Goal: Task Accomplishment & Management: Use online tool/utility

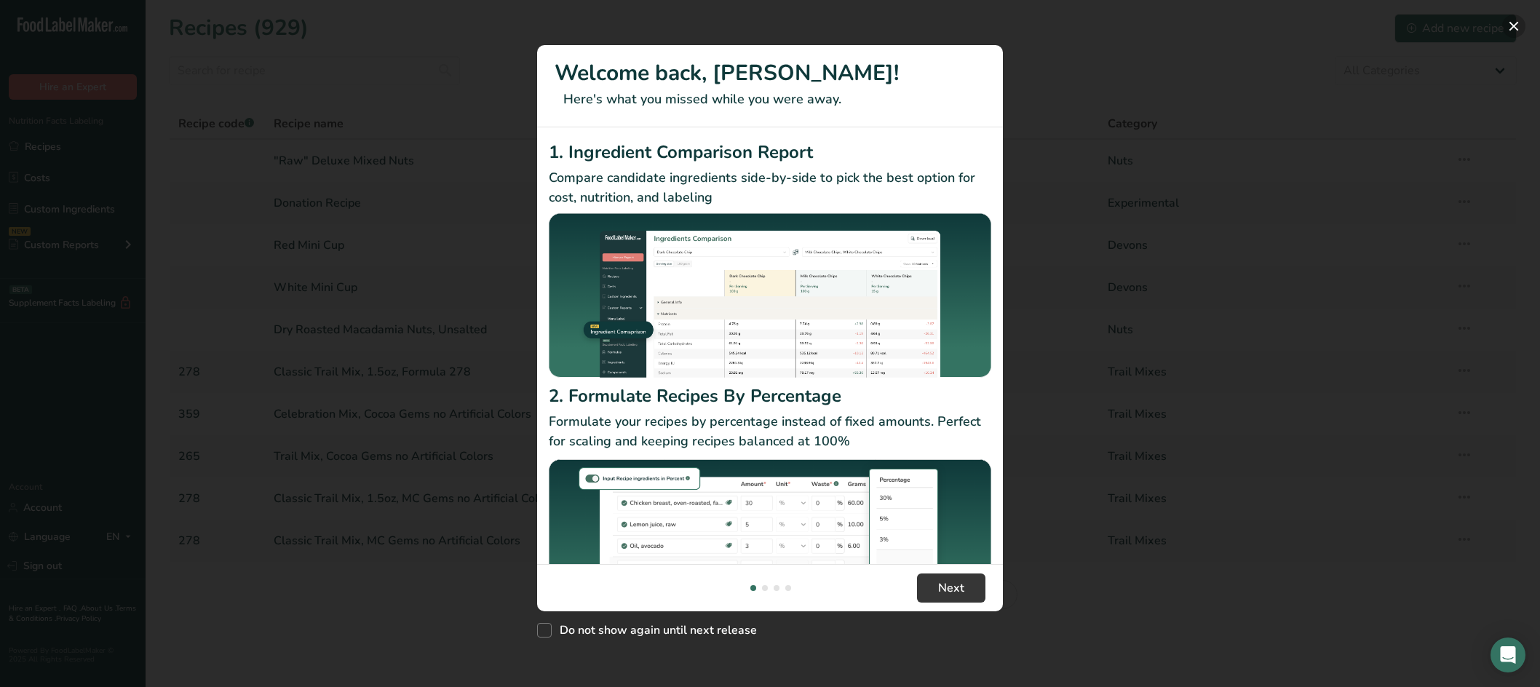
click at [1512, 22] on button "New Features" at bounding box center [1513, 26] width 23 height 23
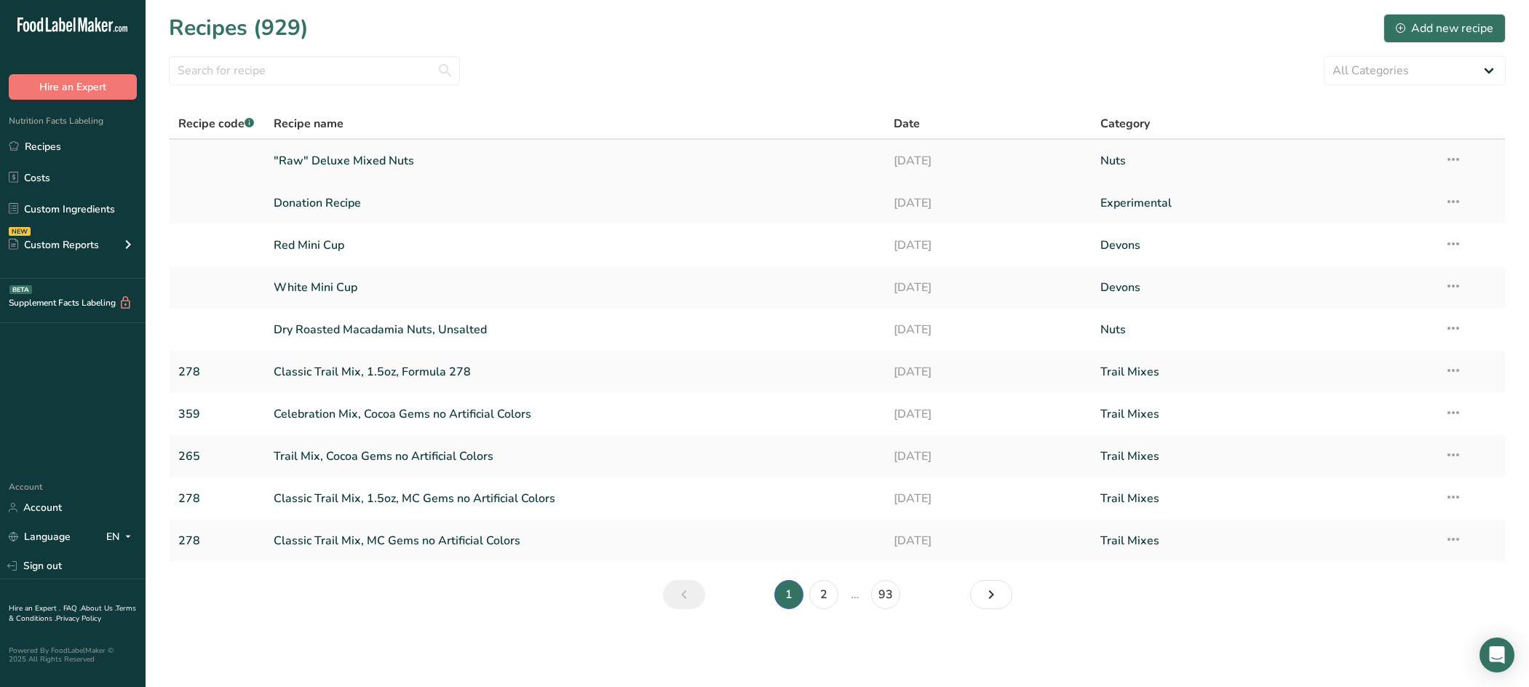
click at [367, 163] on link ""Raw" Deluxe Mixed Nuts" at bounding box center [575, 161] width 602 height 31
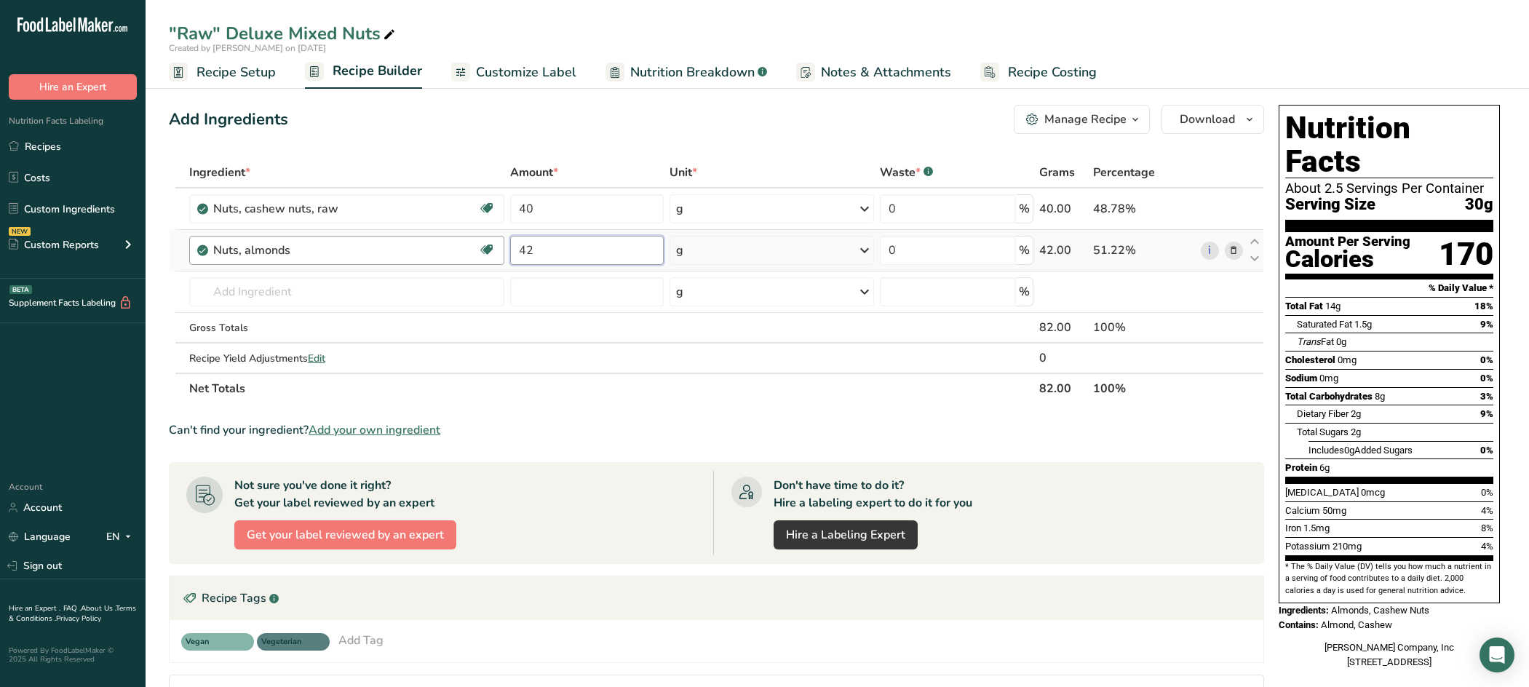
drag, startPoint x: 583, startPoint y: 250, endPoint x: 468, endPoint y: 249, distance: 115.0
click at [468, 249] on tr "Nuts, almonds Dairy free Gluten free Vegan Vegetarian Soy free 42 g Portions 1 …" at bounding box center [717, 250] width 1094 height 41
type input "22"
click at [365, 297] on div "Ingredient * Amount * Unit * Waste * .a-a{fill:#347362;}.b-a{fill:#fff;} Grams …" at bounding box center [716, 280] width 1095 height 247
click at [311, 295] on input "text" at bounding box center [347, 291] width 316 height 29
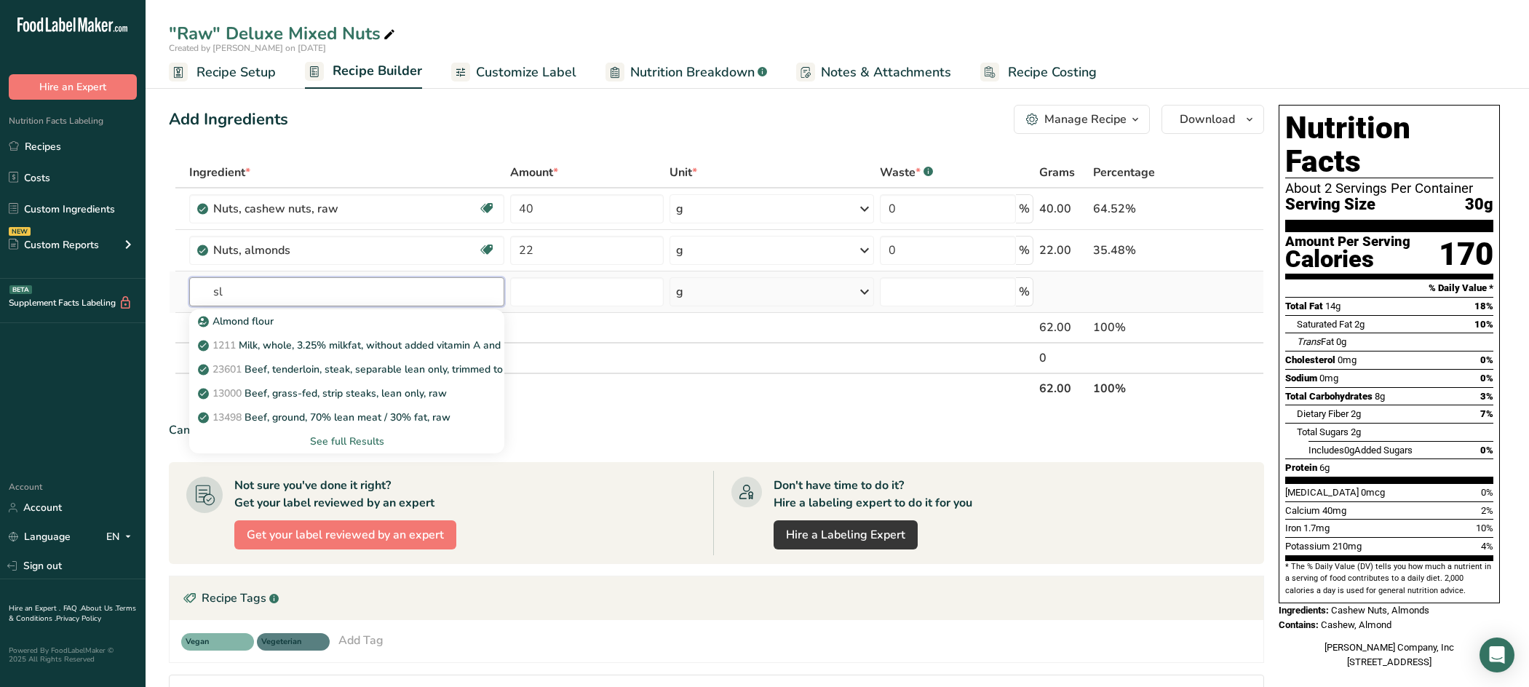
type input "s"
type input "almonds"
click at [360, 441] on div "See full Results" at bounding box center [347, 441] width 292 height 15
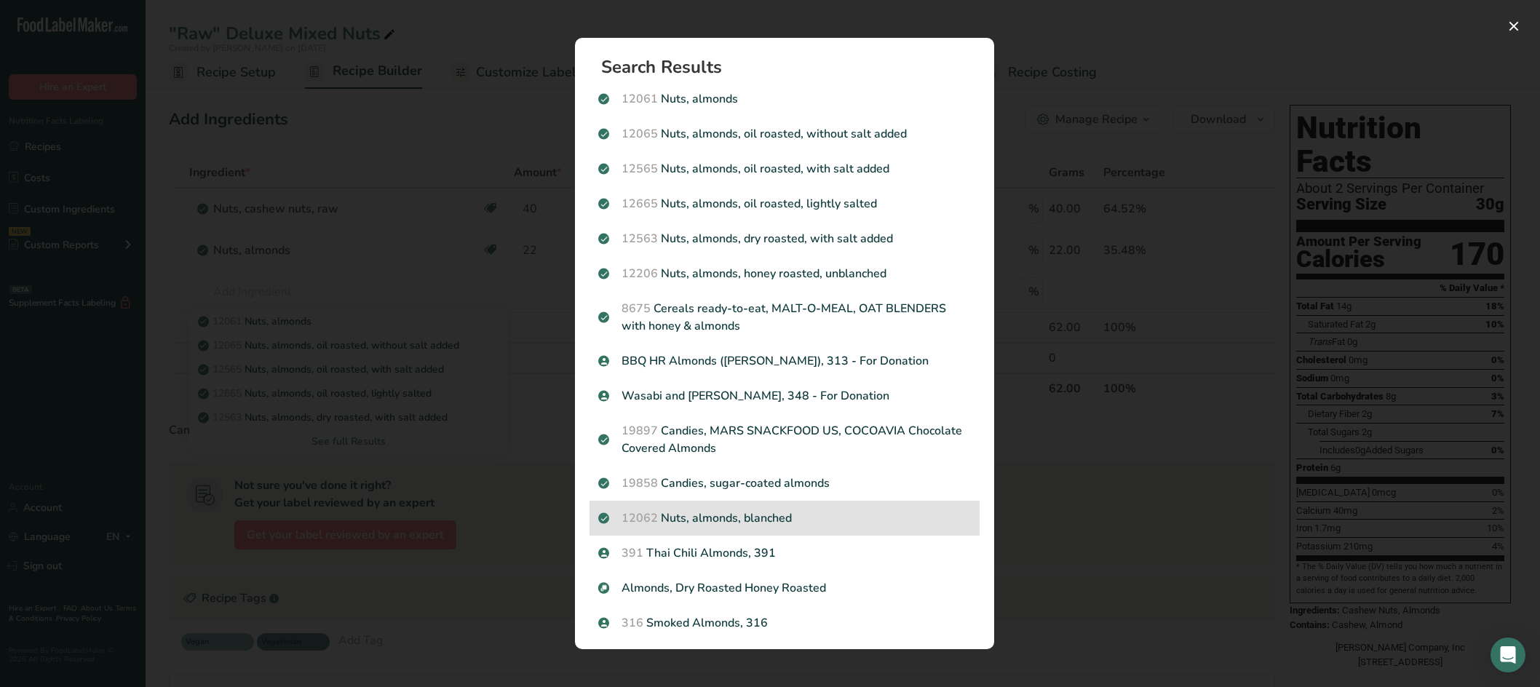
click at [778, 522] on p "12062 Nuts, almonds, blanched" at bounding box center [784, 517] width 373 height 17
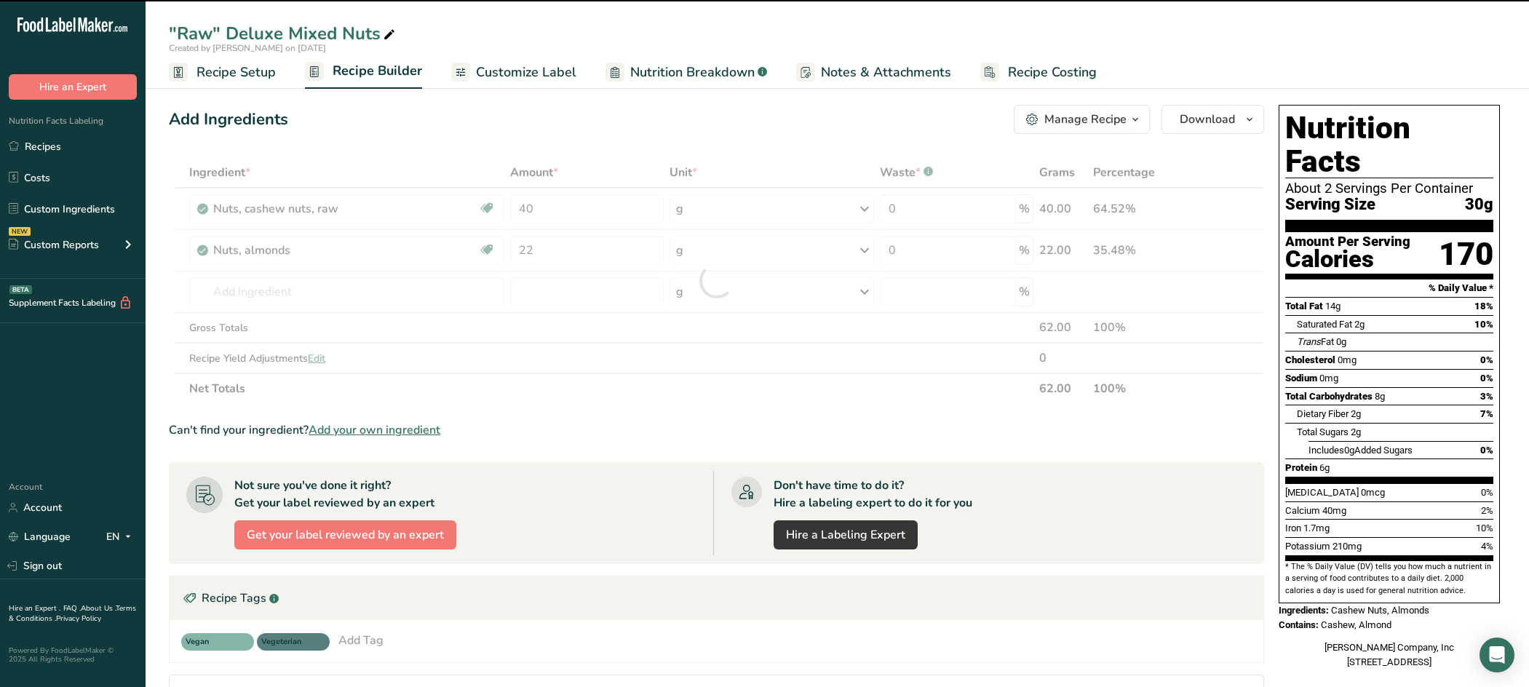
type input "0"
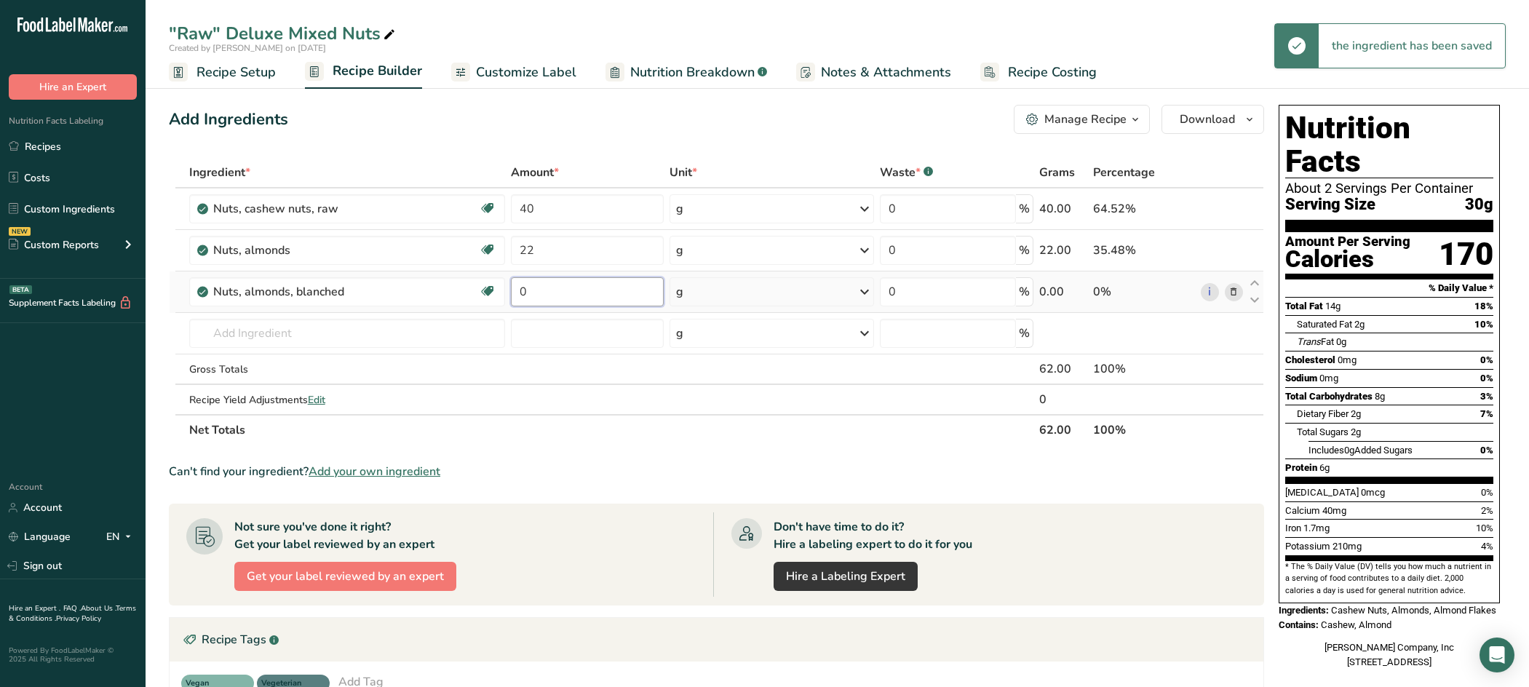
drag, startPoint x: 527, startPoint y: 290, endPoint x: 511, endPoint y: 290, distance: 15.3
click at [512, 290] on input "0" at bounding box center [587, 291] width 153 height 29
type input "20"
click at [279, 336] on div "Ingredient * Amount * Unit * Waste * .a-a{fill:#347362;}.b-a{fill:#fff;} Grams …" at bounding box center [716, 301] width 1095 height 288
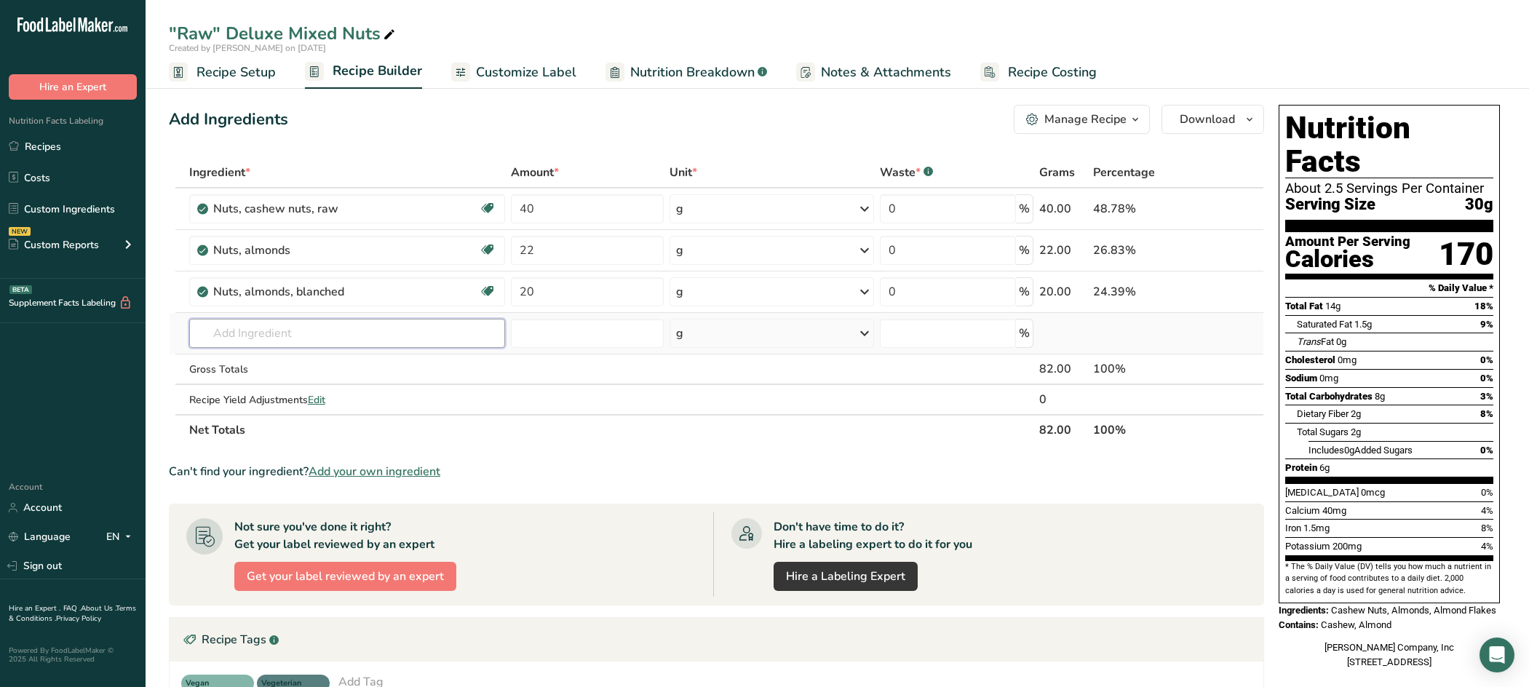
click at [373, 334] on input "text" at bounding box center [347, 333] width 316 height 29
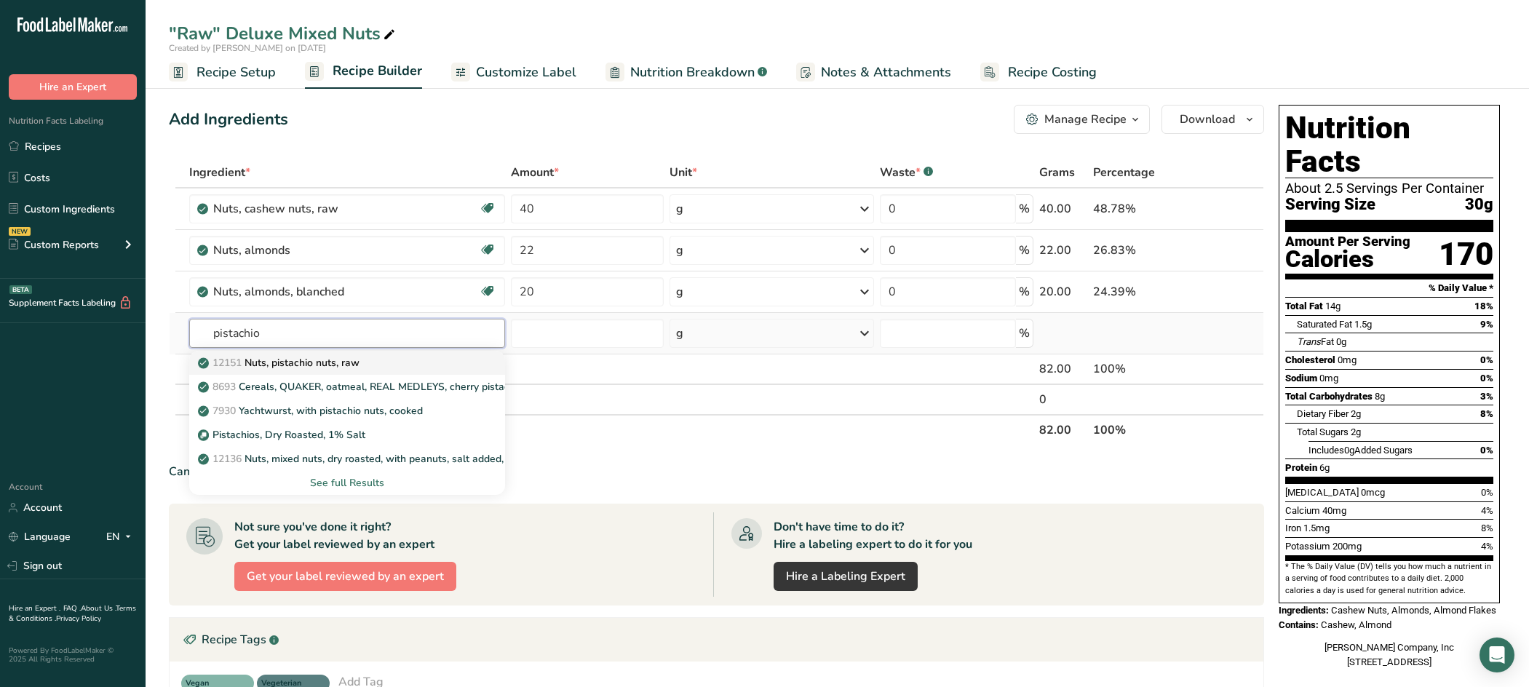
type input "pistachio"
click at [358, 362] on p "12151 Nuts, pistachio nuts, raw" at bounding box center [280, 362] width 159 height 15
type input "Nuts, pistachio nuts, raw"
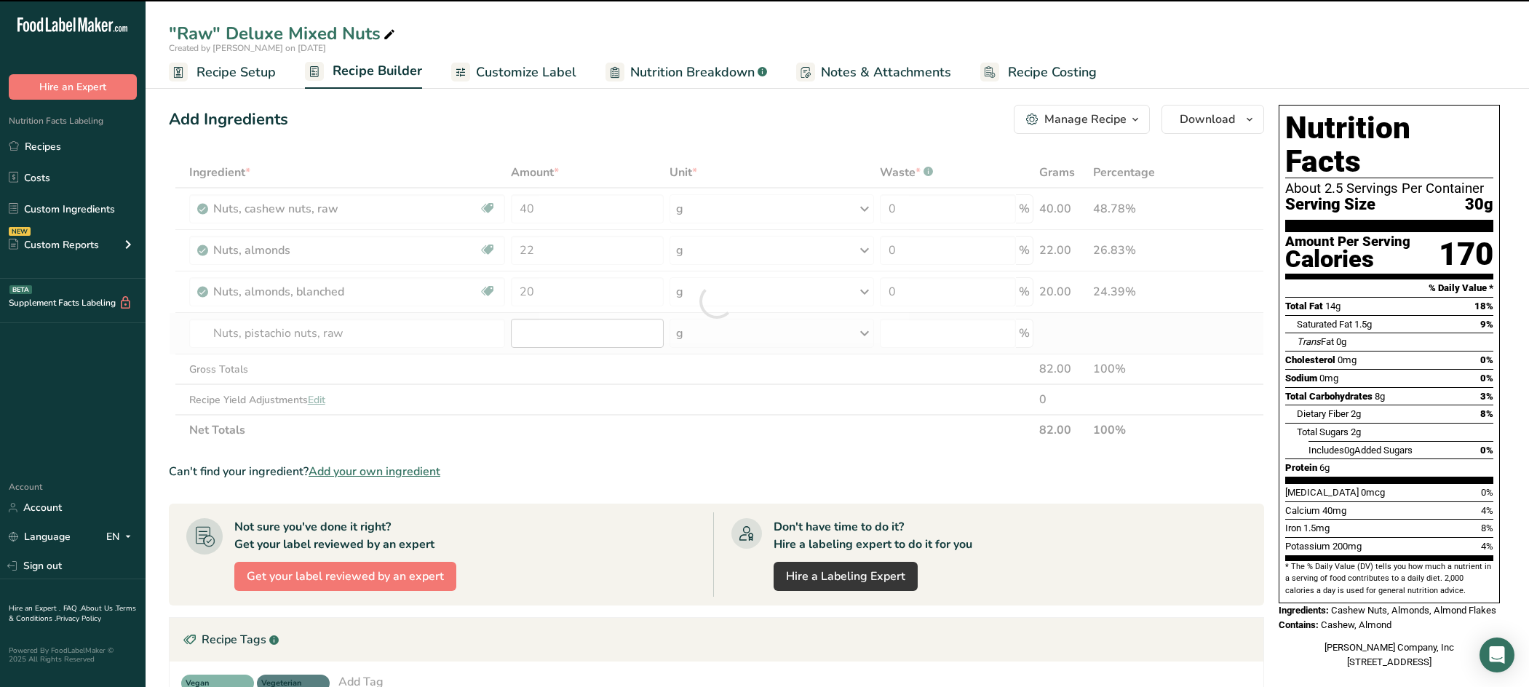
type input "0"
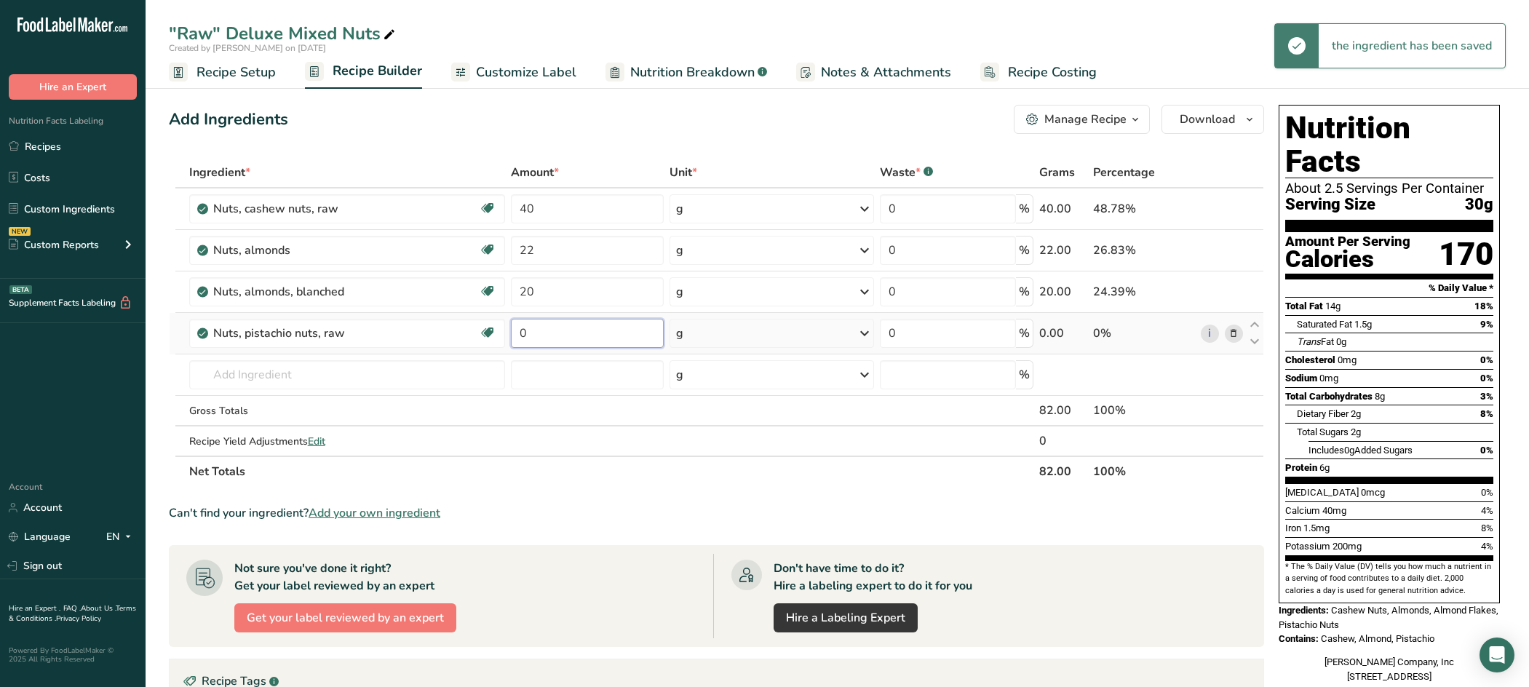
click at [574, 332] on input "0" at bounding box center [587, 333] width 153 height 29
drag, startPoint x: 536, startPoint y: 337, endPoint x: 503, endPoint y: 338, distance: 33.5
click at [503, 338] on tr "Nuts, pistachio nuts, raw Source of Antioxidants Plant-based Protein Dairy free…" at bounding box center [717, 333] width 1094 height 41
type input "10"
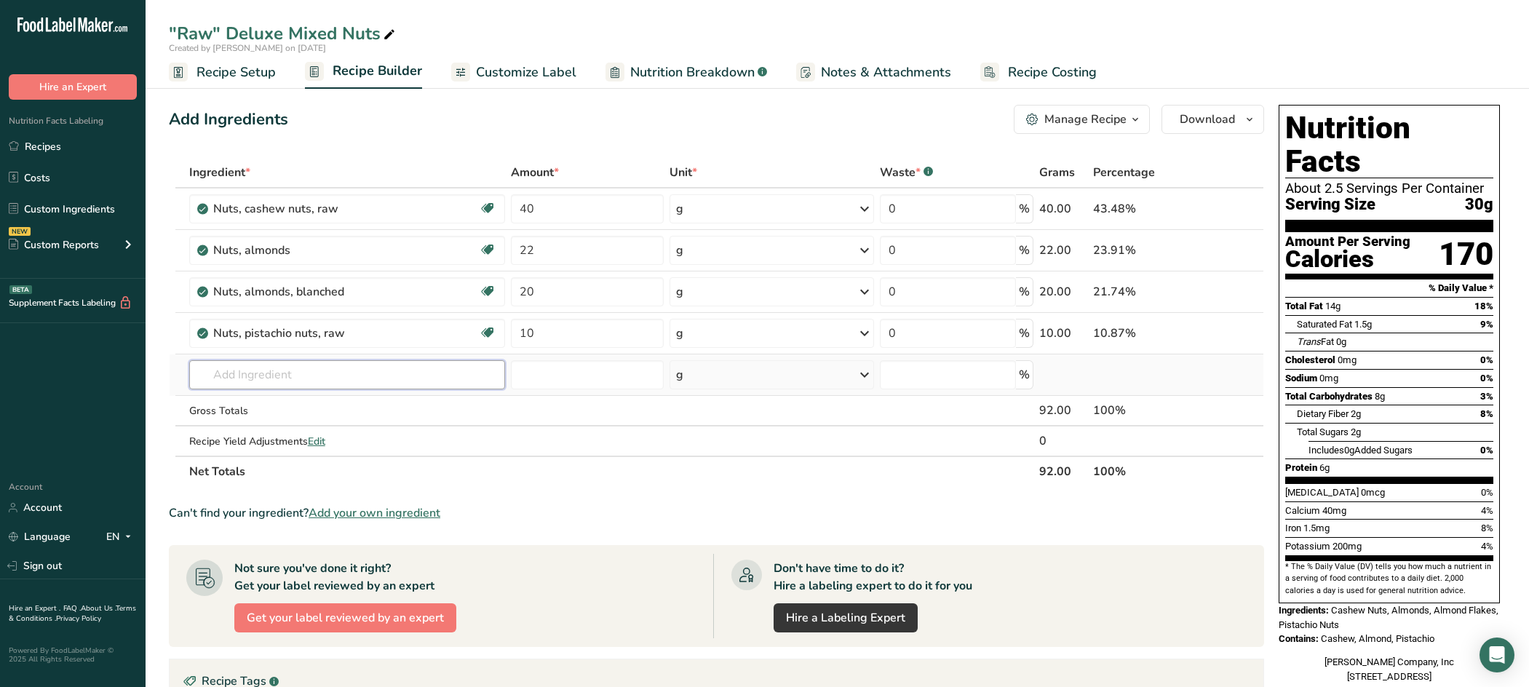
click at [410, 373] on div "Ingredient * Amount * Unit * Waste * .a-a{fill:#347362;}.b-a{fill:#fff;} Grams …" at bounding box center [716, 322] width 1095 height 330
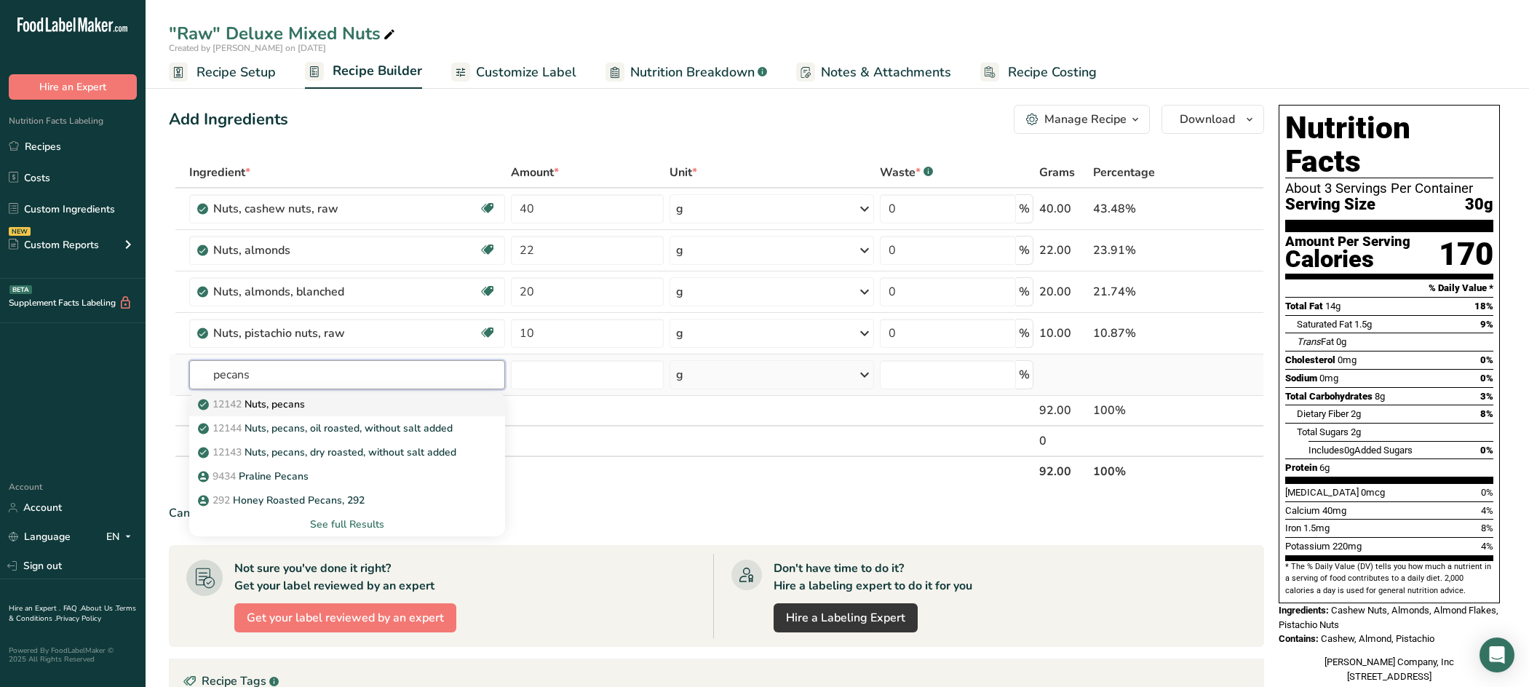
type input "pecans"
click at [381, 412] on link "12142 Nuts, pecans" at bounding box center [347, 404] width 316 height 24
type input "Nuts, pecans"
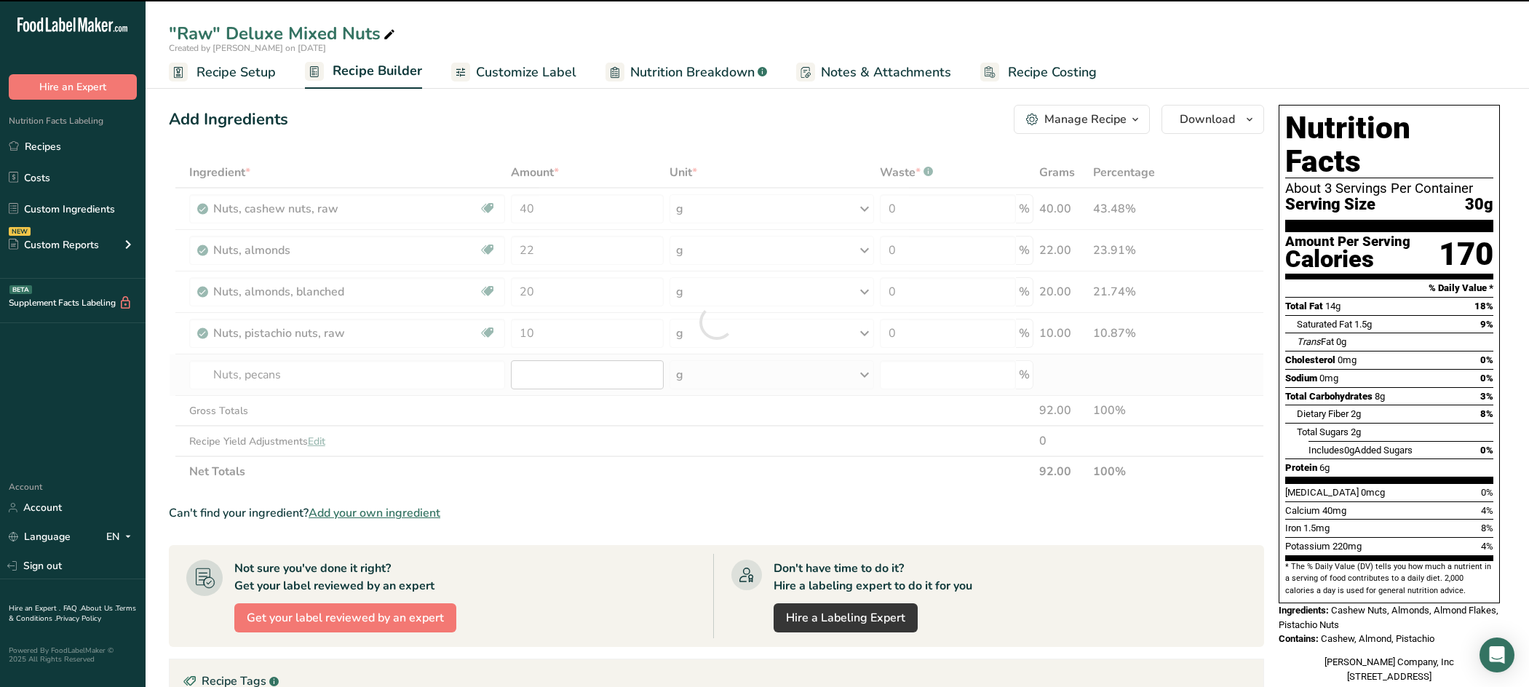
type input "0"
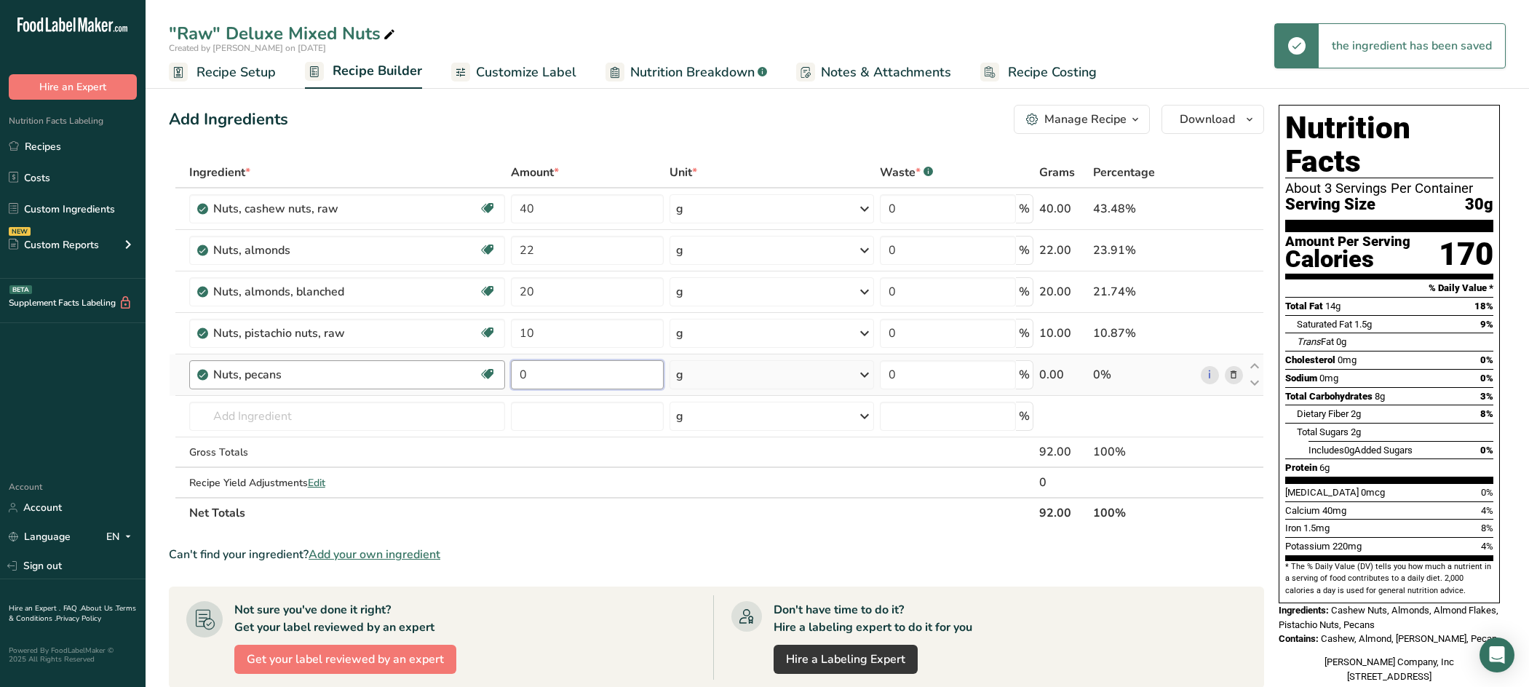
drag, startPoint x: 545, startPoint y: 372, endPoint x: 503, endPoint y: 373, distance: 41.5
click at [503, 373] on tr "Nuts, pecans Source of Antioxidants Source of Omega 3 Plant-based Protein Dairy…" at bounding box center [717, 374] width 1094 height 41
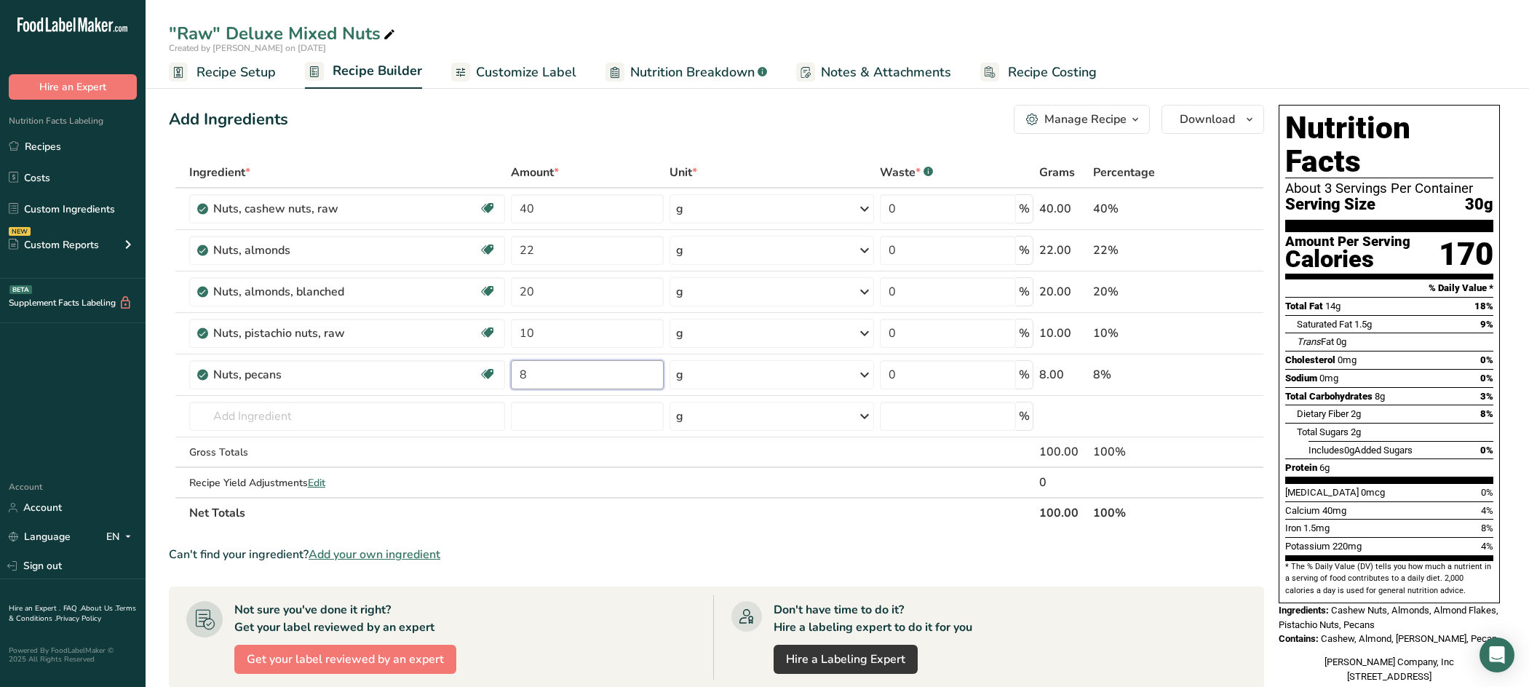
type input "8"
click at [655, 540] on section "Ingredient * Amount * Unit * Waste * .a-a{fill:#347362;}.b-a{fill:#fff;} Grams …" at bounding box center [716, 589] width 1095 height 864
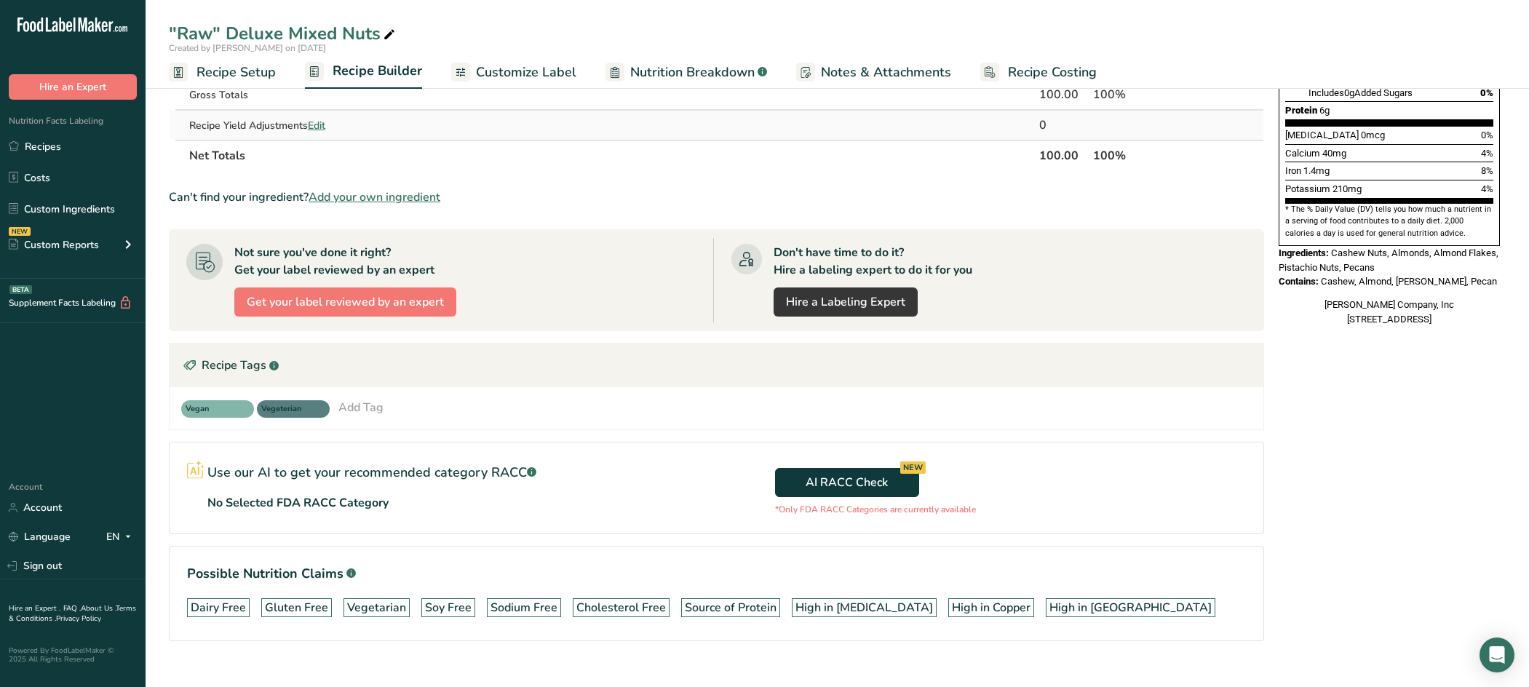
scroll to position [364, 0]
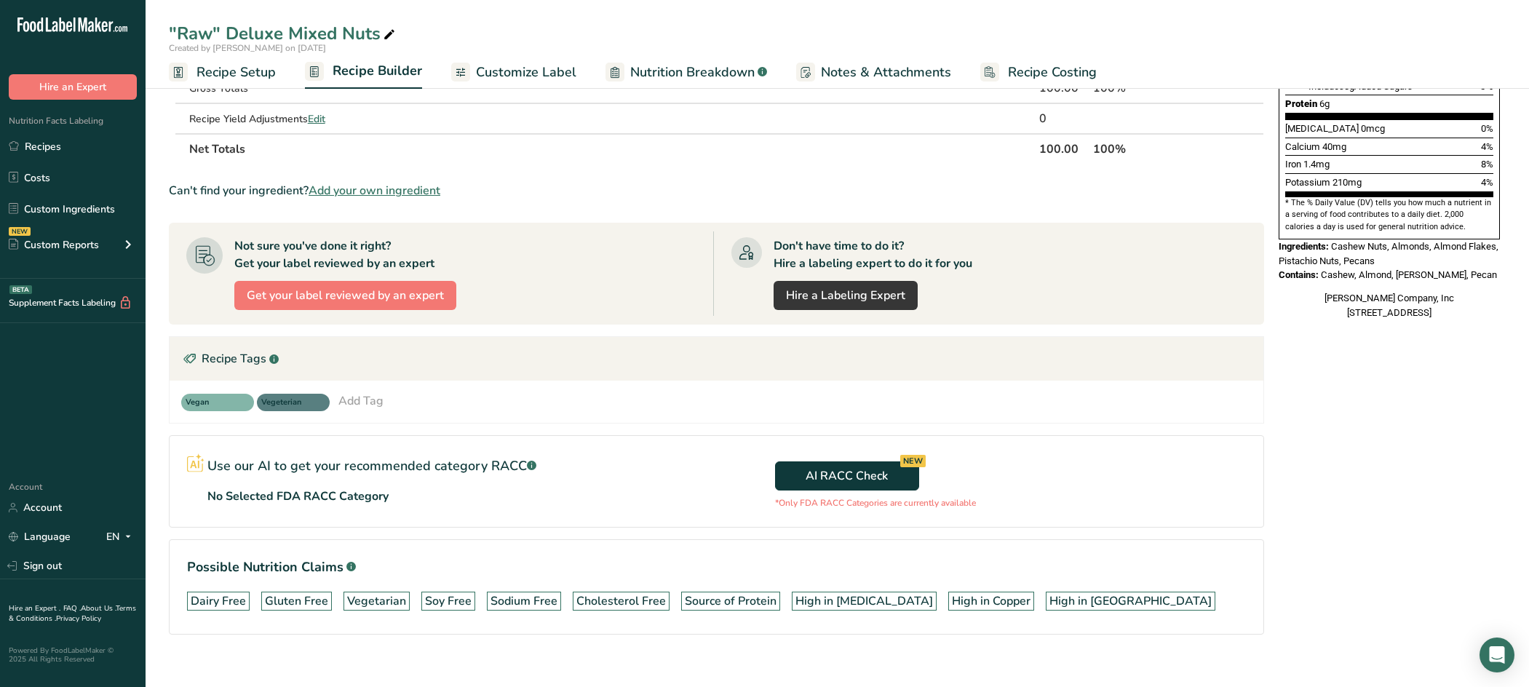
click at [357, 401] on div "Add Tag" at bounding box center [360, 400] width 45 height 17
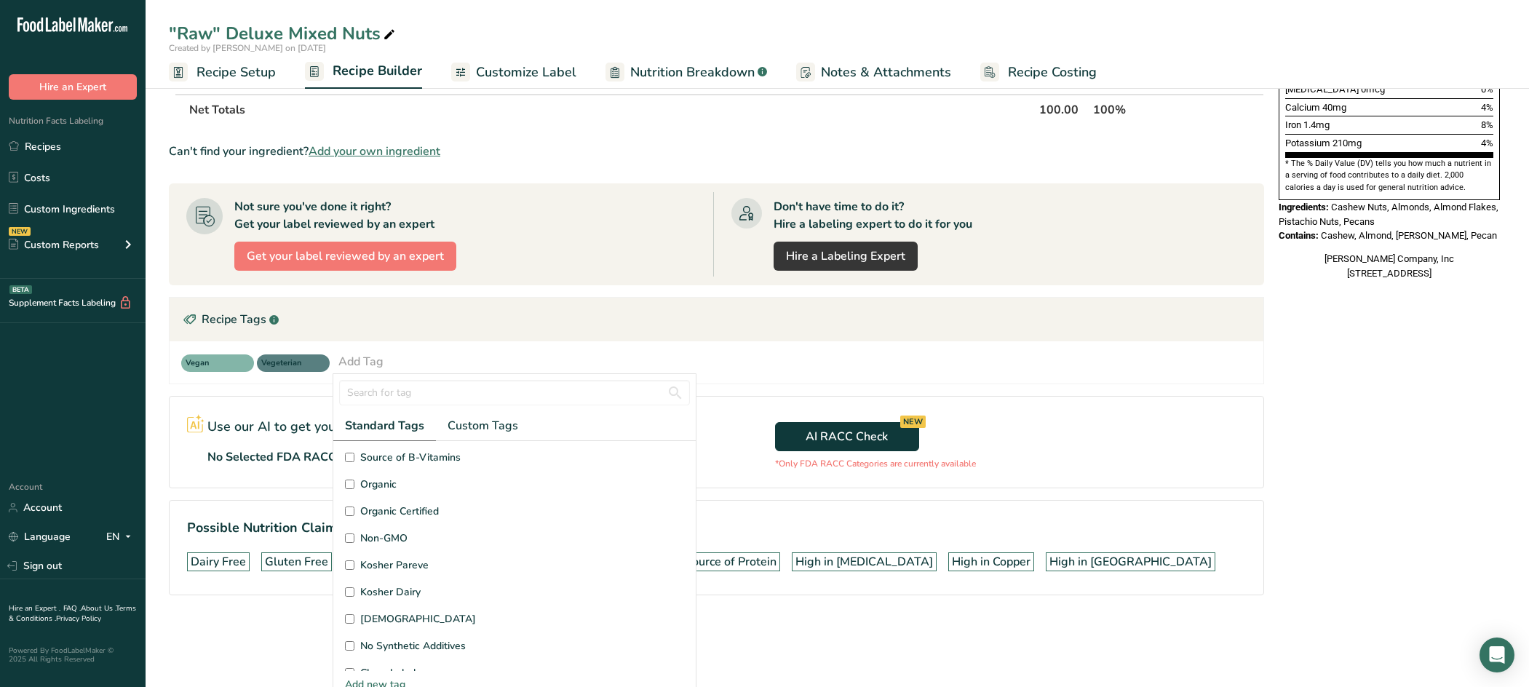
scroll to position [291, 0]
click at [351, 495] on input "Kosher Pareve" at bounding box center [349, 491] width 9 height 9
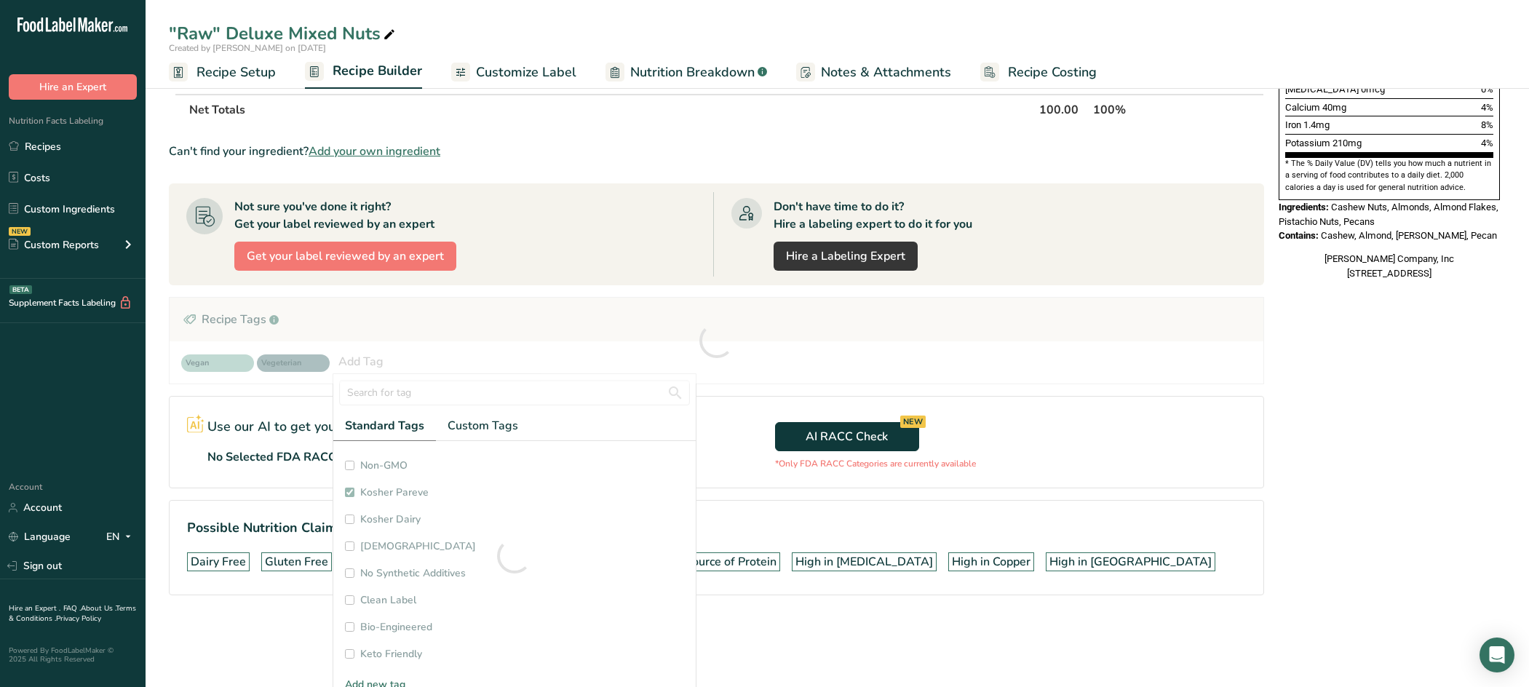
checkbox input "true"
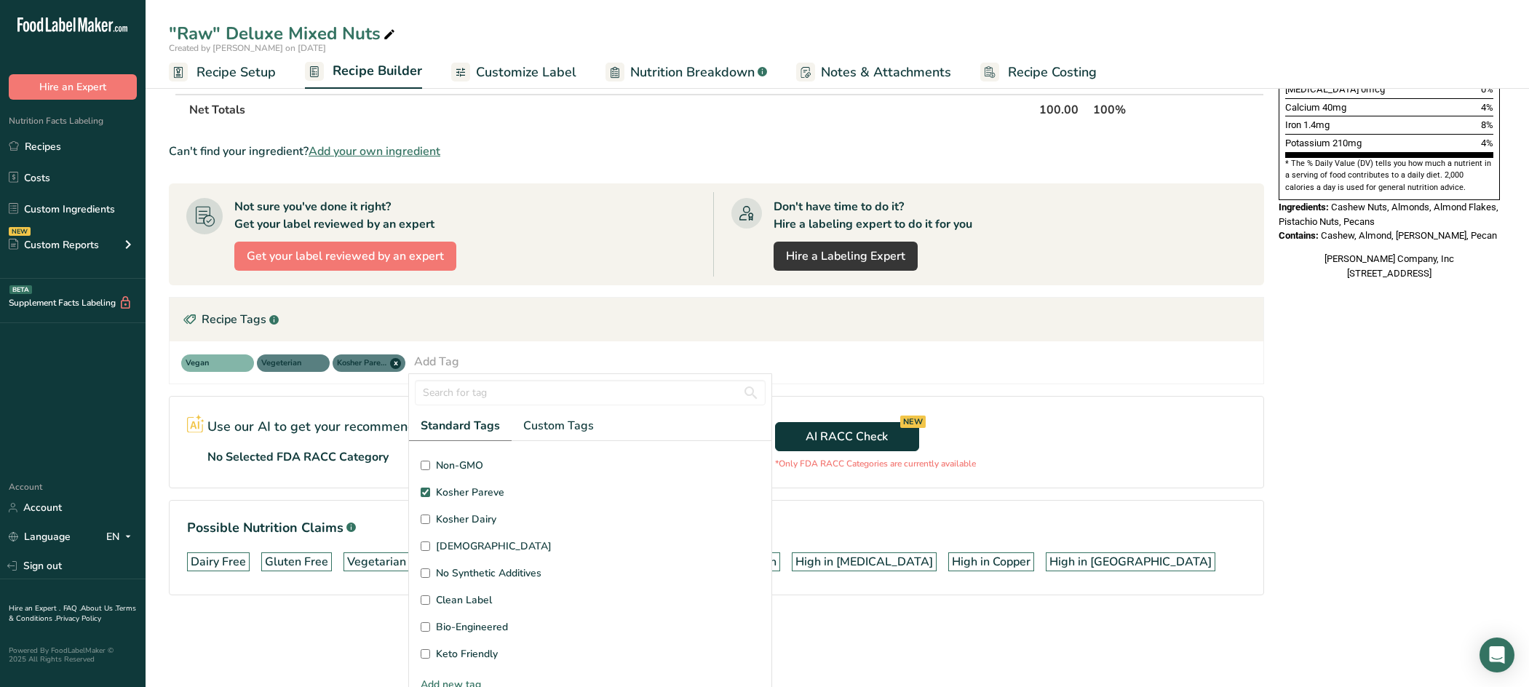
click at [488, 311] on div "Recipe Tags .a-a{fill:#347362;}.b-a{fill:#fff;}" at bounding box center [717, 320] width 1094 height 44
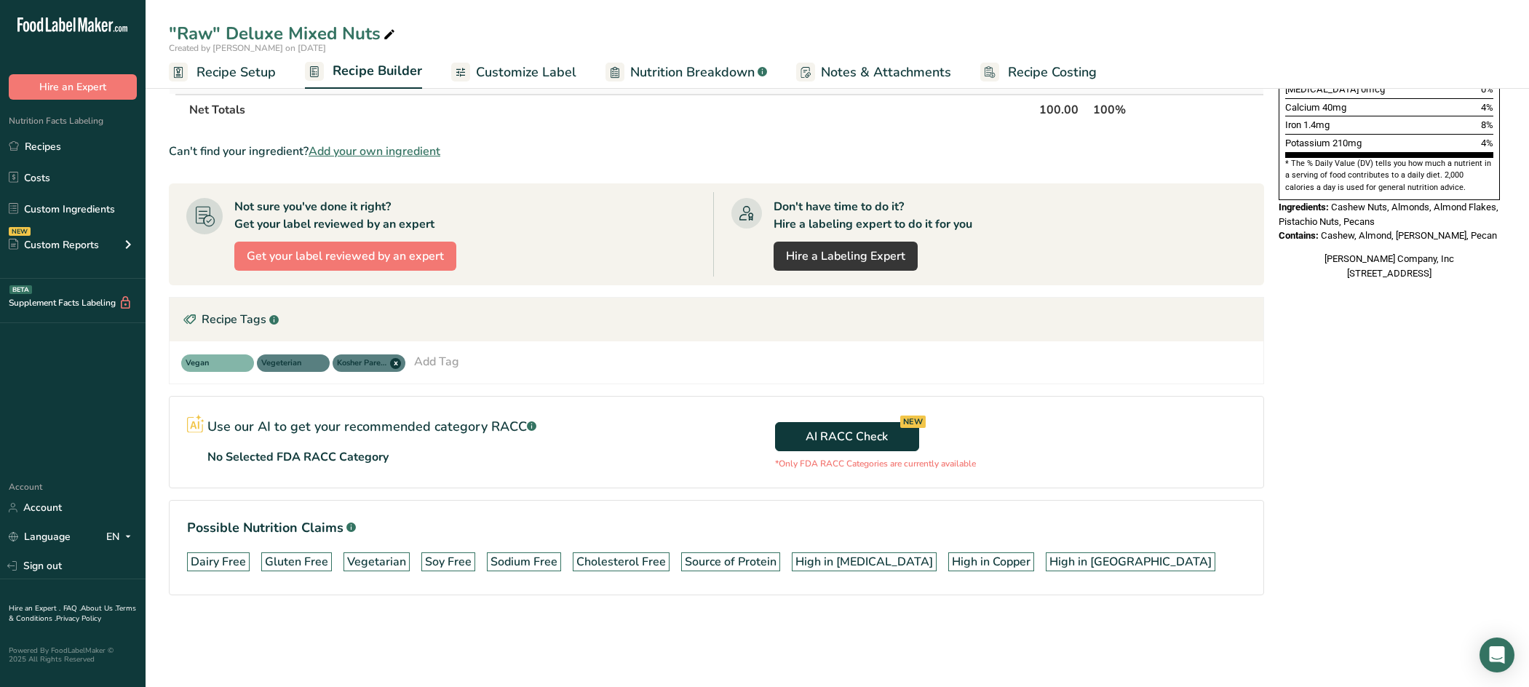
scroll to position [381, 0]
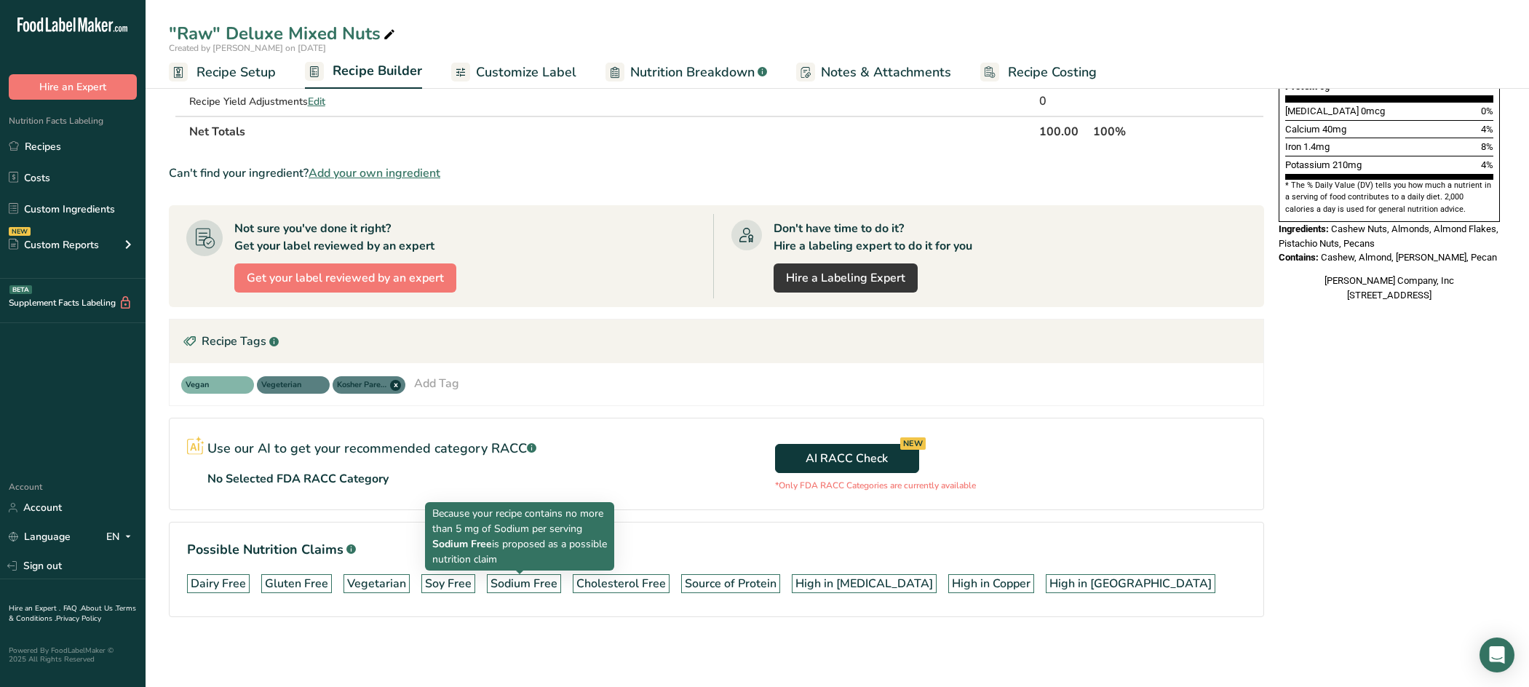
click at [544, 584] on div "Sodium Free" at bounding box center [523, 583] width 67 height 17
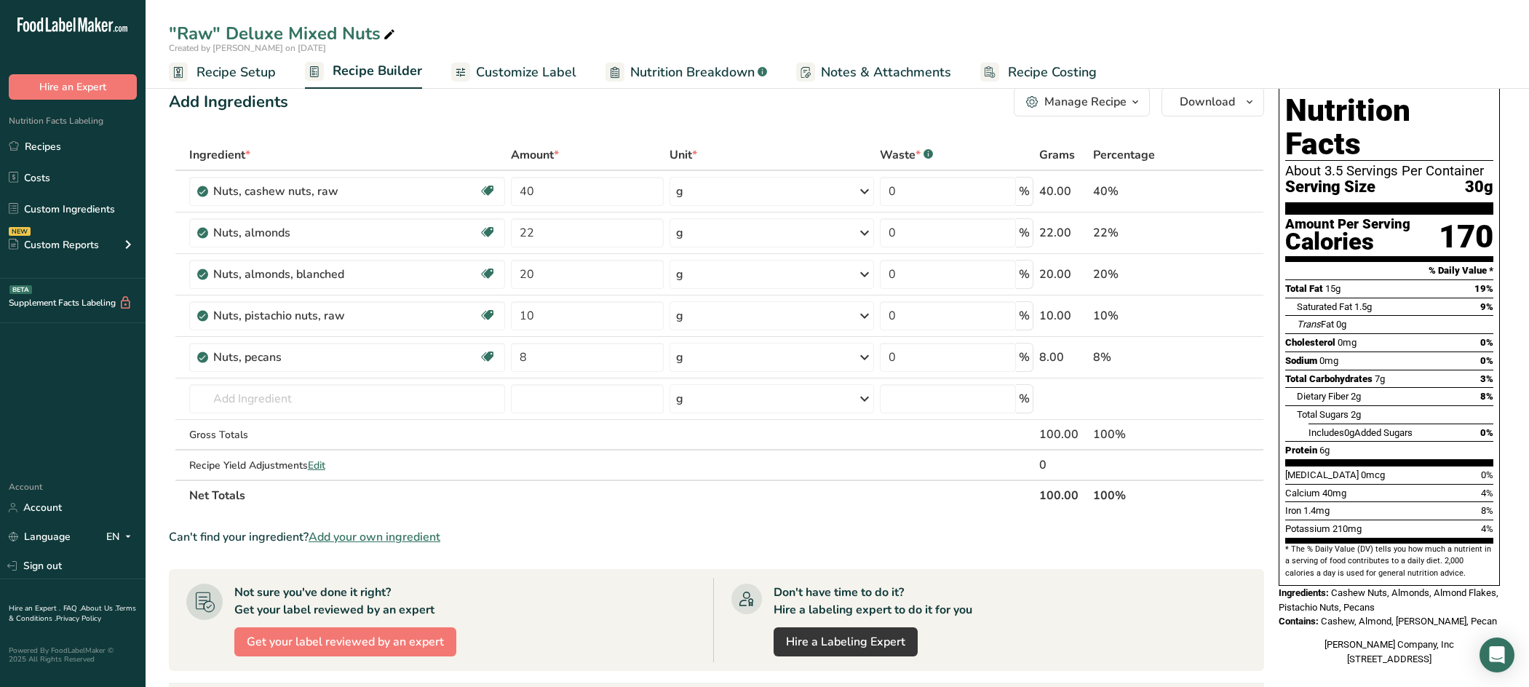
scroll to position [0, 0]
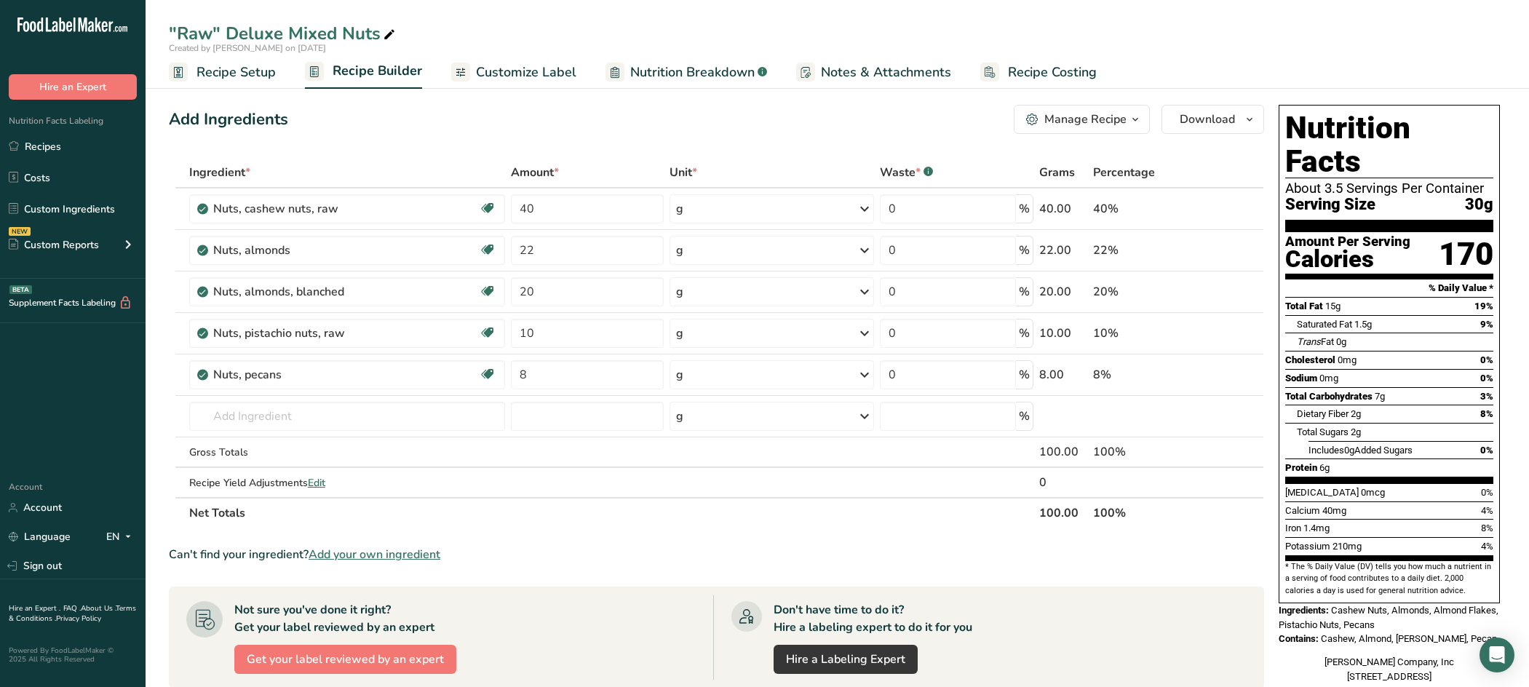
click at [533, 65] on span "Customize Label" at bounding box center [526, 73] width 100 height 20
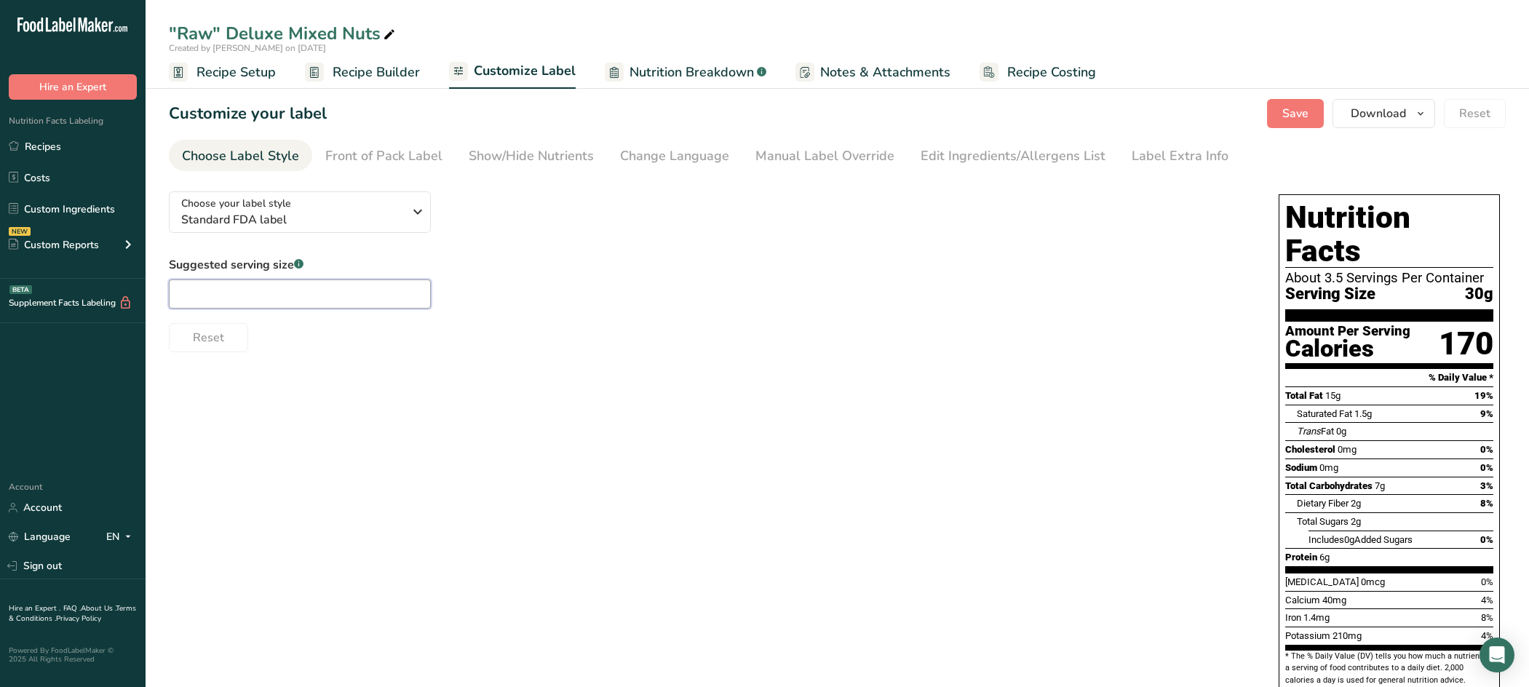
click at [329, 299] on input "text" at bounding box center [300, 293] width 262 height 29
type input "1/4 cup"
click at [511, 159] on div "Show/Hide Nutrients" at bounding box center [531, 156] width 125 height 20
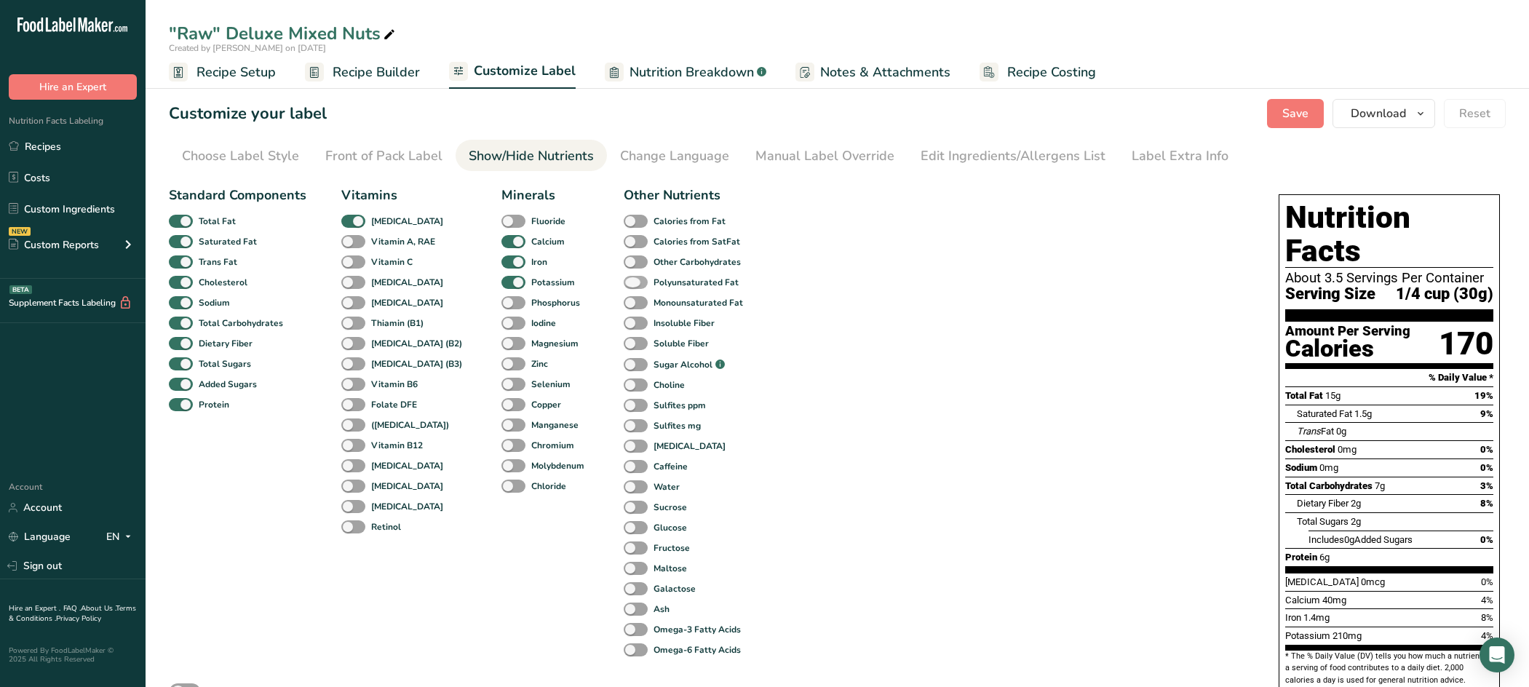
click at [624, 287] on span at bounding box center [636, 283] width 24 height 14
click at [624, 287] on input "Polyunsaturated Fat" at bounding box center [628, 281] width 9 height 9
checkbox input "true"
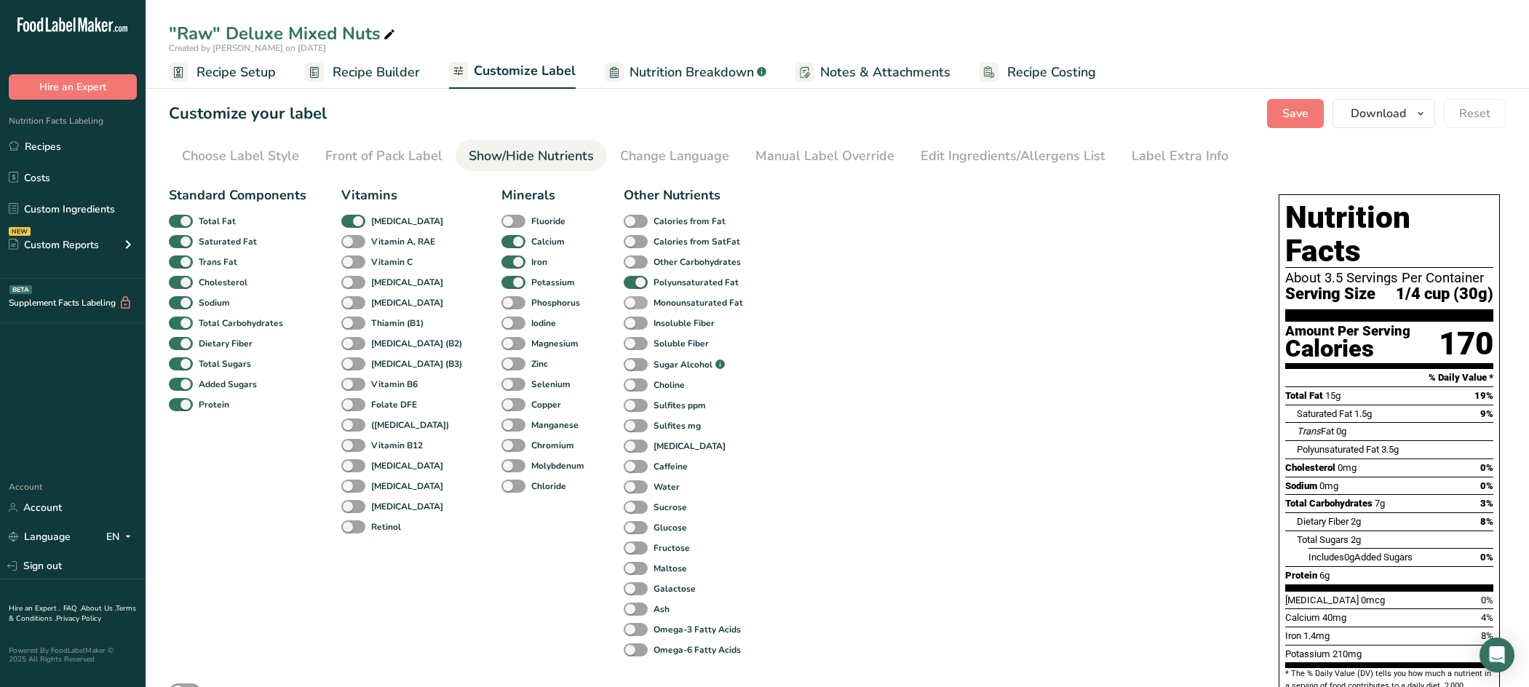
click at [624, 302] on span at bounding box center [636, 303] width 24 height 14
click at [624, 302] on input "Monounsaturated Fat" at bounding box center [628, 302] width 9 height 9
checkbox input "true"
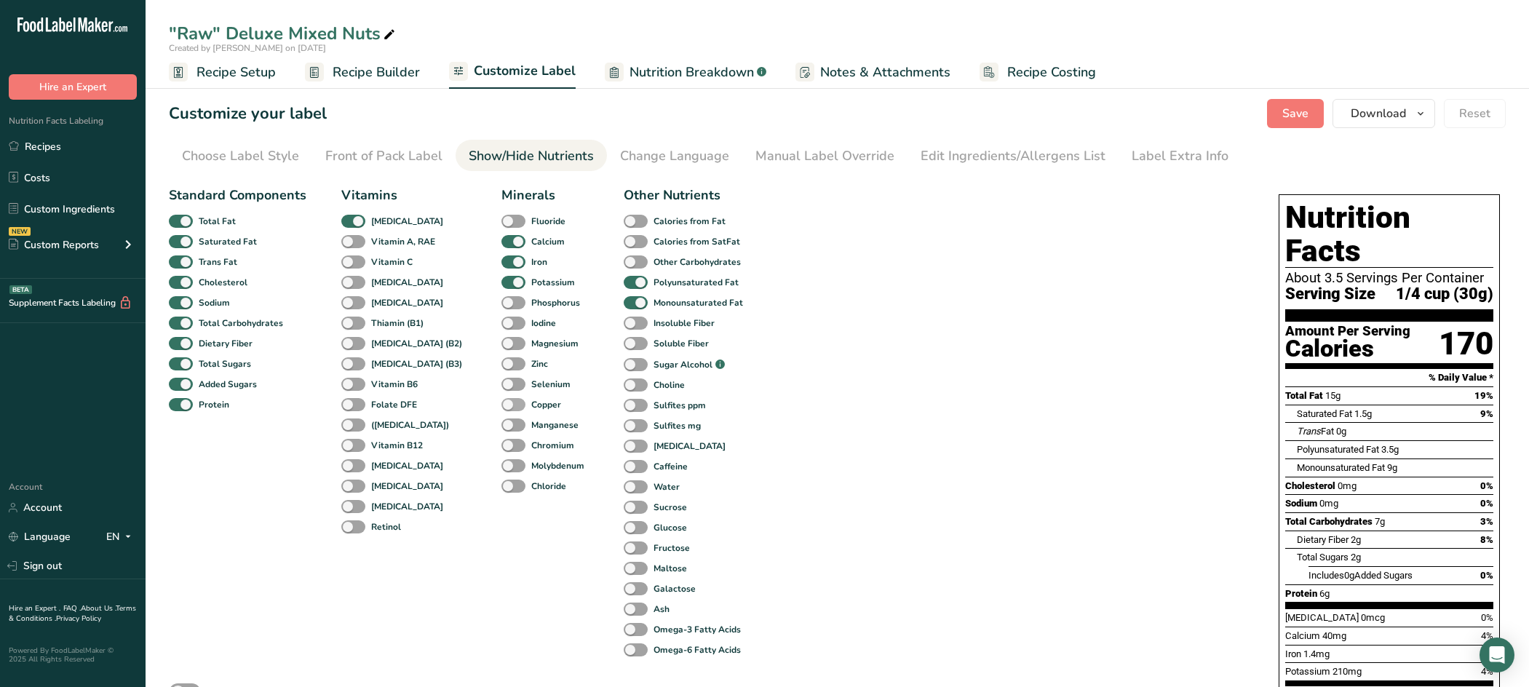
click at [501, 405] on span at bounding box center [513, 405] width 24 height 14
click at [501, 405] on input "Copper" at bounding box center [505, 403] width 9 height 9
checkbox input "true"
click at [501, 346] on span at bounding box center [513, 344] width 24 height 14
click at [501, 346] on input "Magnesium" at bounding box center [505, 342] width 9 height 9
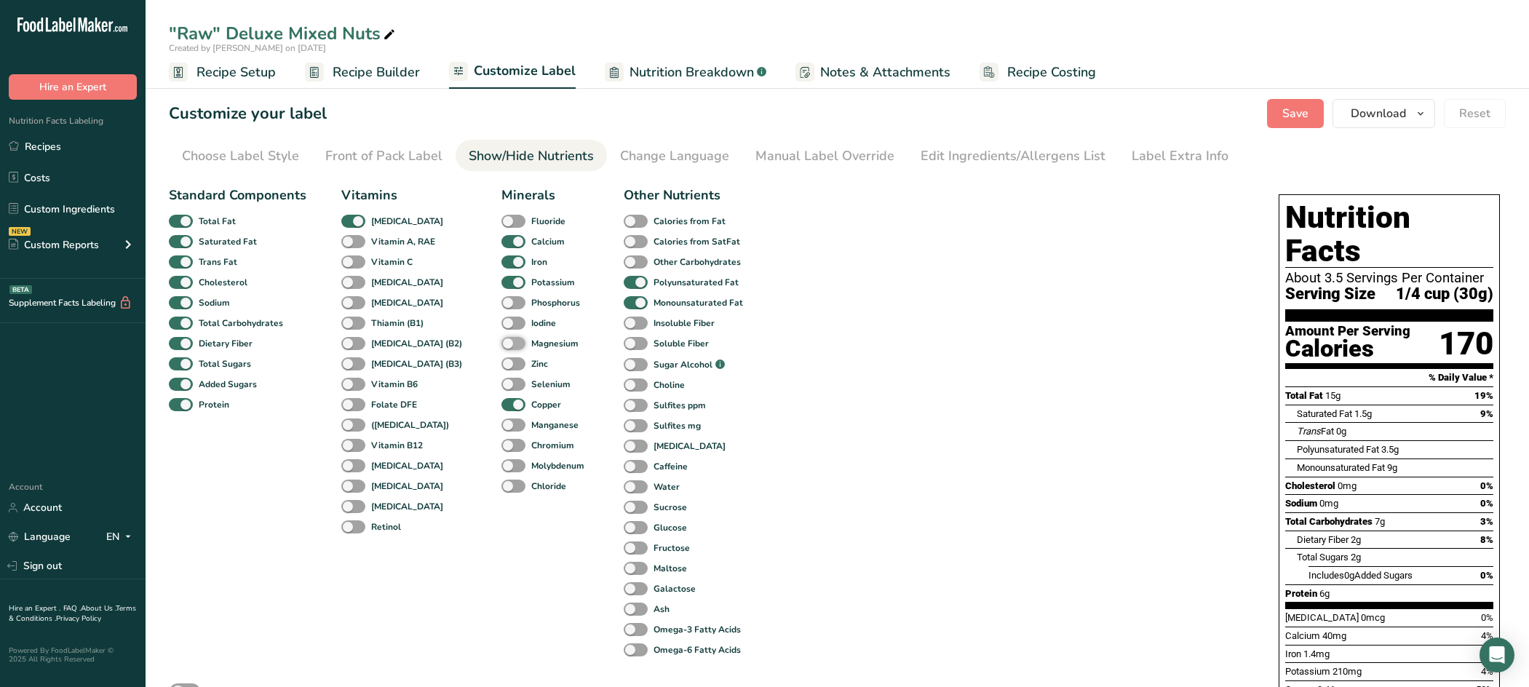
checkbox input "true"
click at [814, 157] on div "Manual Label Override" at bounding box center [824, 156] width 139 height 20
type input "1/4 cup (30g)"
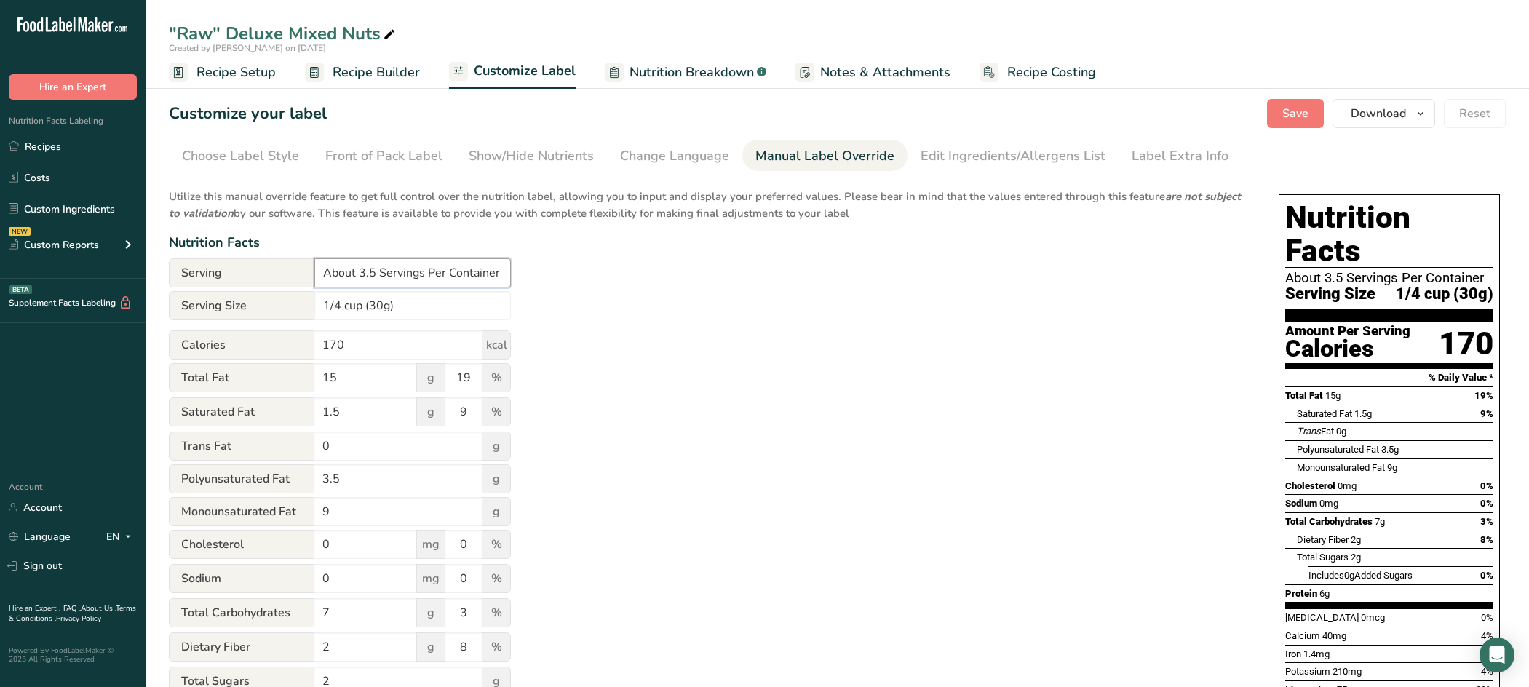
drag, startPoint x: 380, startPoint y: 273, endPoint x: 292, endPoint y: 274, distance: 88.0
click at [293, 274] on div "Serving About 3.5 Servings Per Container" at bounding box center [340, 272] width 342 height 29
type input "Servings Per Container"
click at [624, 451] on div "Utilize this manual override feature to get full control over the nutrition lab…" at bounding box center [709, 595] width 1080 height 830
click at [965, 154] on div "Edit Ingredients/Allergens List" at bounding box center [1012, 156] width 185 height 20
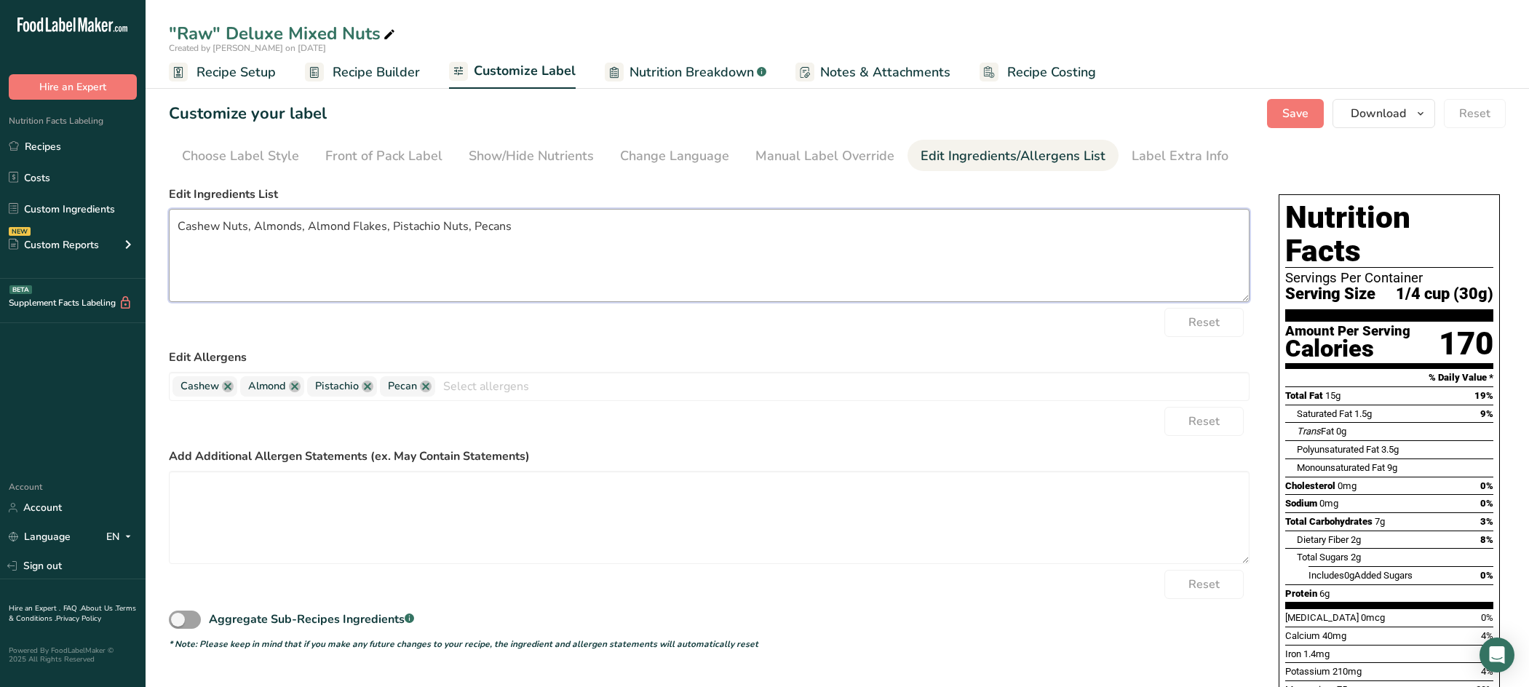
drag, startPoint x: 532, startPoint y: 226, endPoint x: 172, endPoint y: 223, distance: 359.4
click at [172, 223] on textarea "Cashew Nuts, Almonds, Almond Flakes, Pistachio Nuts, Pecans" at bounding box center [709, 255] width 1080 height 93
type textarea "CASHEWS, ALMONDS, BLANCHED ALMONDS, PISTACHIOS, PECANS"
click at [390, 521] on textarea at bounding box center [709, 517] width 1080 height 93
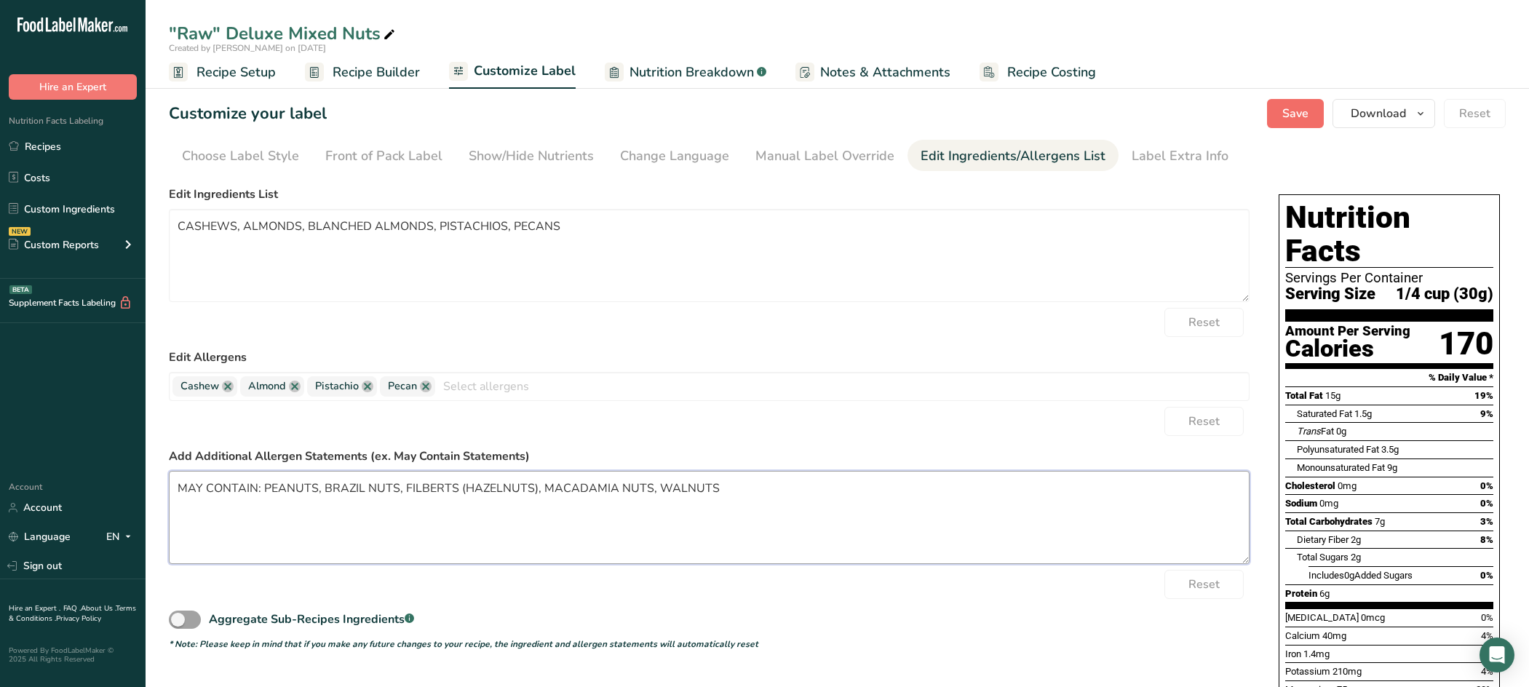
type textarea "MAY CONTAIN: PEANUTS, BRAZIL NUTS, FILBERTS (HAZELNUTS), MACADAMIA NUTS, WALNUTS"
click at [1302, 112] on span "Save" at bounding box center [1295, 113] width 26 height 17
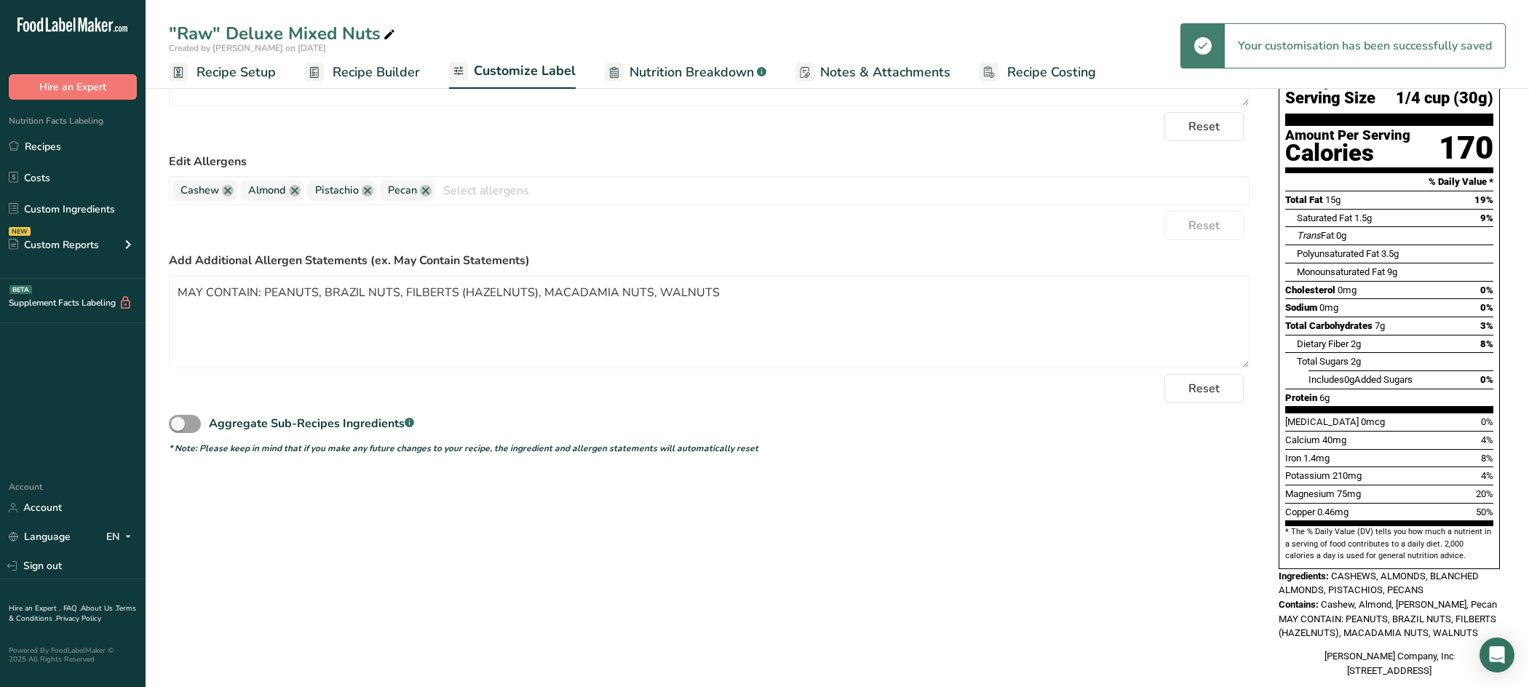
scroll to position [220, 0]
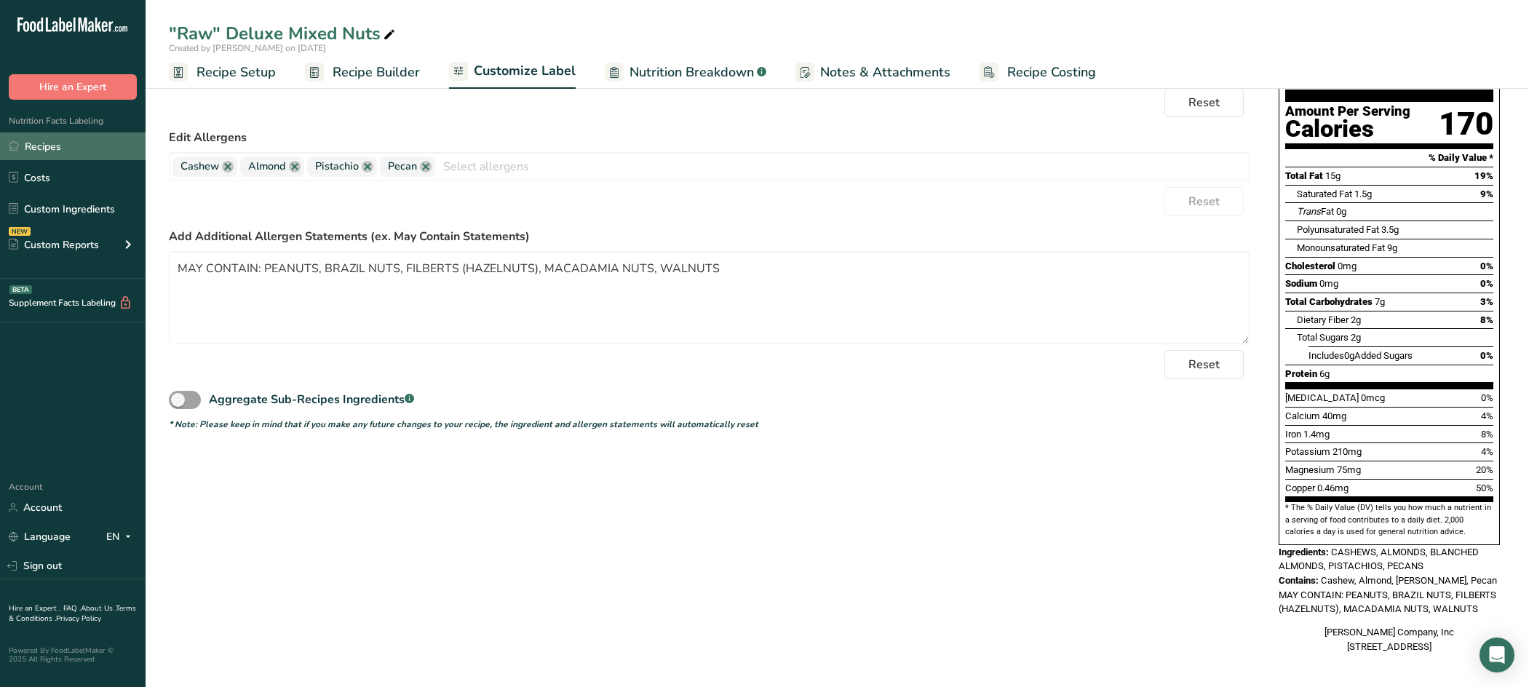
click at [68, 146] on link "Recipes" at bounding box center [73, 146] width 146 height 28
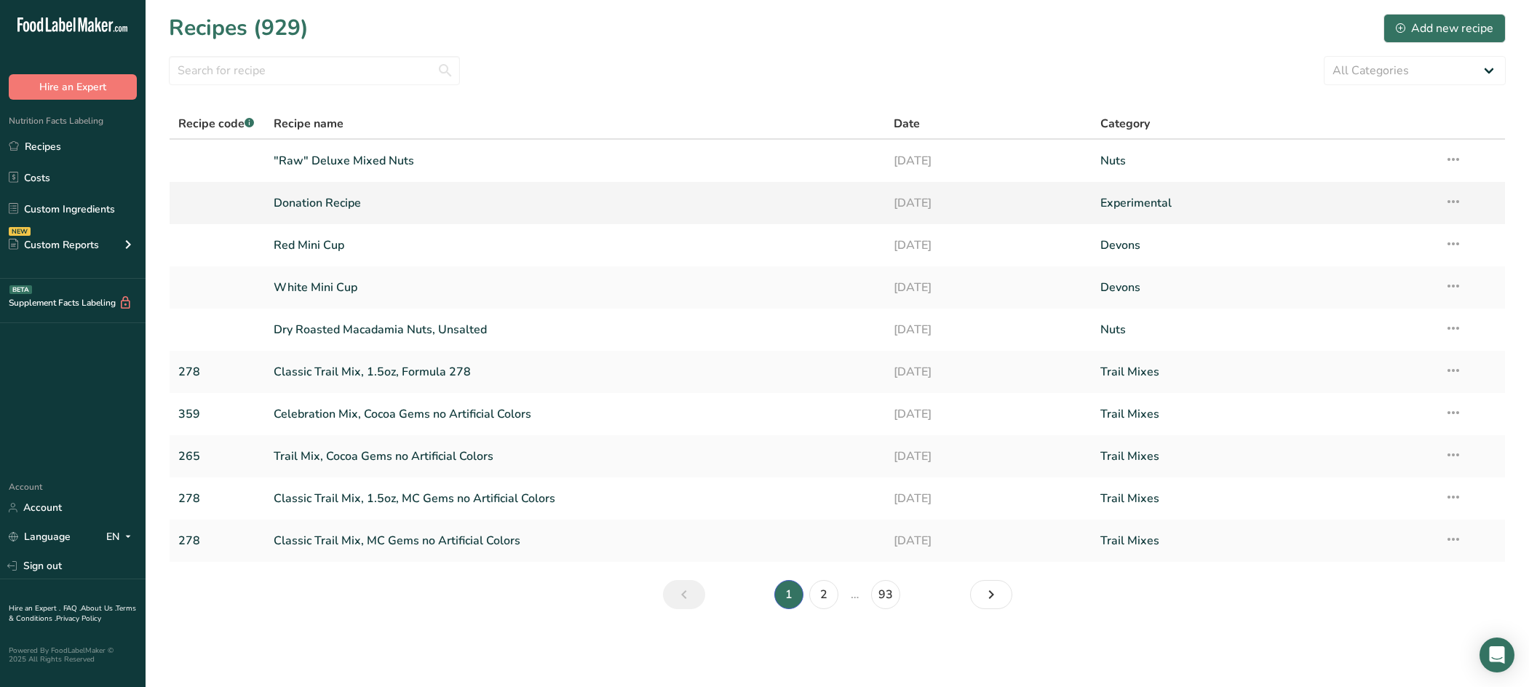
click at [466, 205] on link "Donation Recipe" at bounding box center [575, 203] width 602 height 31
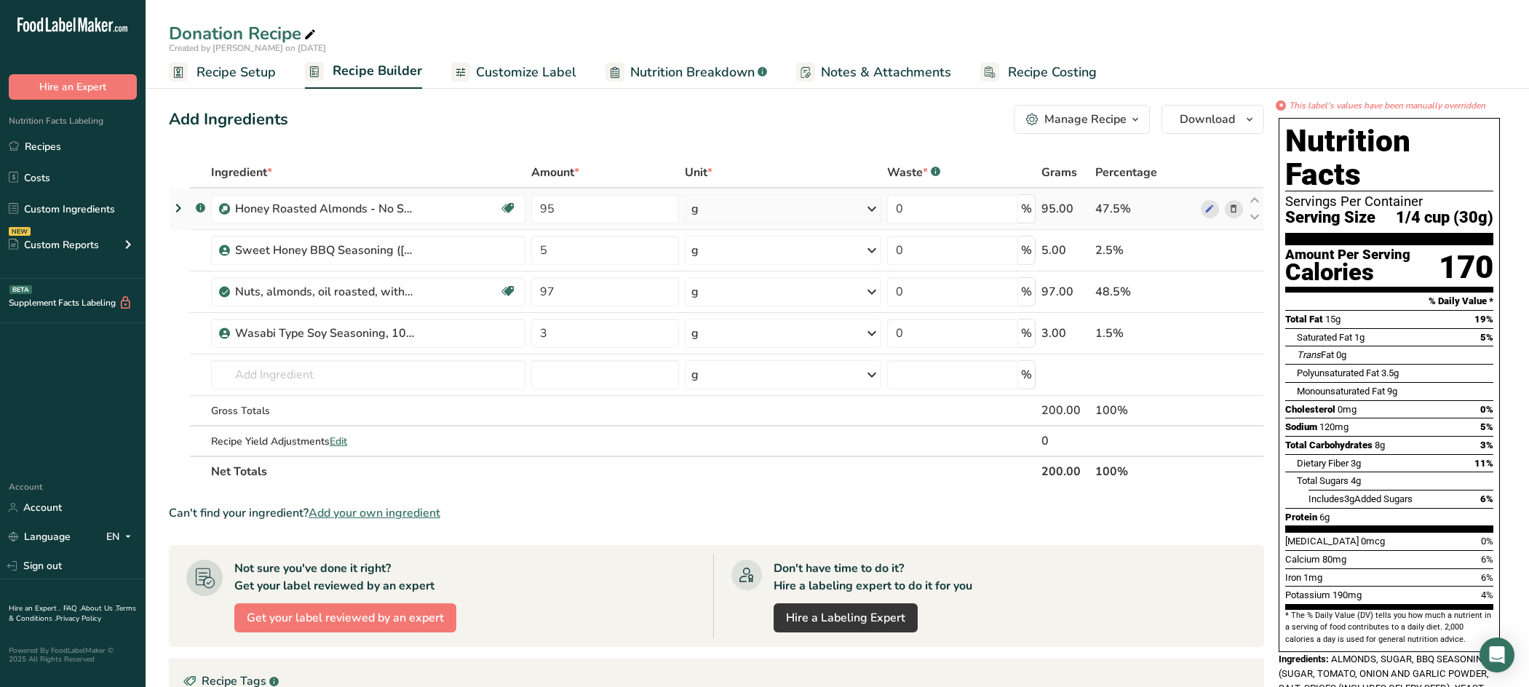
click at [175, 207] on icon at bounding box center [178, 208] width 17 height 26
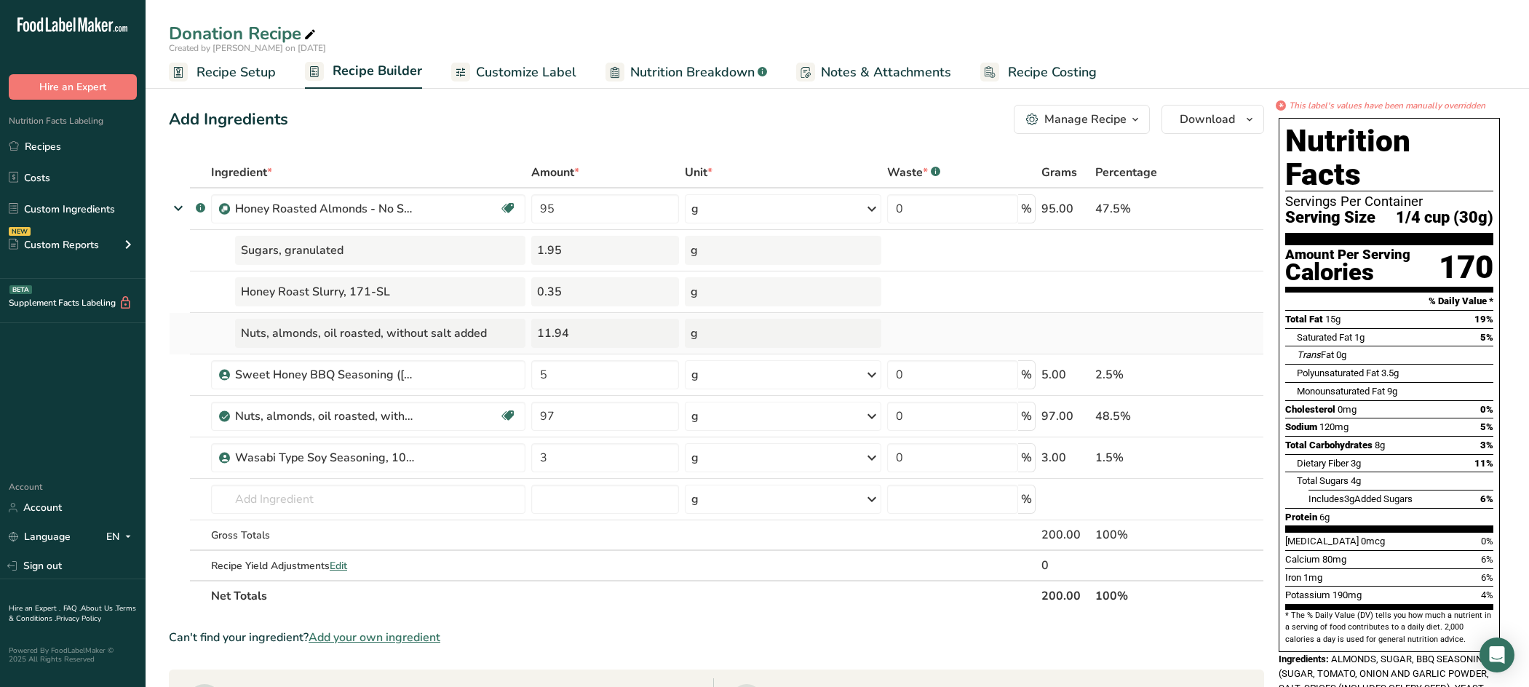
click at [602, 326] on div "11.94" at bounding box center [605, 333] width 148 height 29
click at [594, 212] on input "95" at bounding box center [605, 208] width 148 height 29
click at [413, 503] on div "Ingredient * Amount * Unit * Waste * .a-a{fill:#347362;}.b-a{fill:#fff;} Grams …" at bounding box center [716, 384] width 1095 height 454
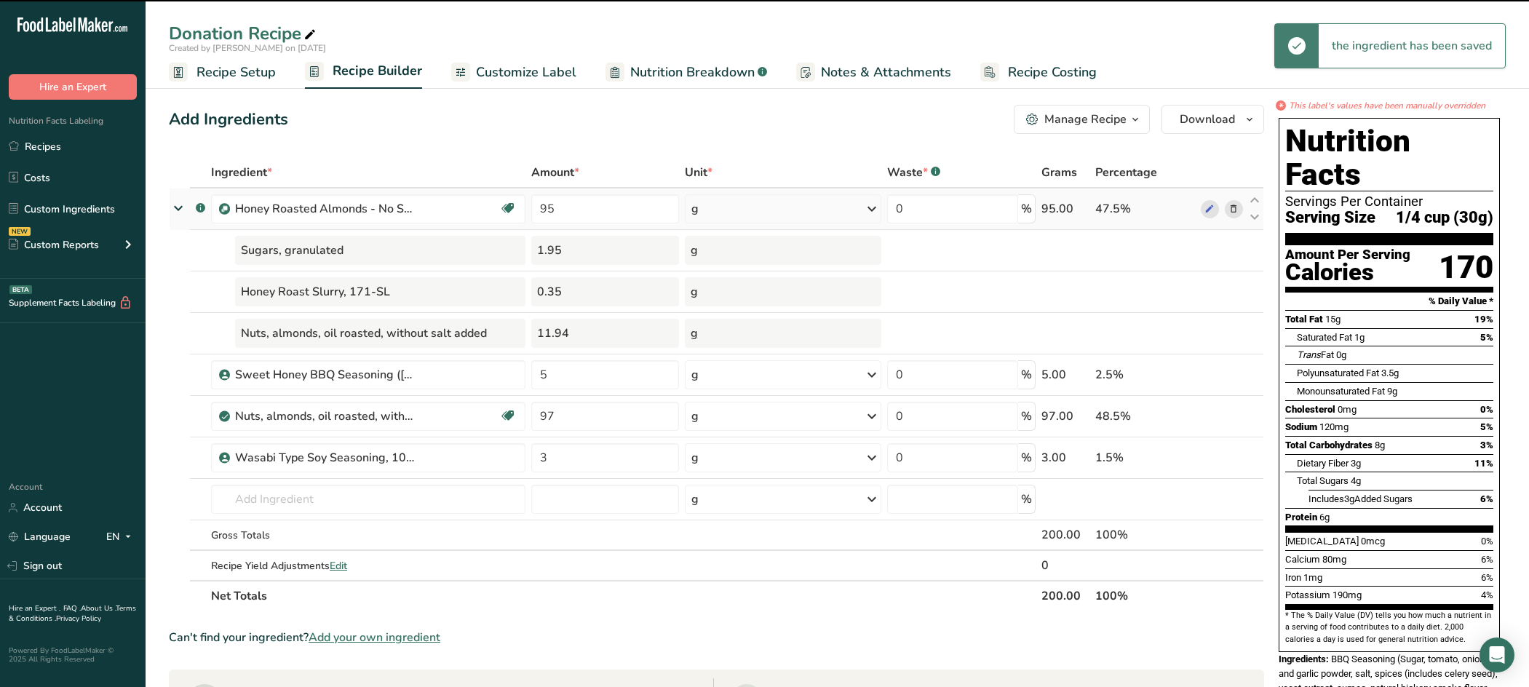
click at [178, 207] on icon at bounding box center [178, 207] width 26 height 17
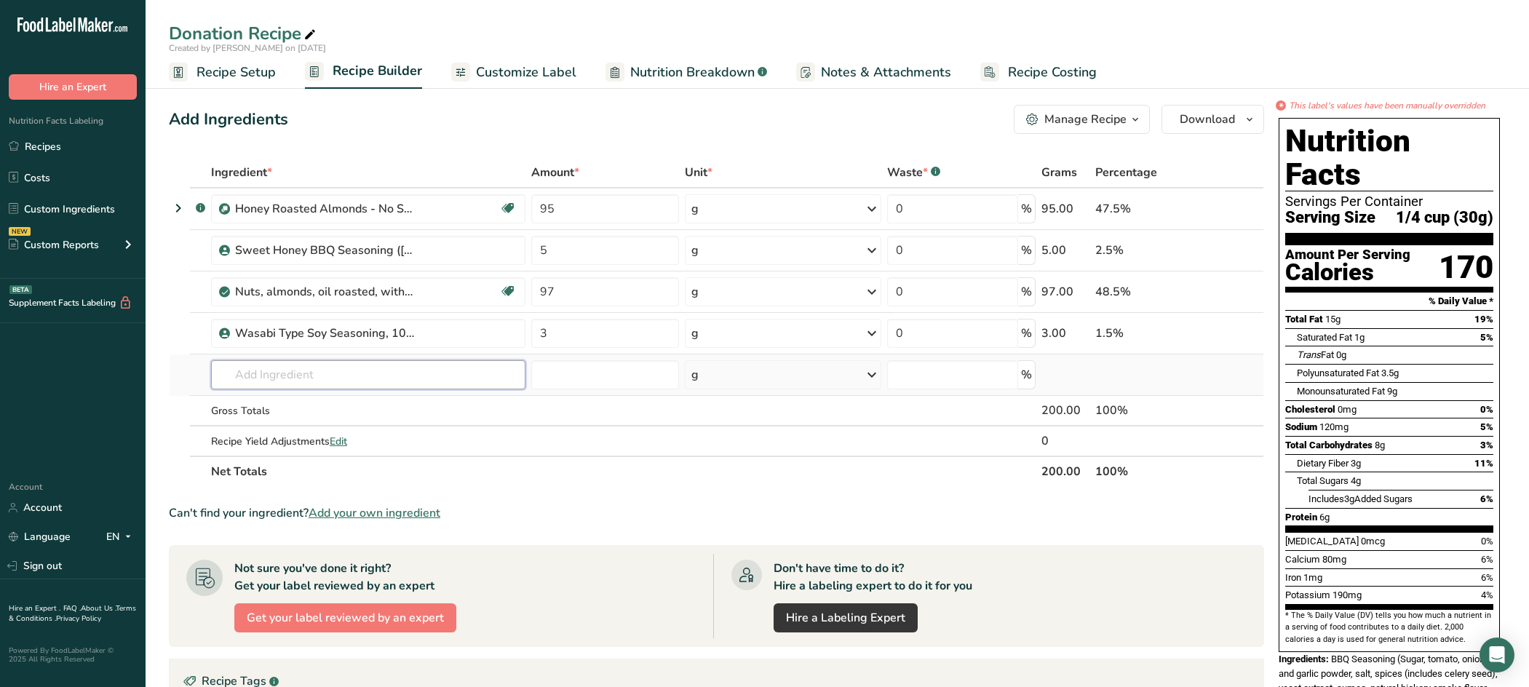
click at [430, 373] on input "text" at bounding box center [368, 374] width 314 height 29
type input "313"
click at [424, 405] on p "BBQ HR Almonds ([PERSON_NAME]), 313 - For Donation" at bounding box center [364, 404] width 282 height 15
type input "BBQ HR Almonds ([PERSON_NAME]), 313 - For Donation"
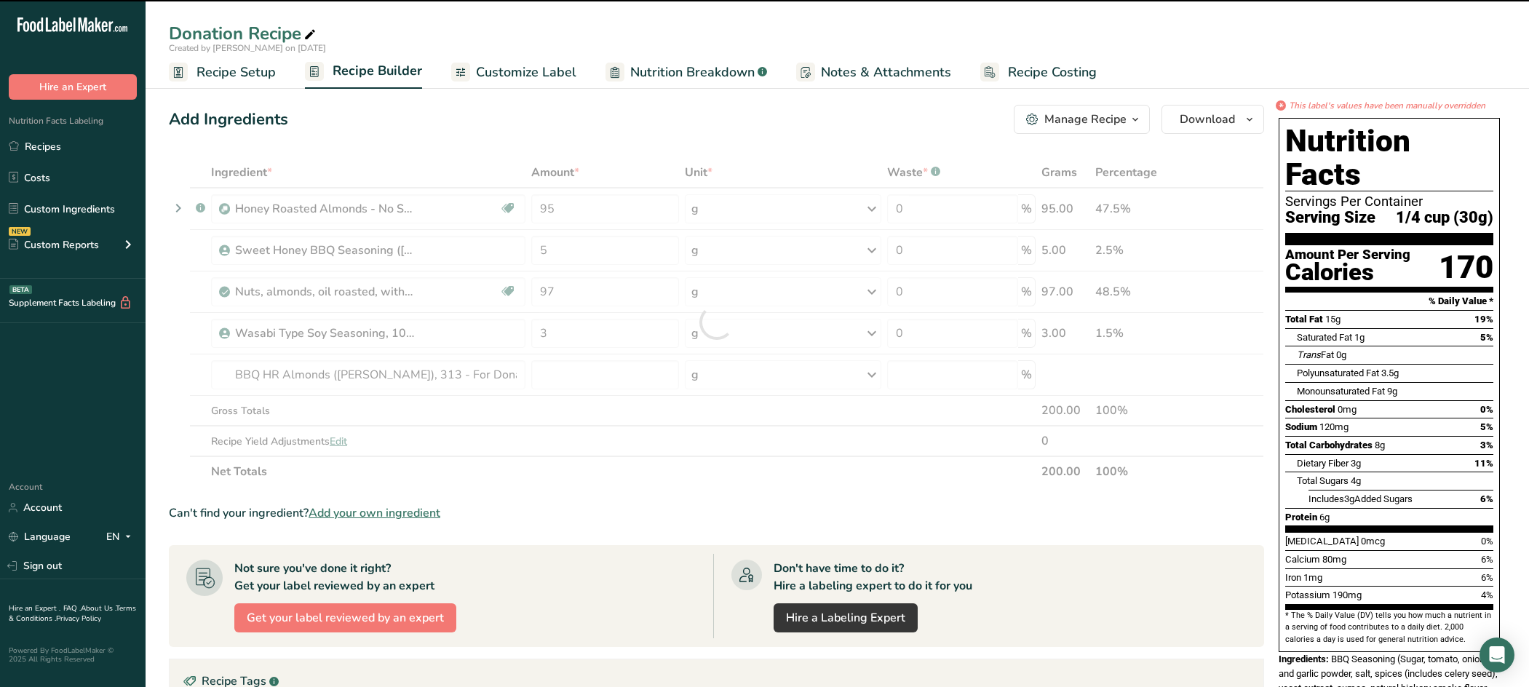
type input "0"
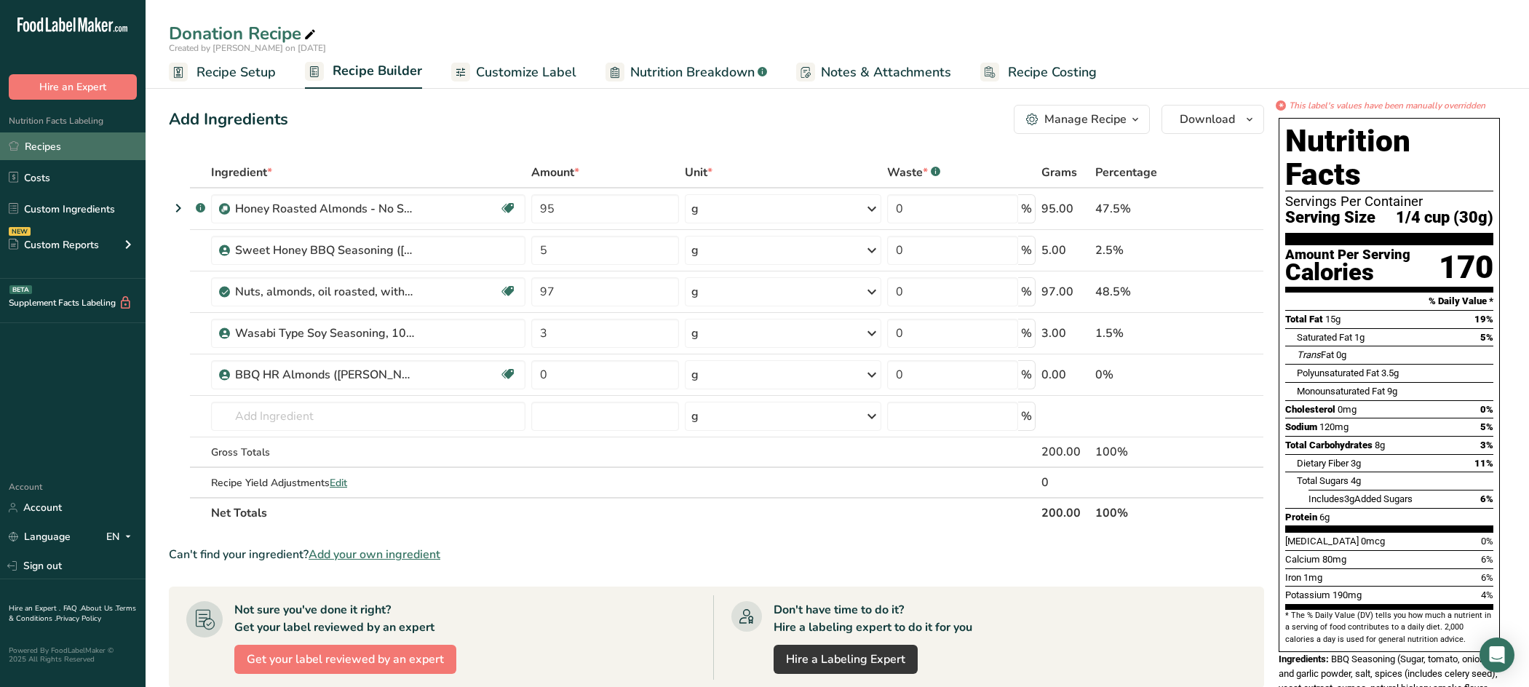
click at [41, 145] on link "Recipes" at bounding box center [73, 146] width 146 height 28
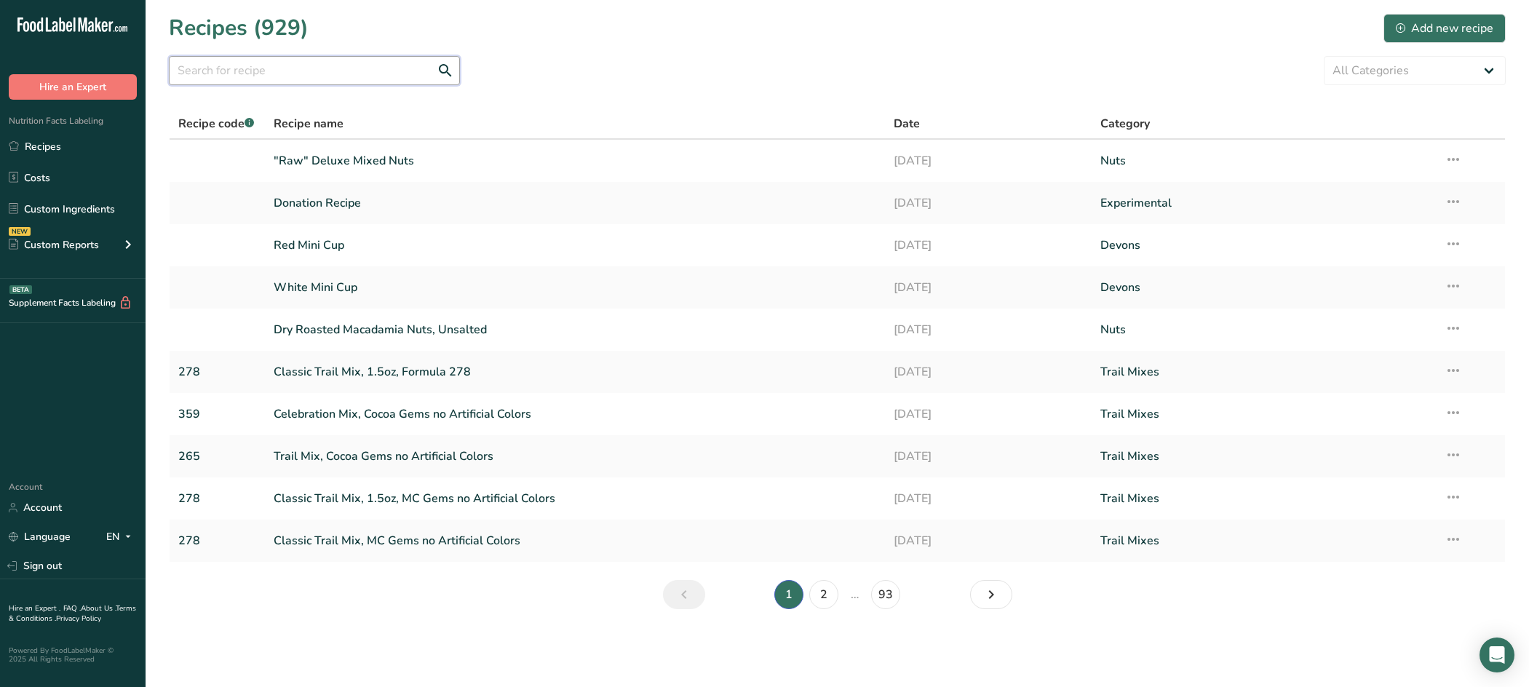
click at [307, 71] on input "text" at bounding box center [314, 70] width 291 height 29
type input "313"
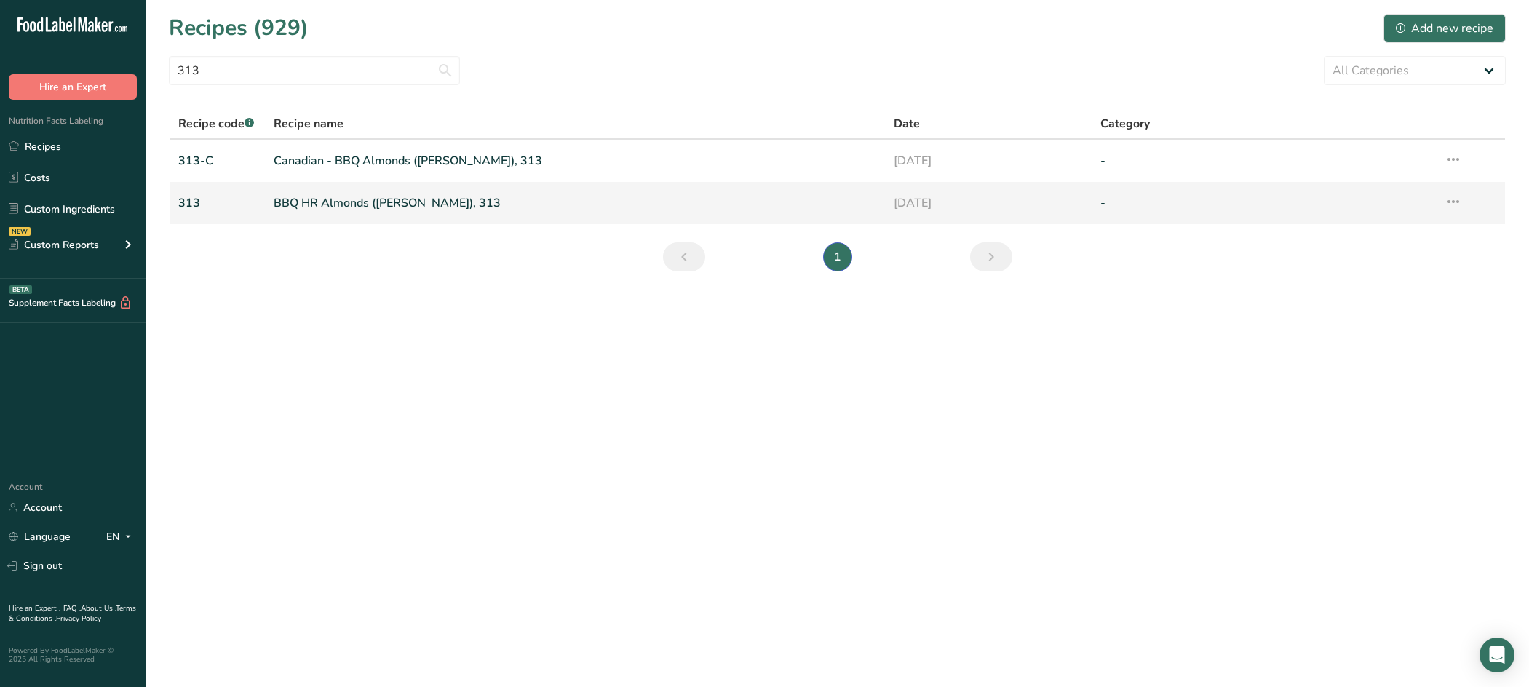
click at [386, 203] on link "BBQ HR Almonds ([PERSON_NAME]), 313" at bounding box center [575, 203] width 602 height 31
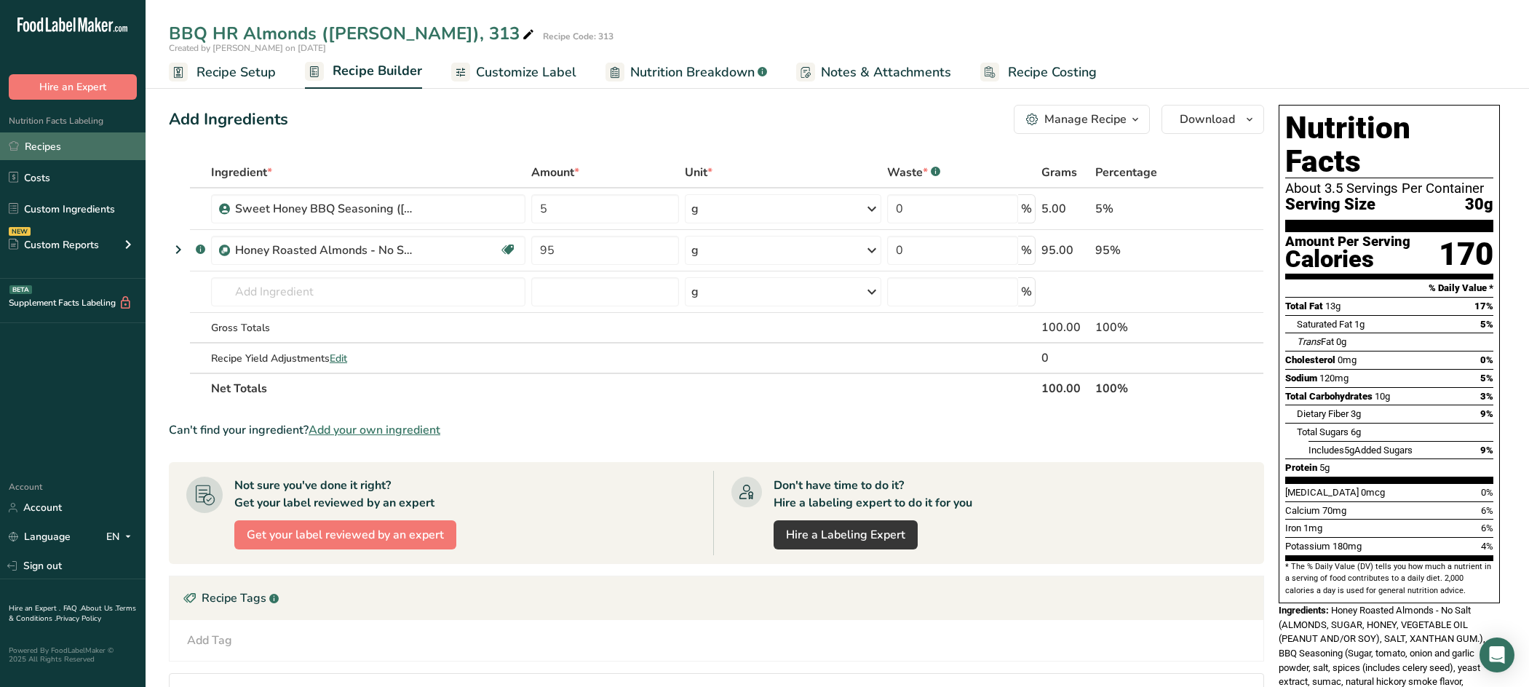
click at [73, 148] on link "Recipes" at bounding box center [73, 146] width 146 height 28
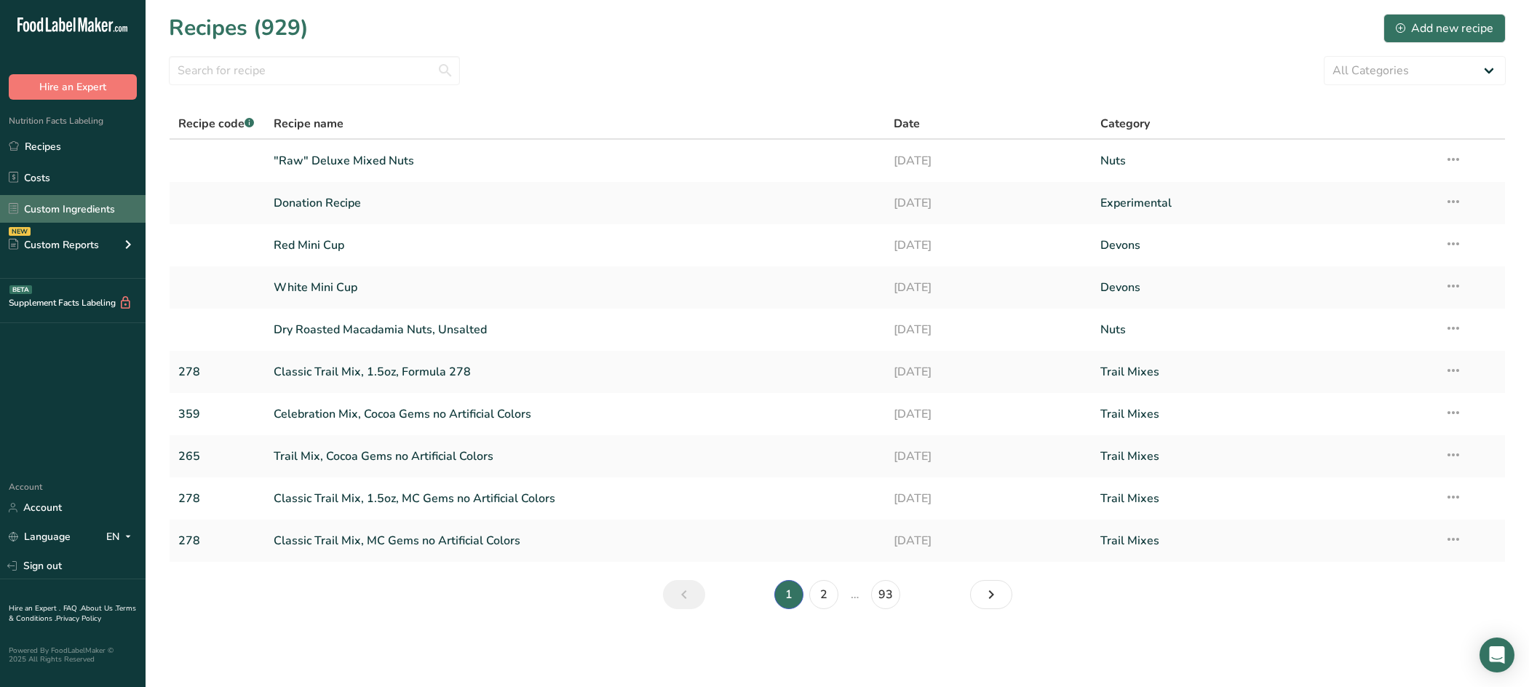
click at [68, 211] on link "Custom Ingredients" at bounding box center [73, 209] width 146 height 28
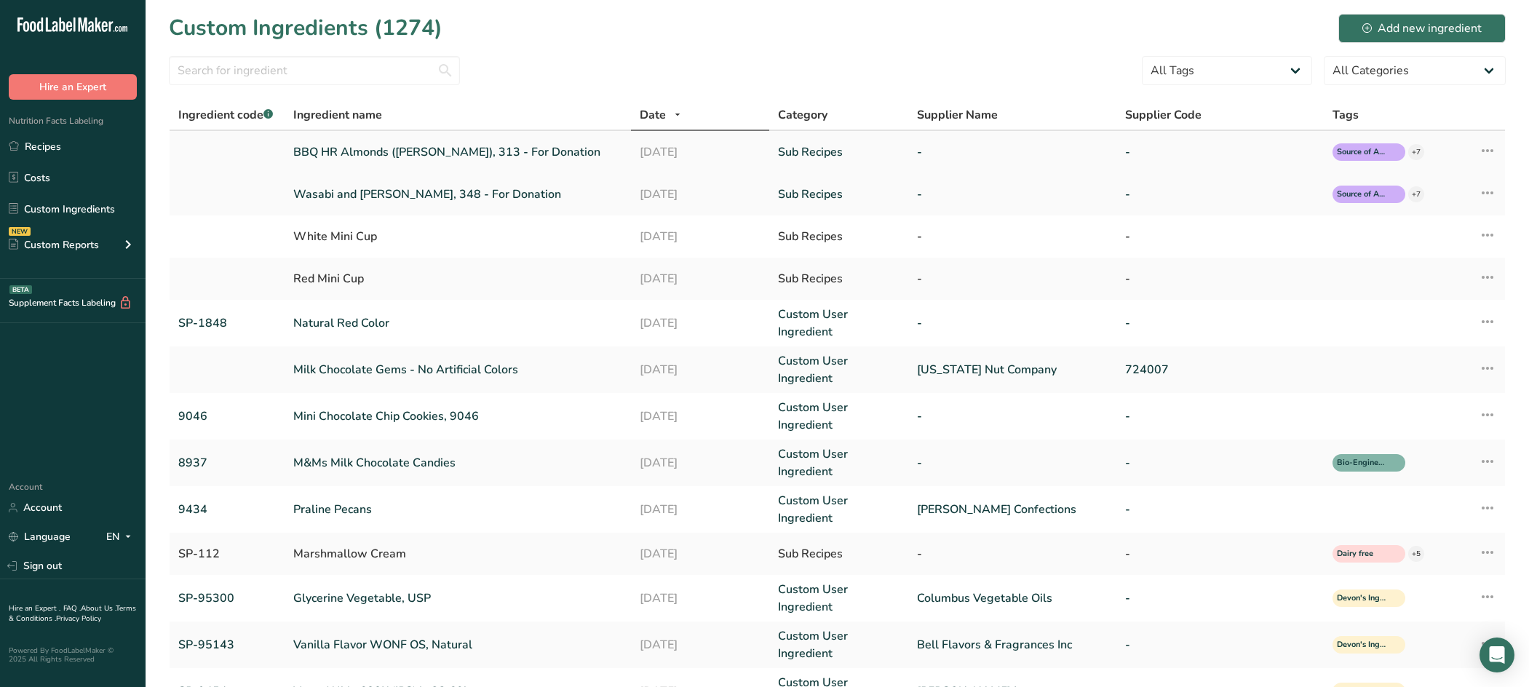
click at [485, 150] on link "BBQ HR Almonds ([PERSON_NAME]), 313 - For Donation" at bounding box center [457, 151] width 329 height 17
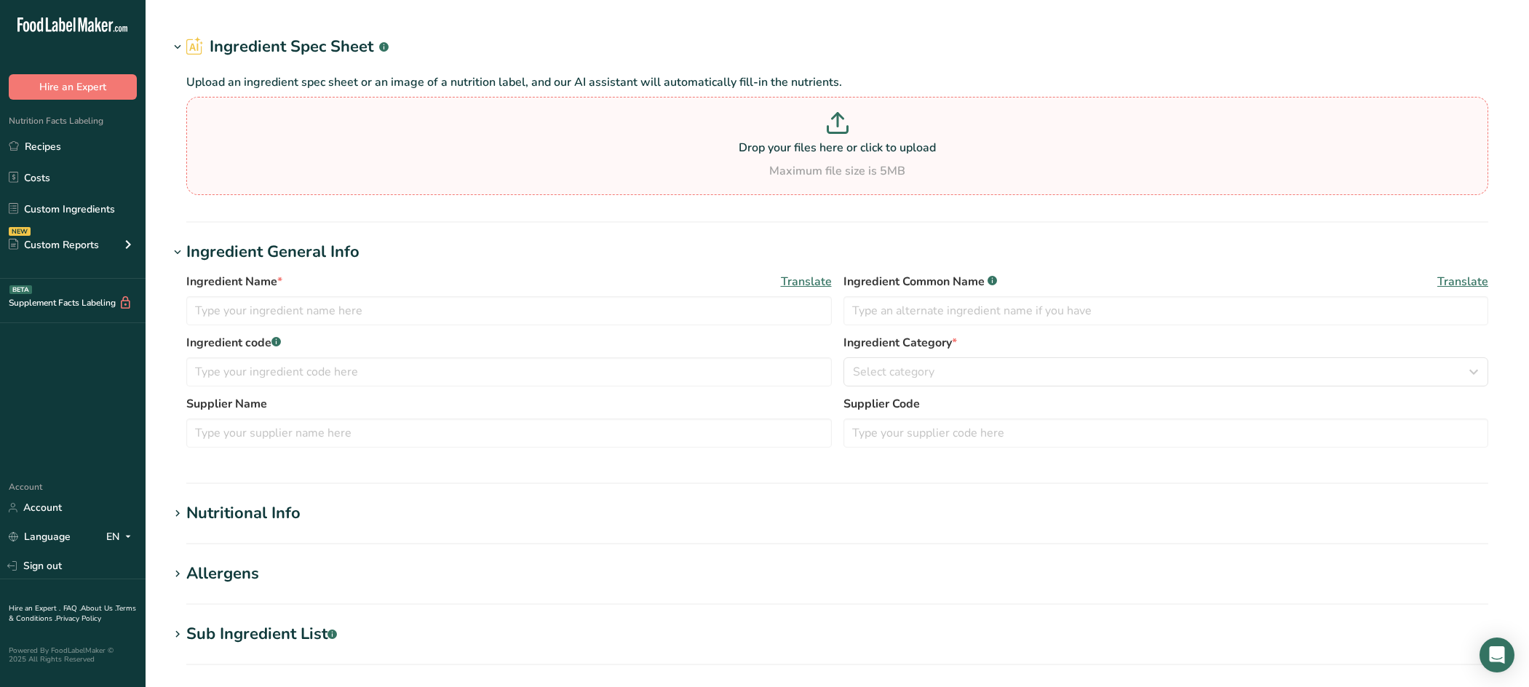
type input "BBQ HR Almonds ([PERSON_NAME]), 313 - For Donation"
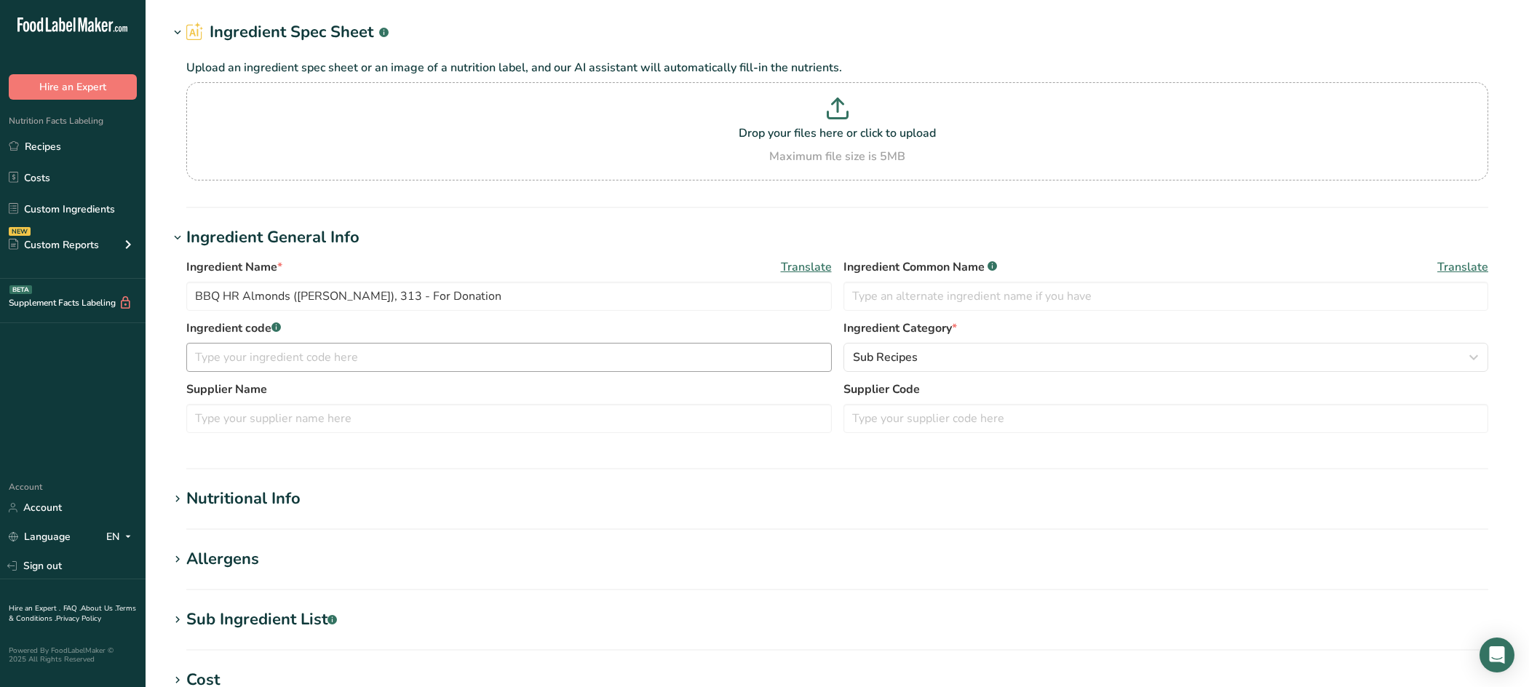
scroll to position [73, 0]
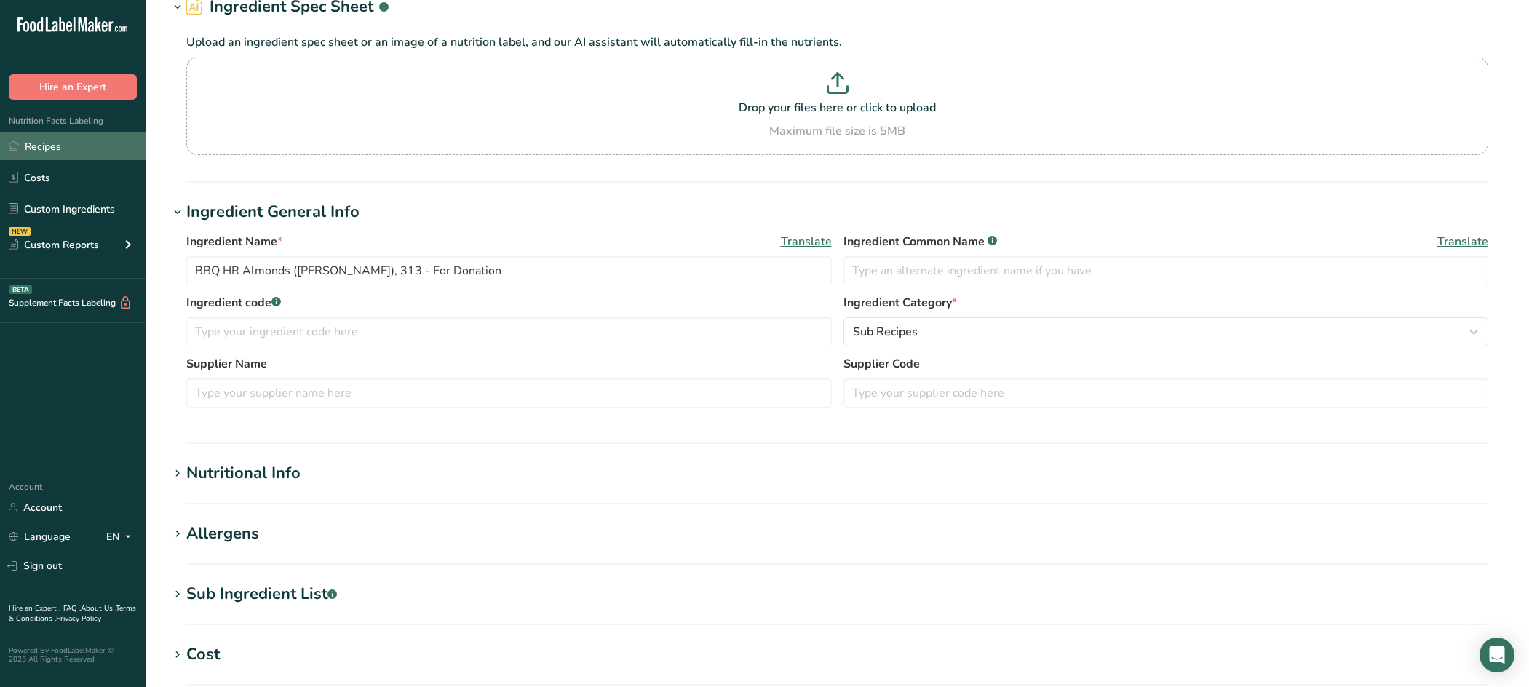
click at [63, 143] on link "Recipes" at bounding box center [73, 146] width 146 height 28
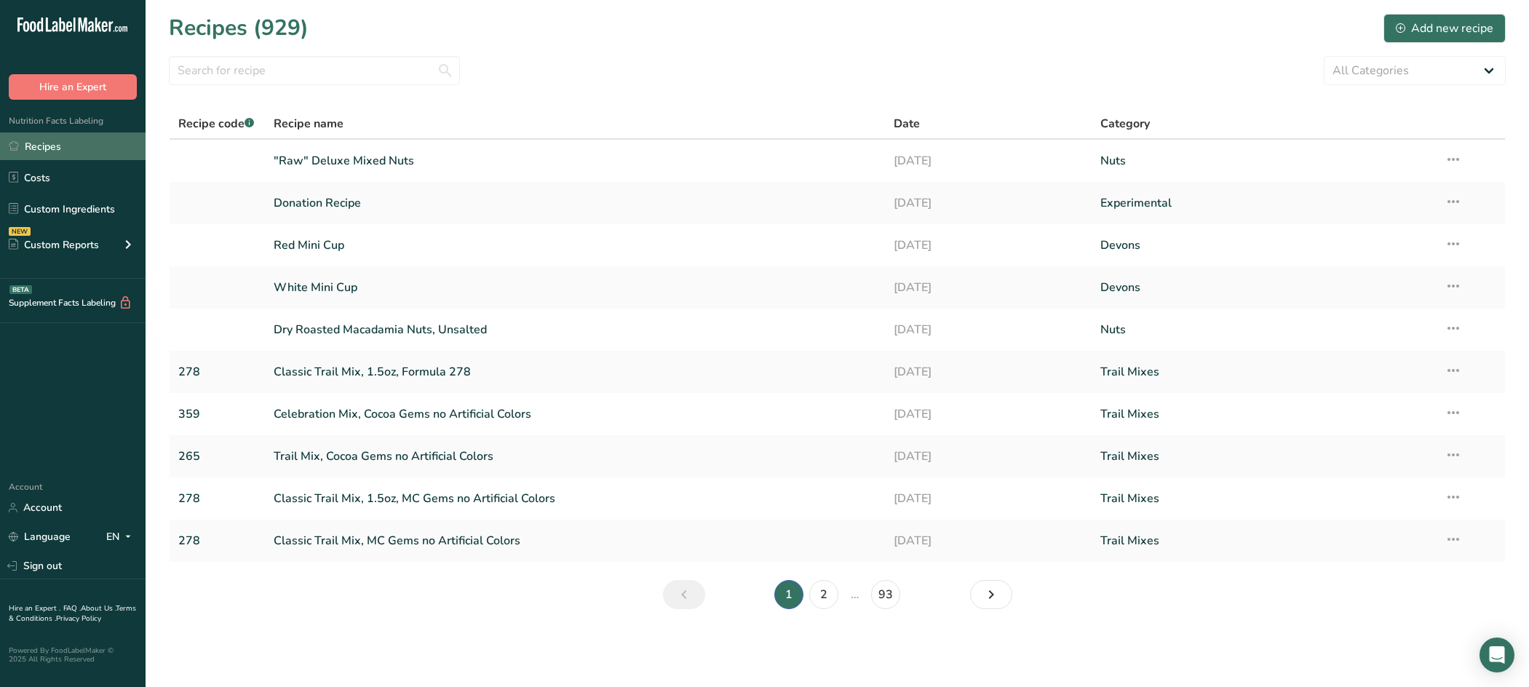
click at [80, 145] on link "Recipes" at bounding box center [73, 146] width 146 height 28
click at [88, 208] on link "Custom Ingredients" at bounding box center [73, 209] width 146 height 28
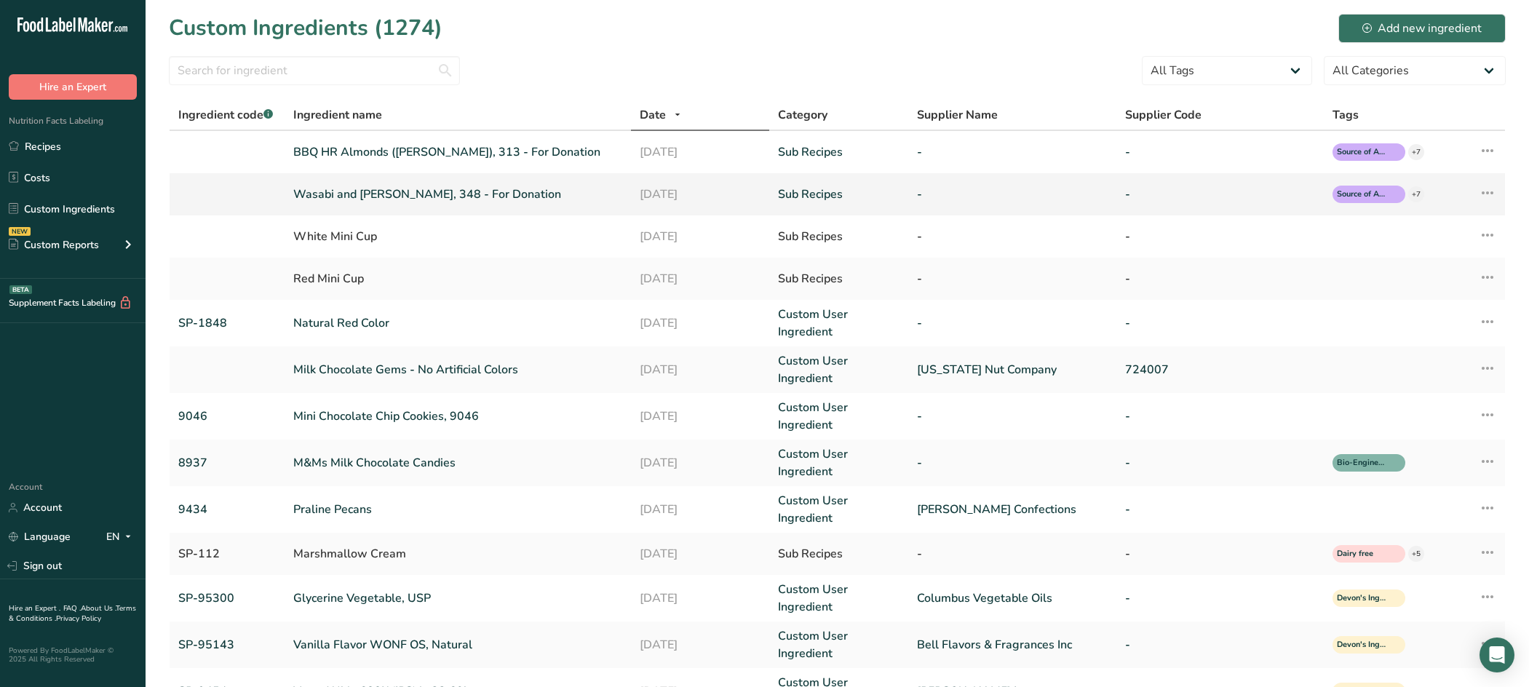
click at [458, 194] on link "Wasabi and [PERSON_NAME], 348 - For Donation" at bounding box center [457, 194] width 329 height 17
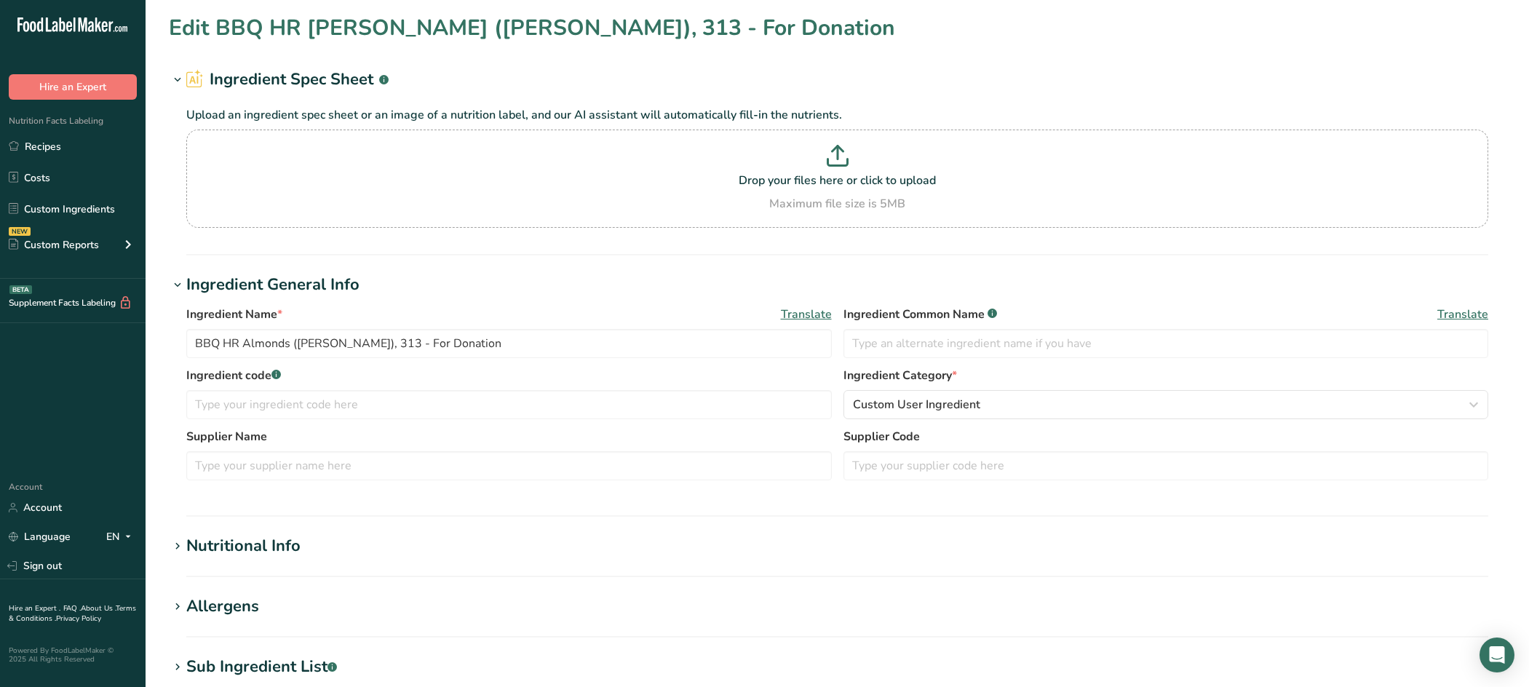
type input "Wasabi and [PERSON_NAME], 348 - For Donation"
type input "596.13"
type KJ "2494.221"
type Fat "53.534"
type Fat "4.087"
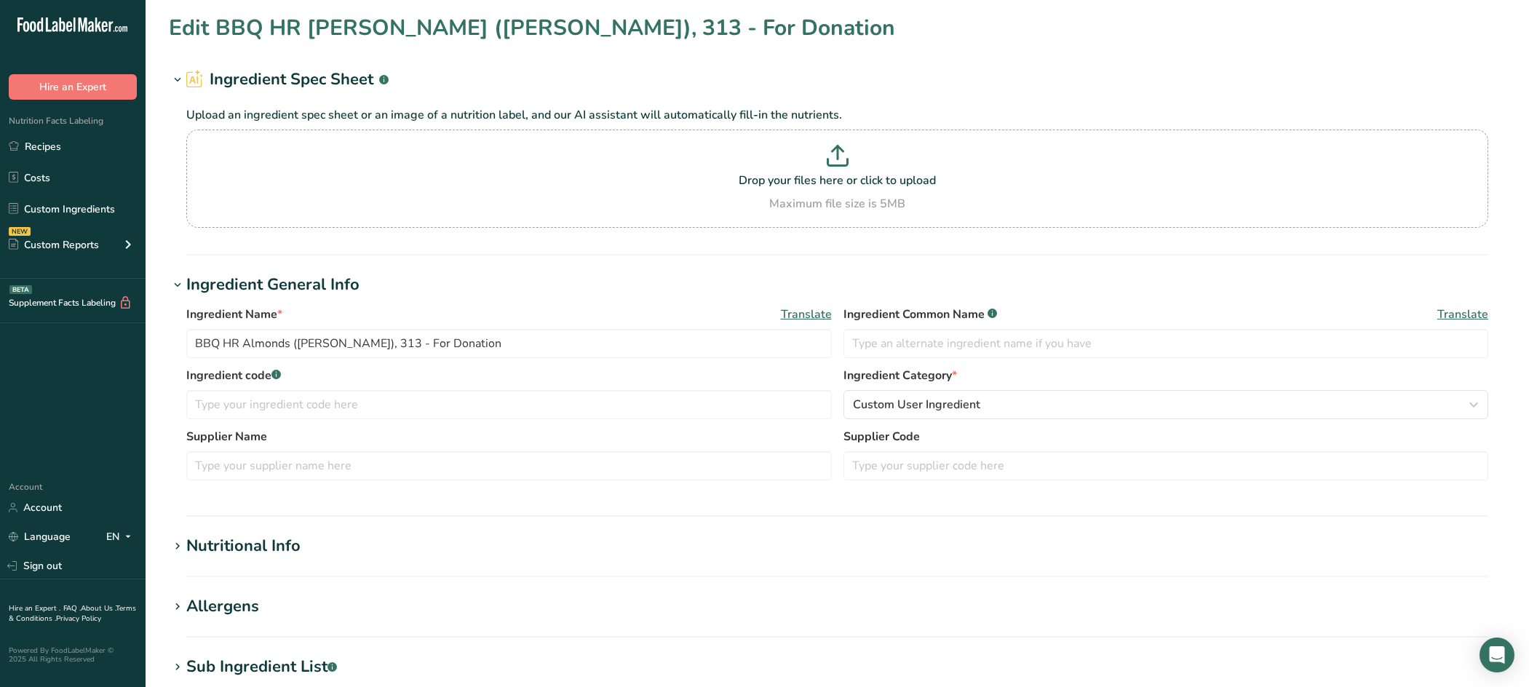
type Fat "0"
type input "0"
type input "407.755"
type Carbohydrates "18.628"
type Fiber "10.24"
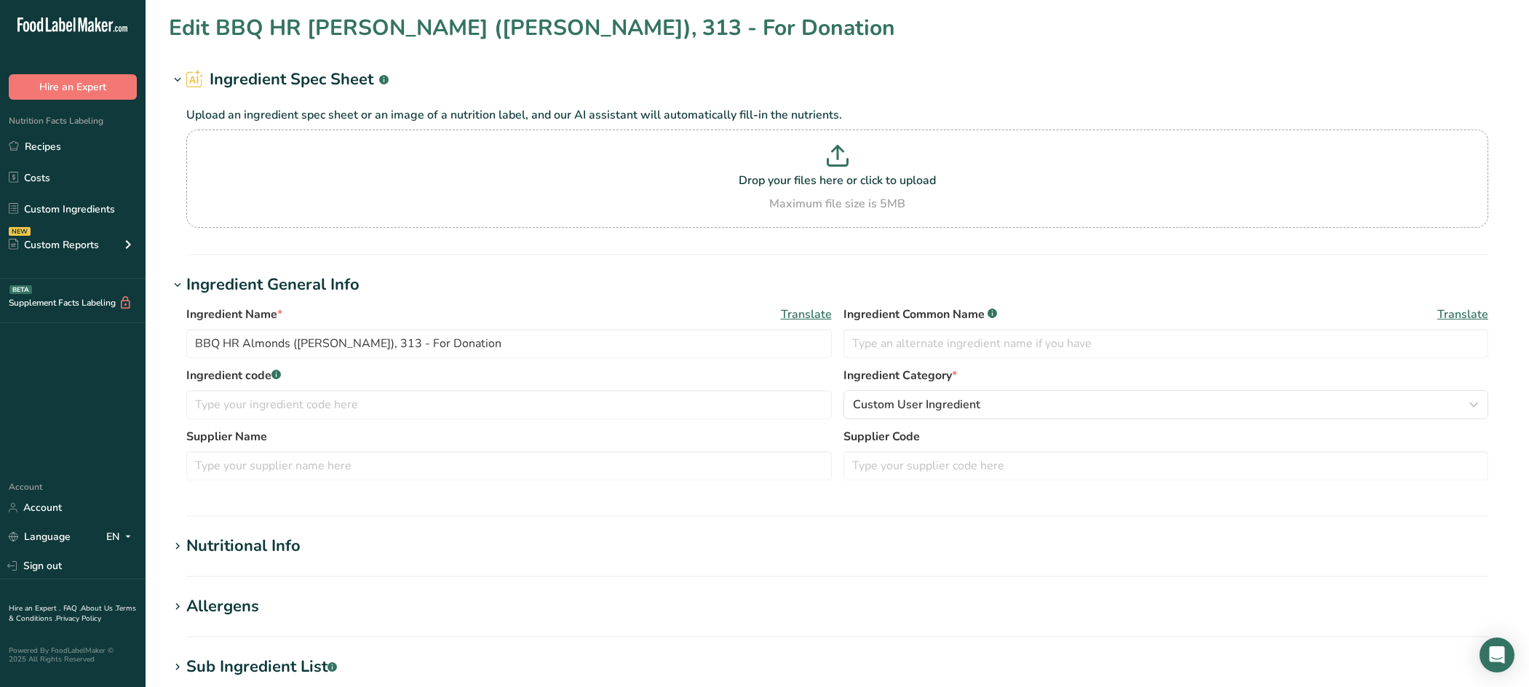
type Sugars "5.302"
type Sugars "0.869"
type input "20.872"
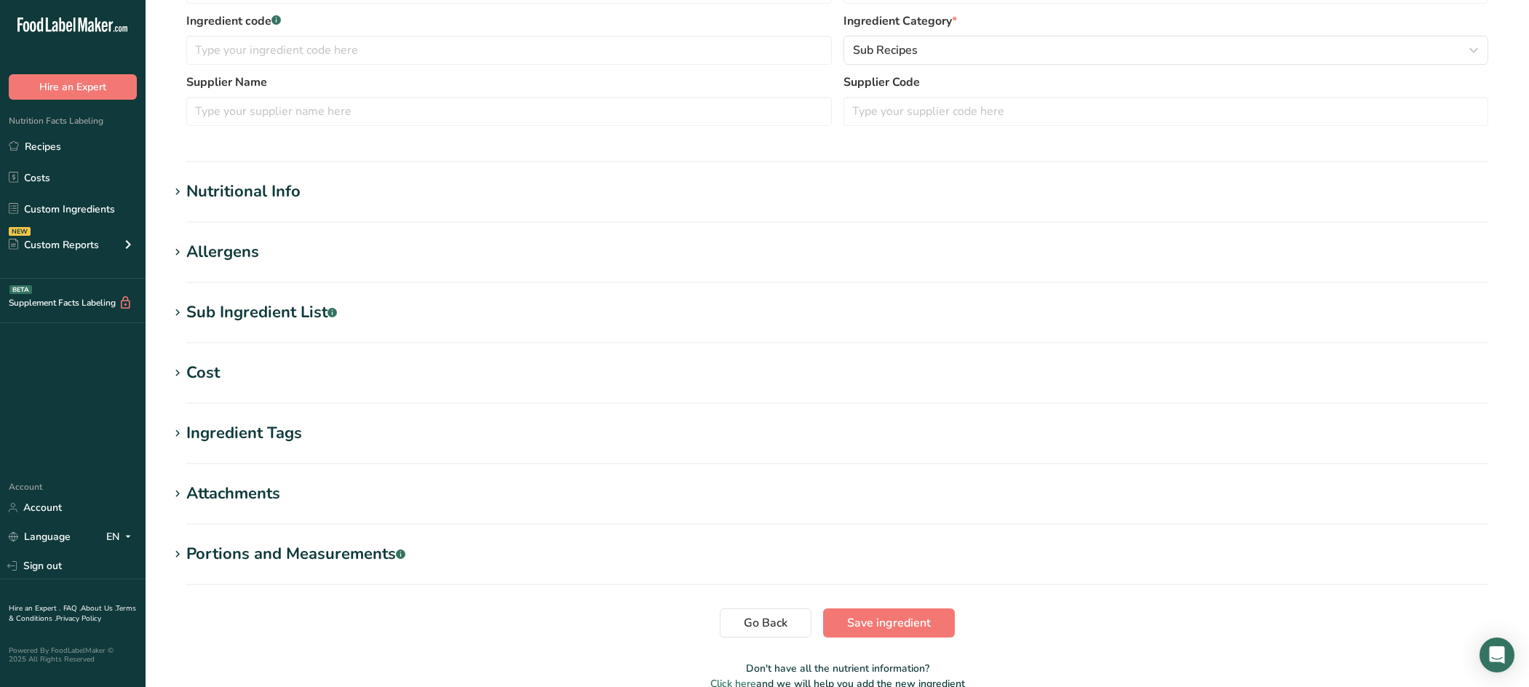
scroll to position [364, 0]
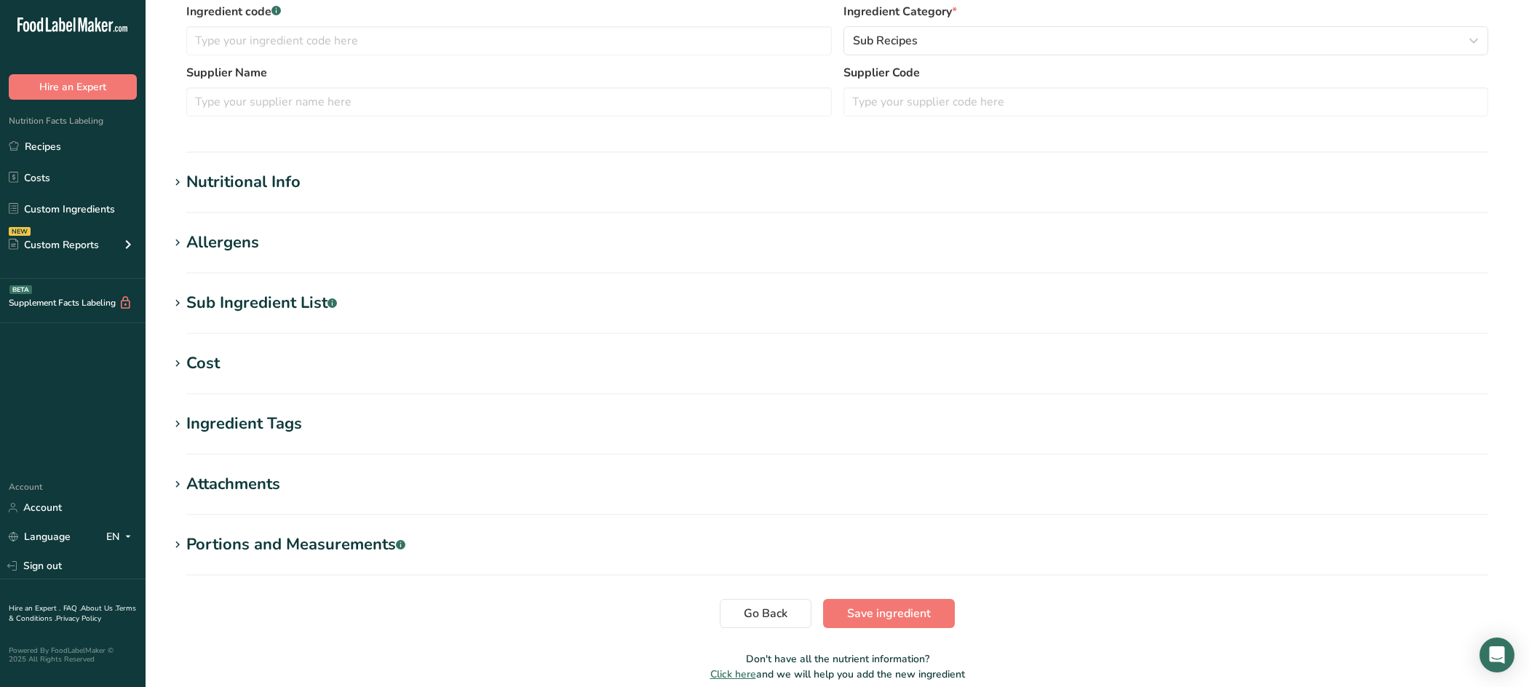
click at [183, 180] on span at bounding box center [177, 182] width 17 height 17
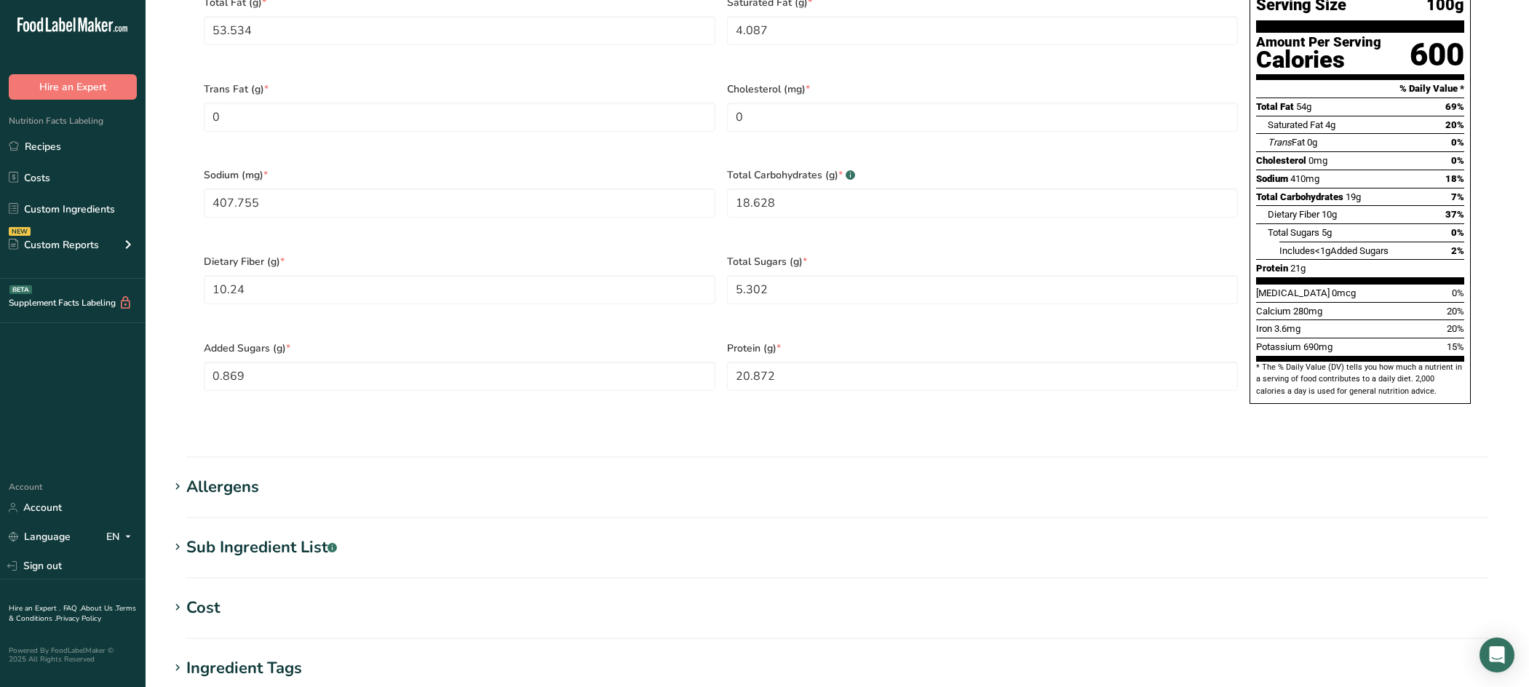
scroll to position [873, 0]
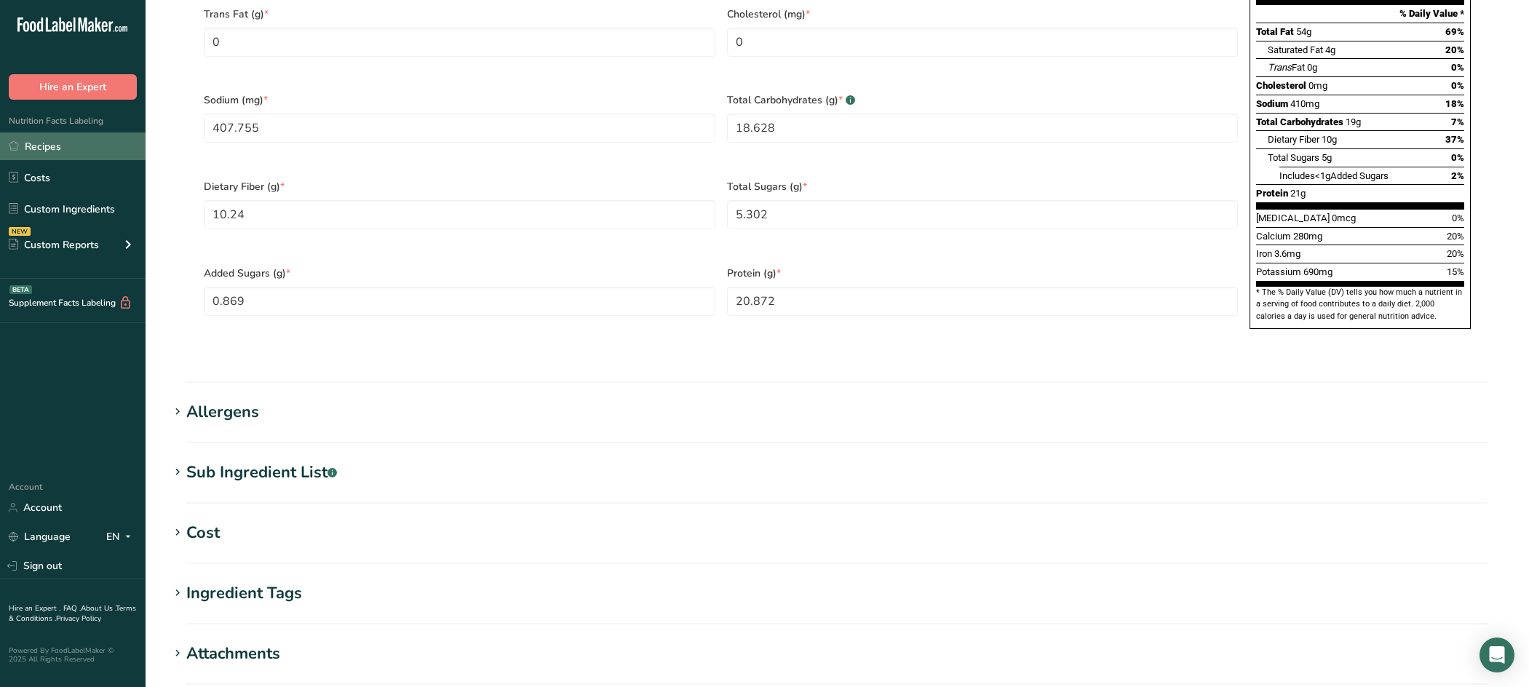
click at [41, 146] on link "Recipes" at bounding box center [73, 146] width 146 height 28
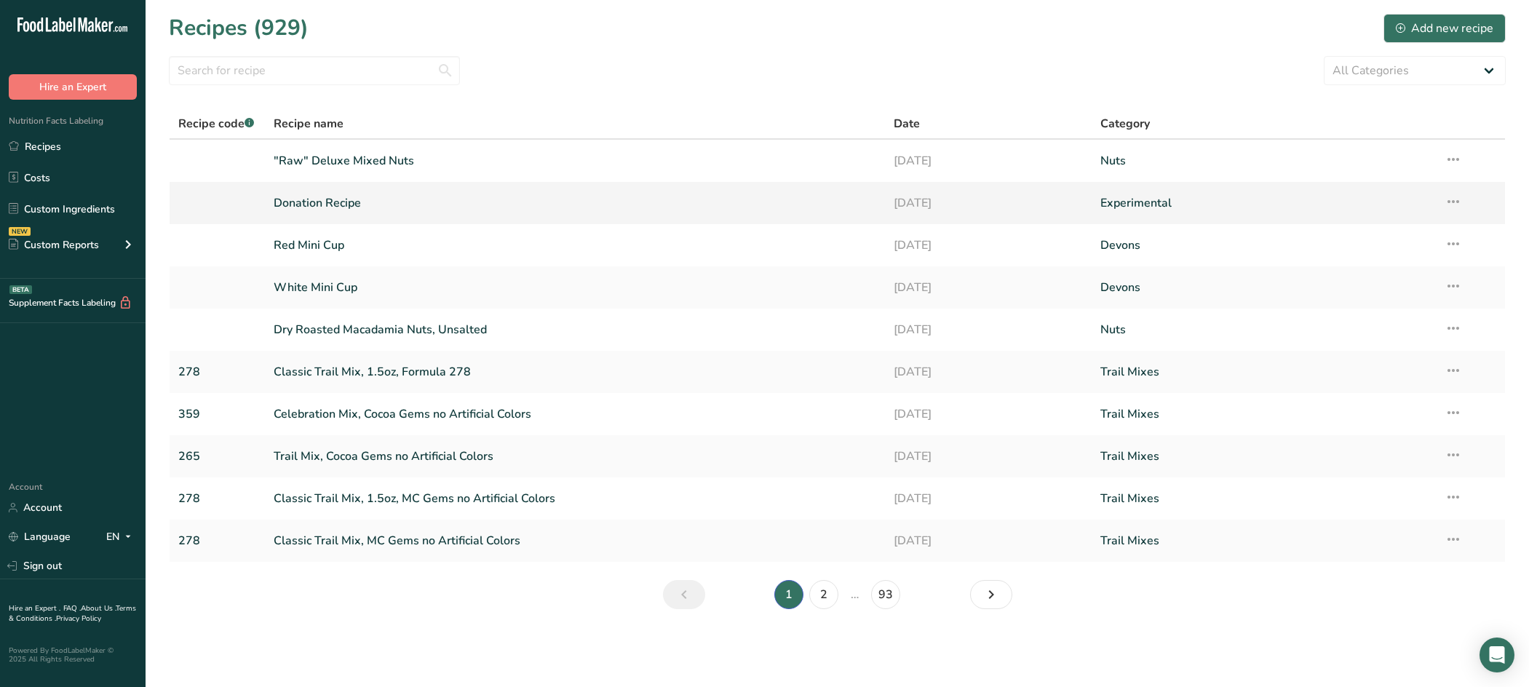
click at [348, 199] on link "Donation Recipe" at bounding box center [575, 203] width 602 height 31
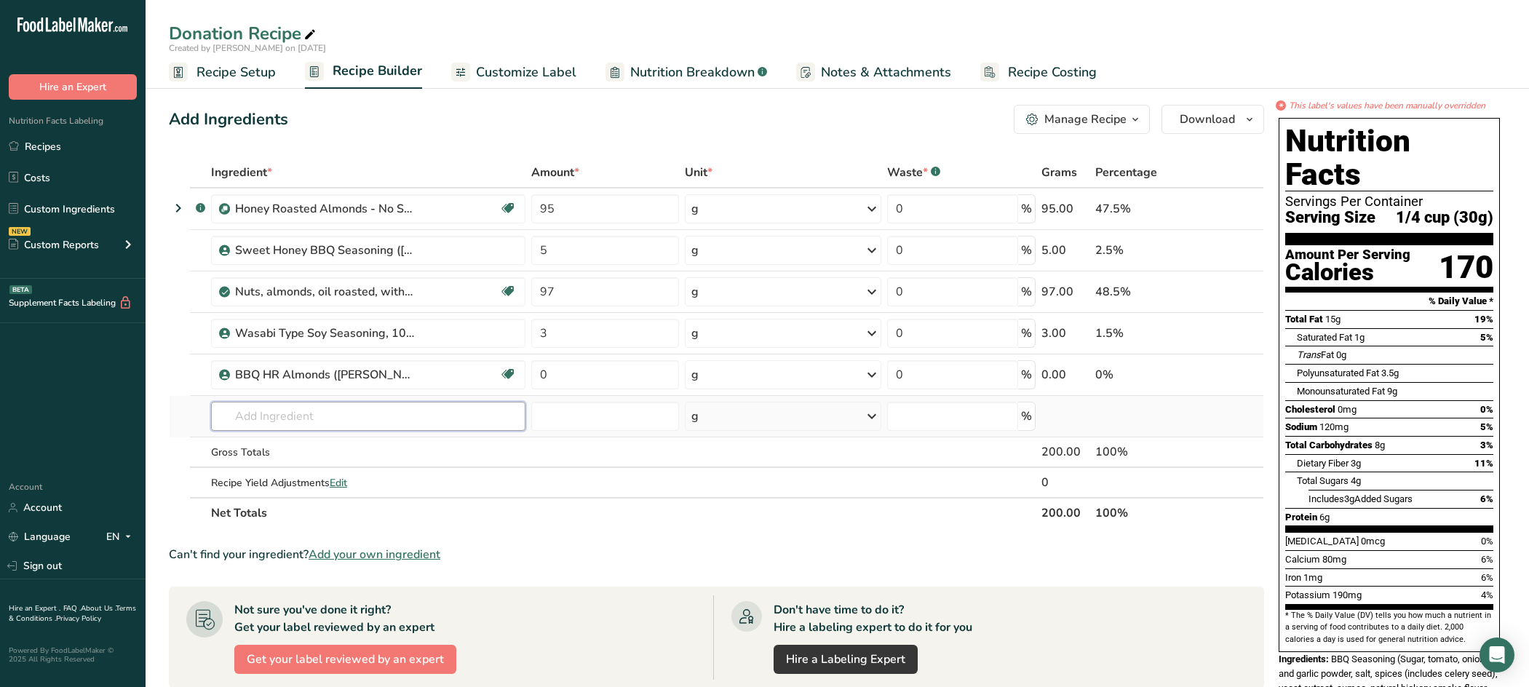
click at [394, 416] on input "text" at bounding box center [368, 416] width 314 height 29
click at [204, 373] on td at bounding box center [199, 374] width 18 height 41
click at [1235, 373] on icon at bounding box center [1233, 374] width 10 height 15
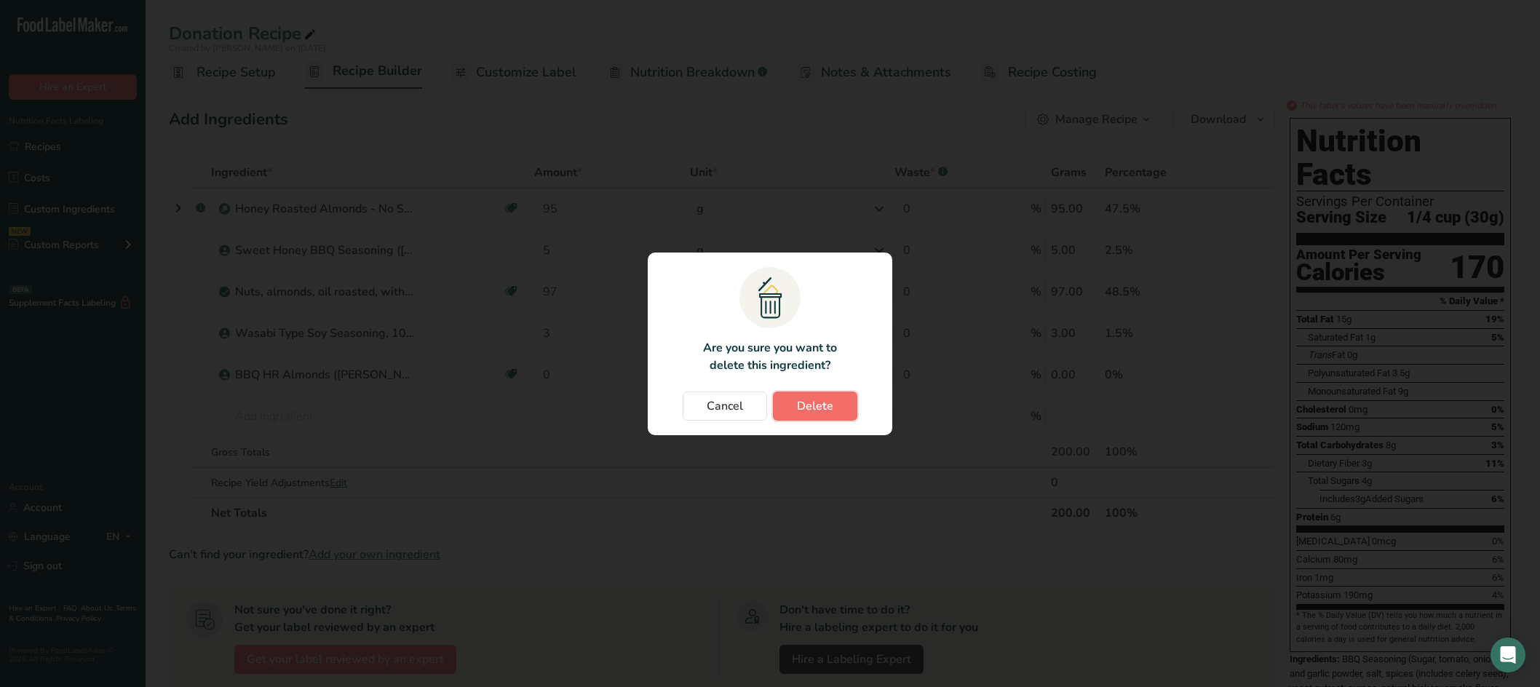
click at [816, 407] on span "Delete" at bounding box center [815, 405] width 36 height 17
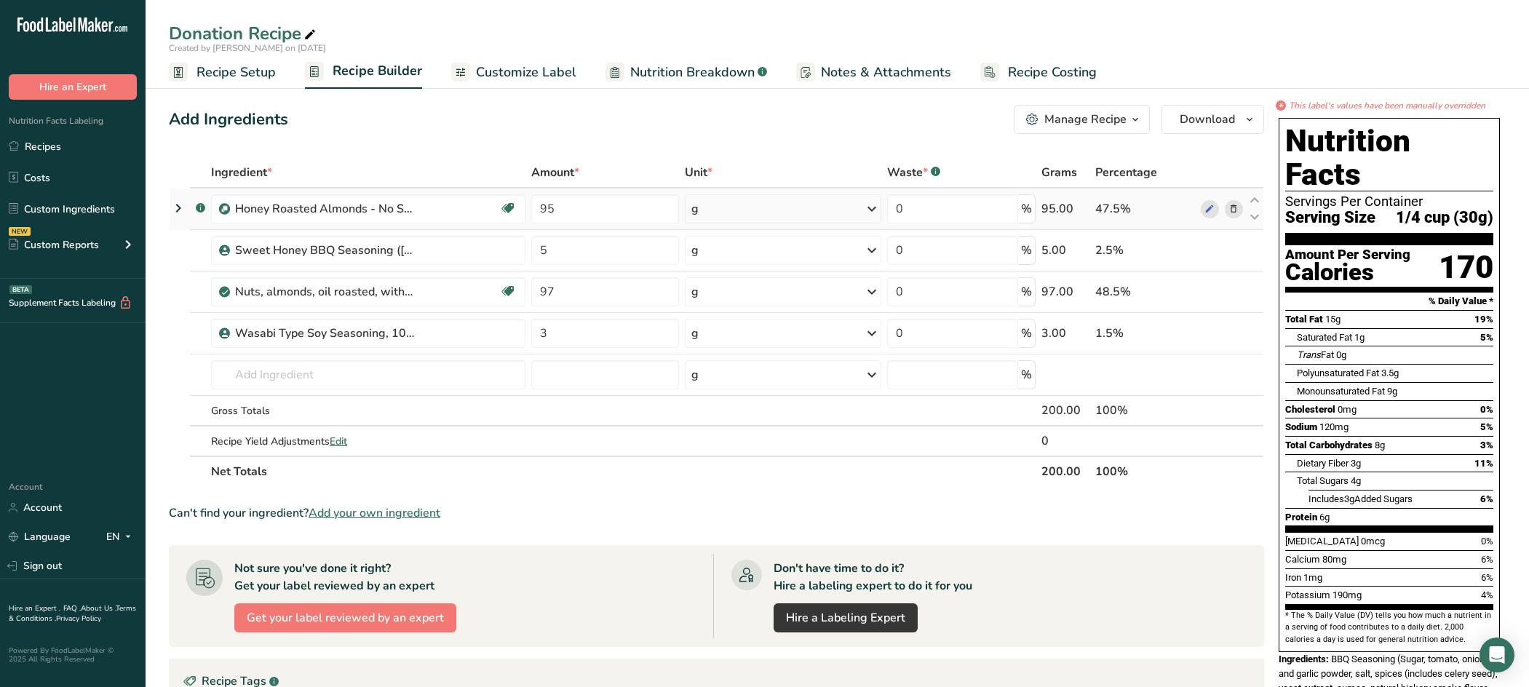
click at [179, 204] on icon at bounding box center [178, 208] width 17 height 26
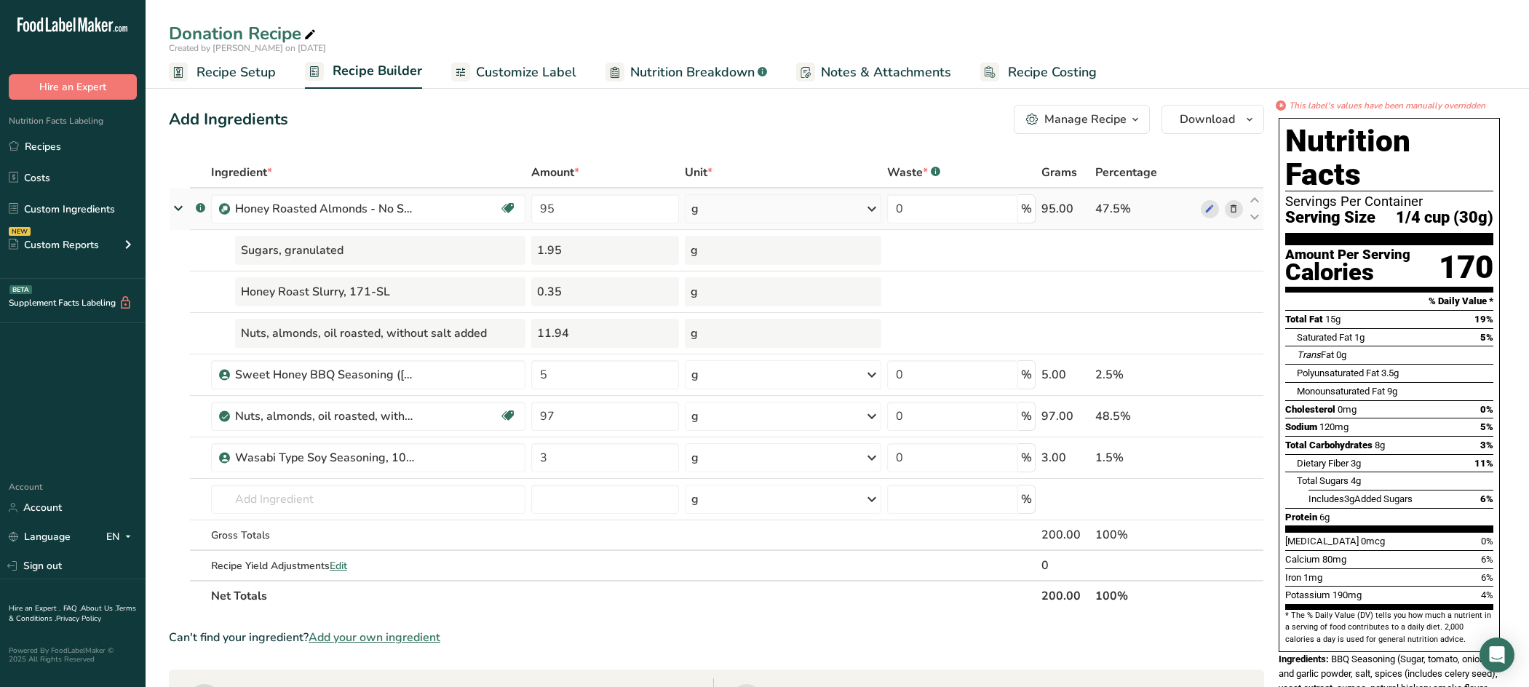
click at [175, 210] on icon at bounding box center [178, 207] width 26 height 17
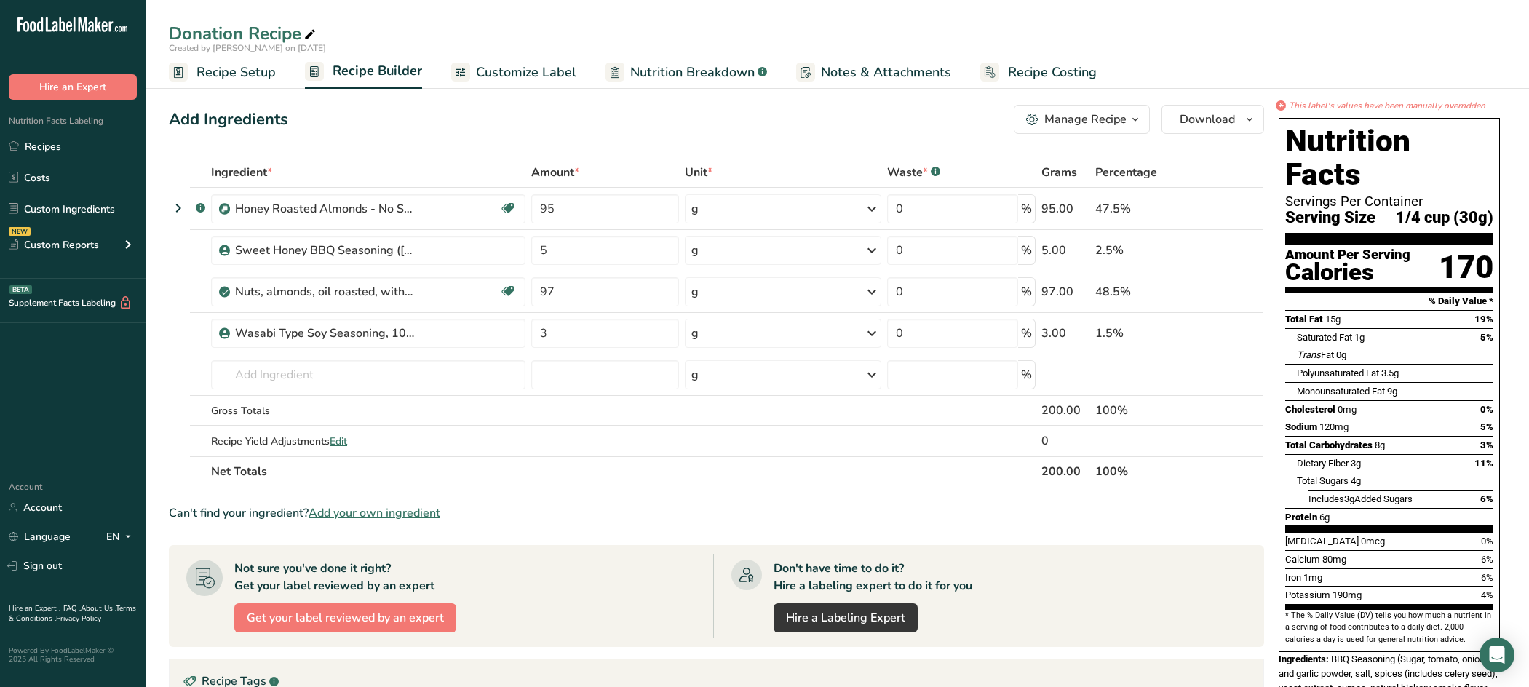
click at [728, 76] on span "Nutrition Breakdown" at bounding box center [692, 73] width 124 height 20
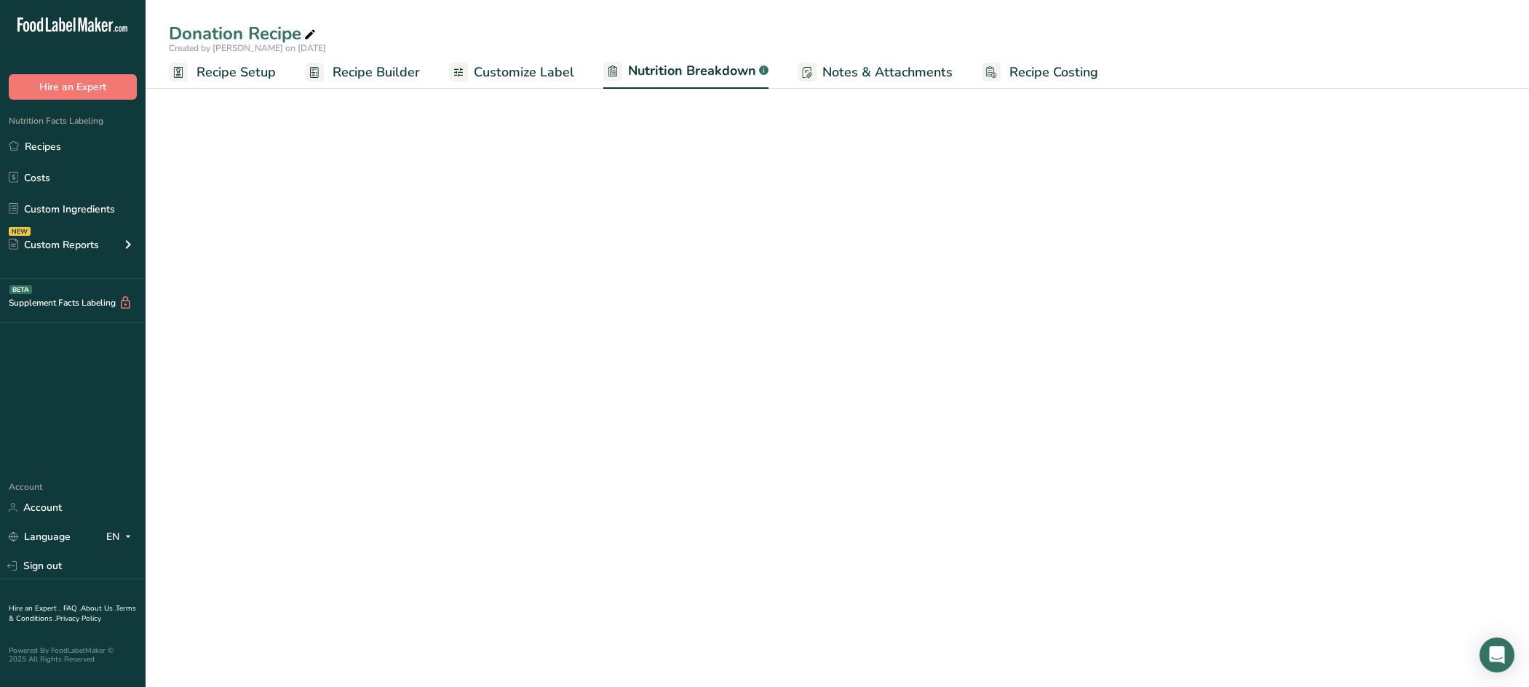
select select "Calories"
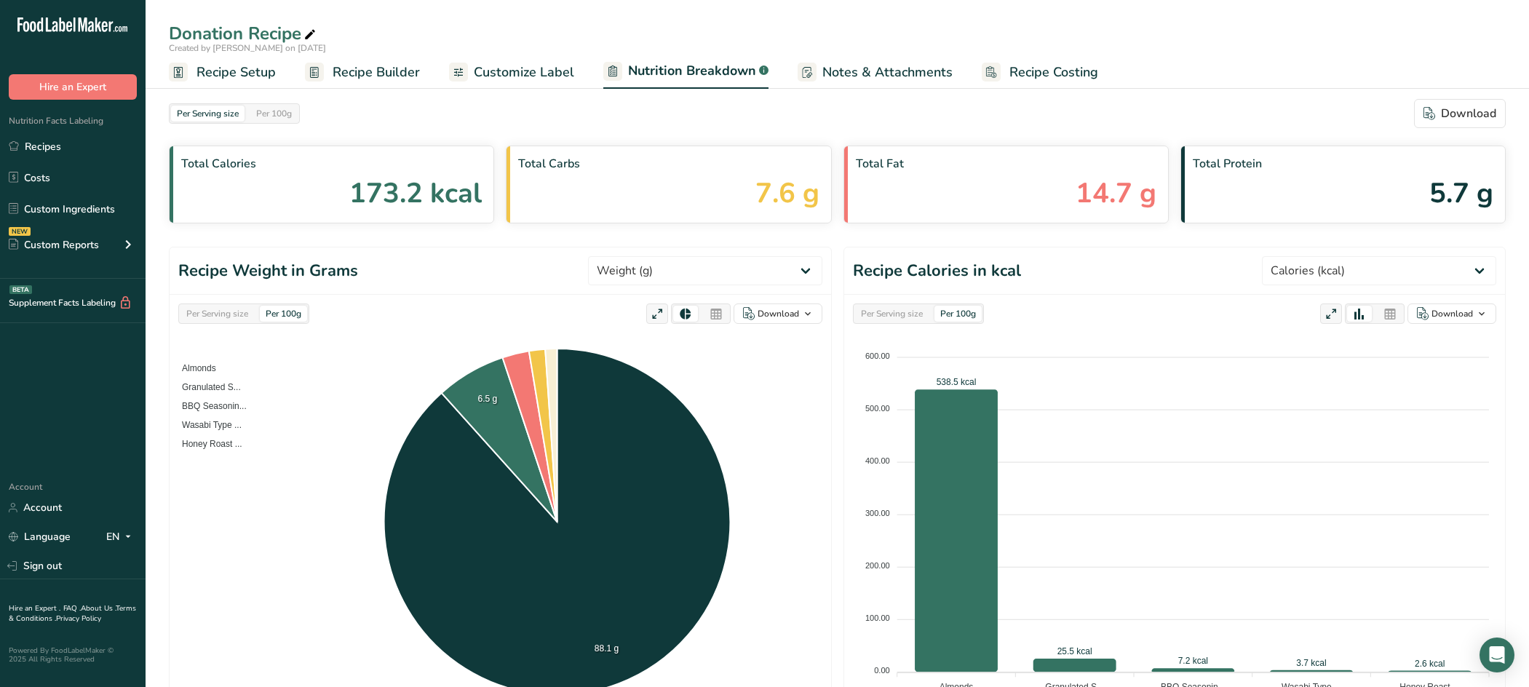
click at [500, 70] on span "Customize Label" at bounding box center [524, 73] width 100 height 20
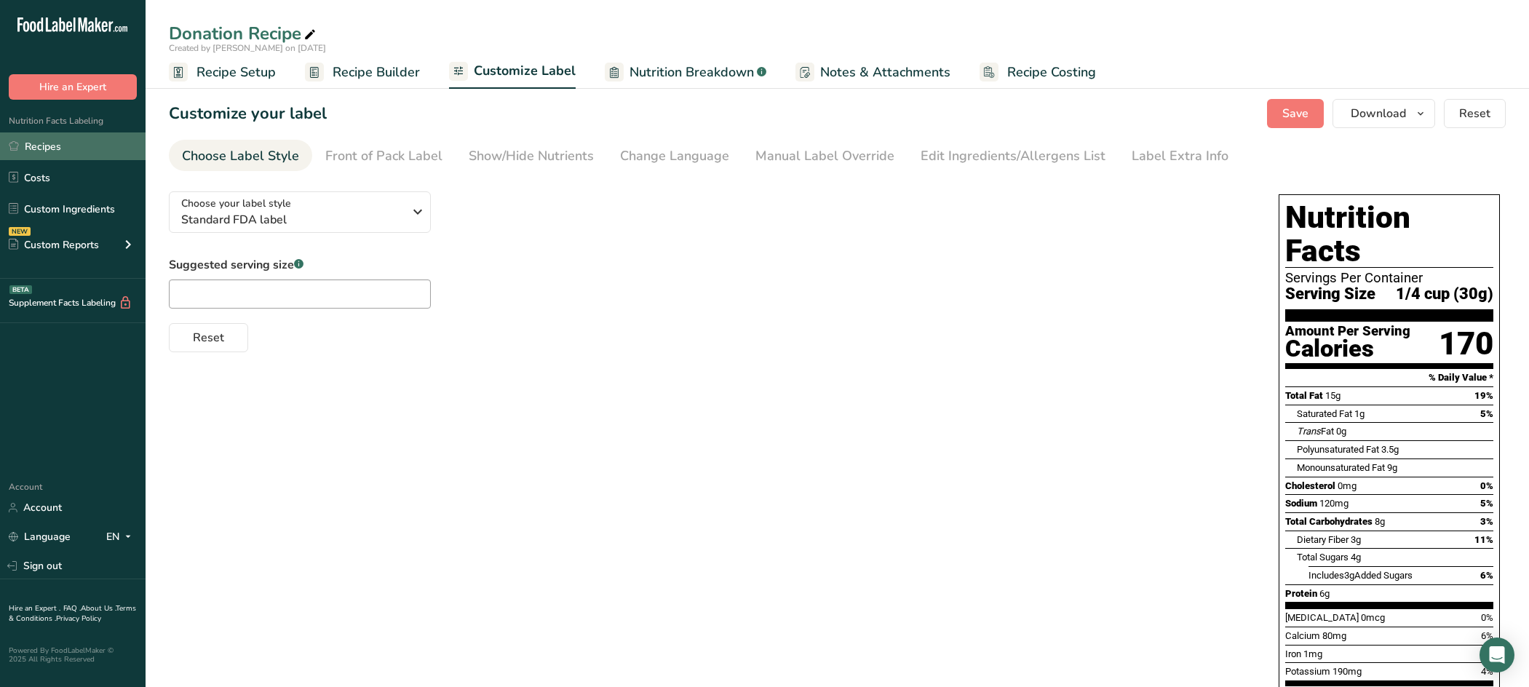
click at [54, 148] on link "Recipes" at bounding box center [73, 146] width 146 height 28
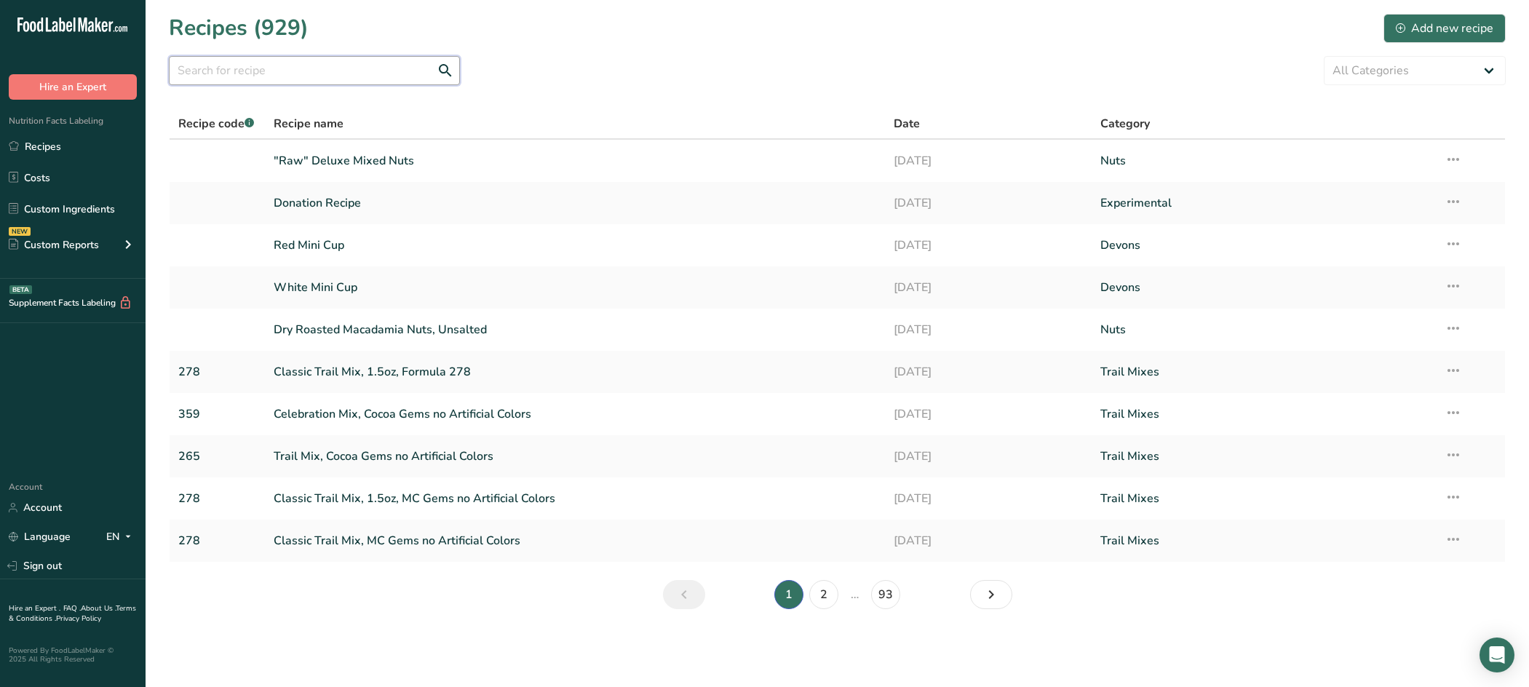
click at [337, 75] on input "text" at bounding box center [314, 70] width 291 height 29
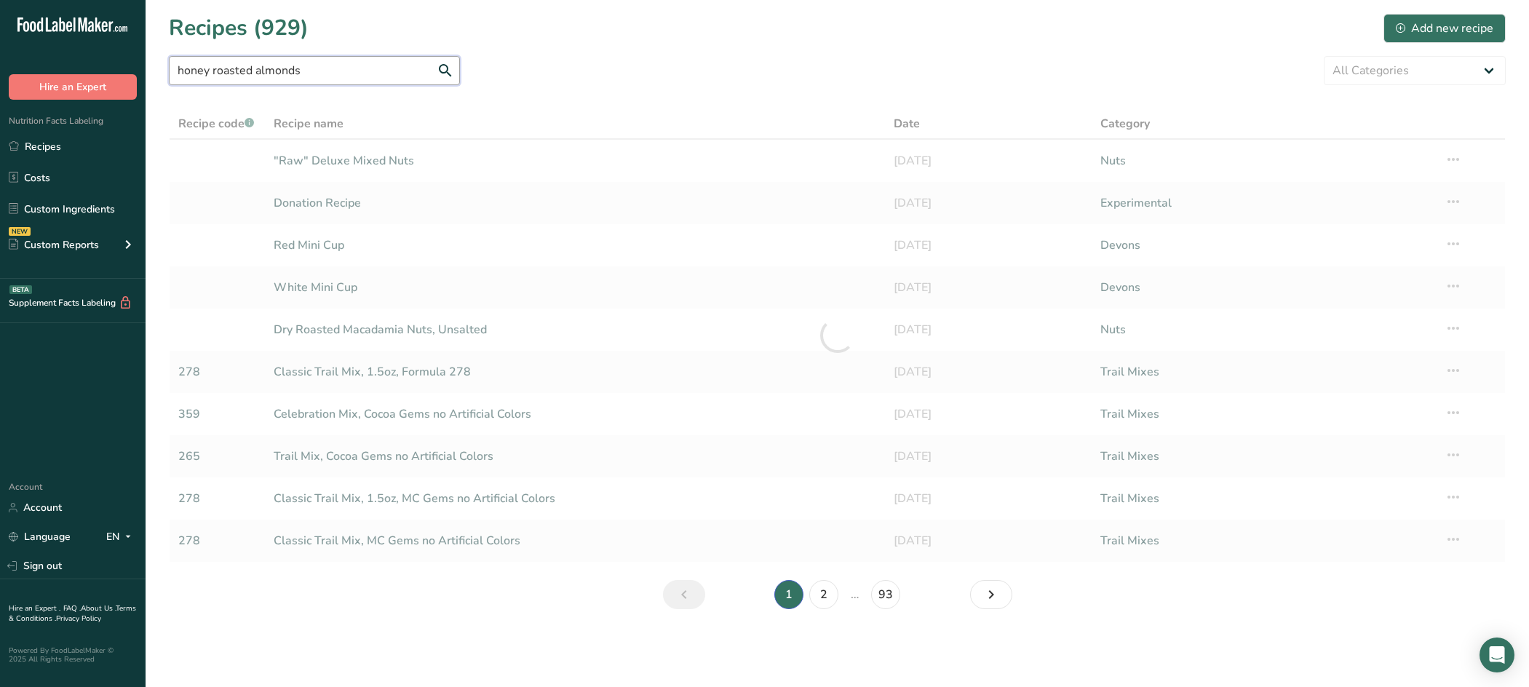
type input "honey roasted almonds"
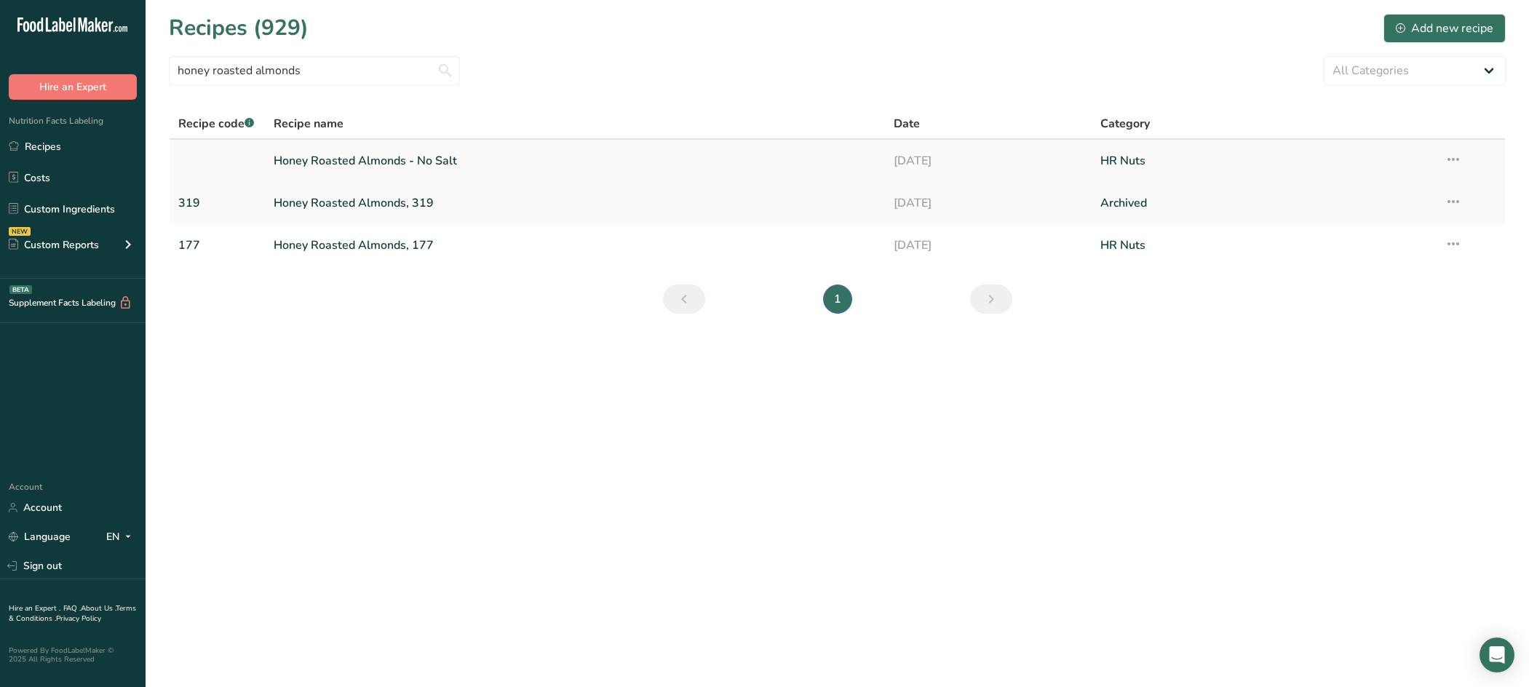
click at [416, 162] on link "Honey Roasted Almonds - No Salt" at bounding box center [575, 161] width 602 height 31
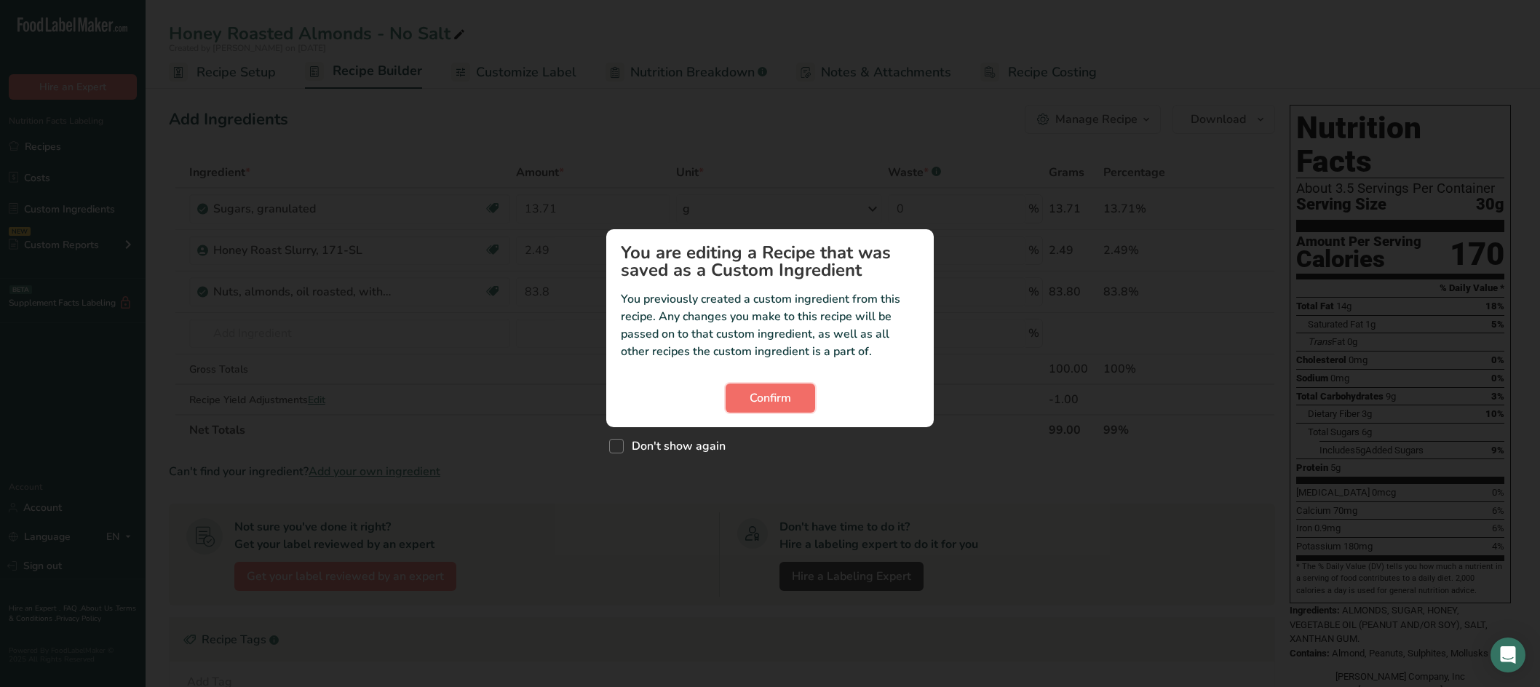
click at [777, 397] on span "Confirm" at bounding box center [769, 397] width 41 height 17
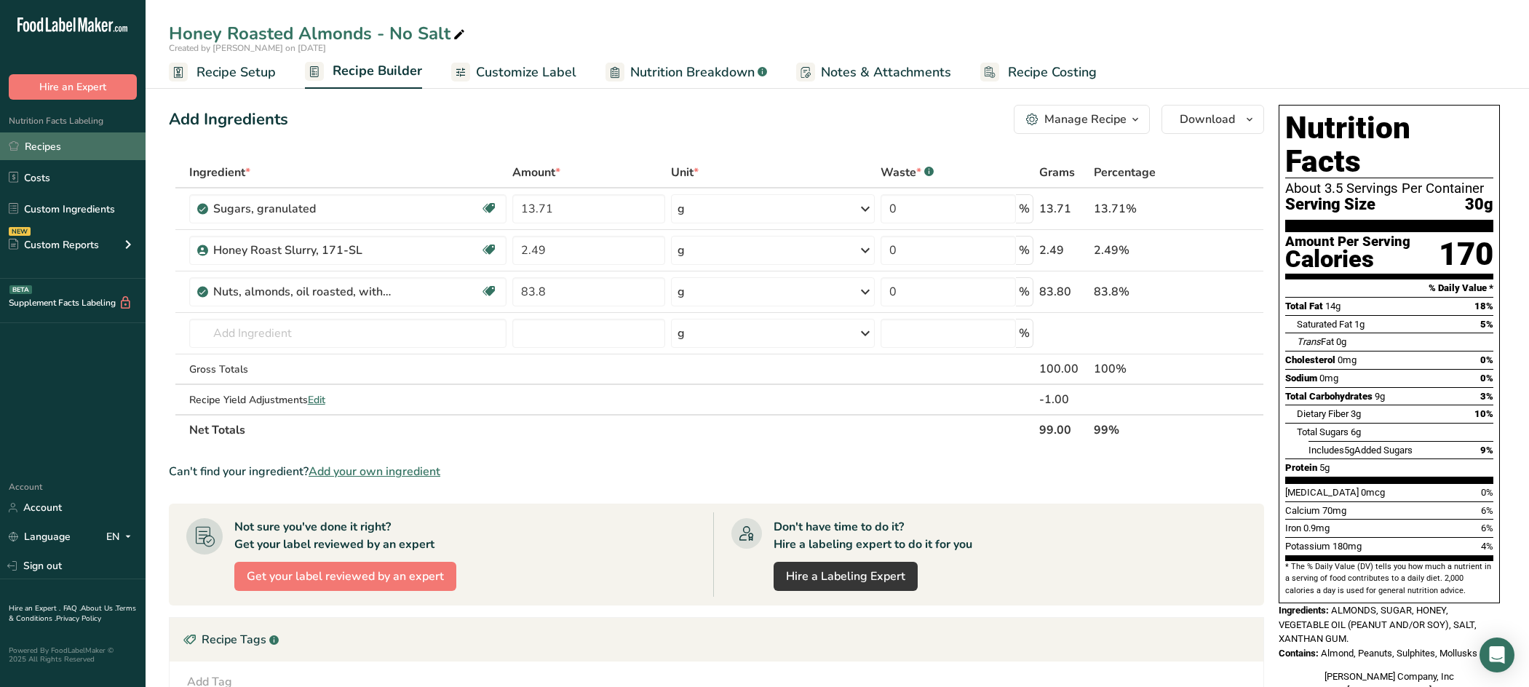
click at [47, 146] on link "Recipes" at bounding box center [73, 146] width 146 height 28
